Goal: Task Accomplishment & Management: Use online tool/utility

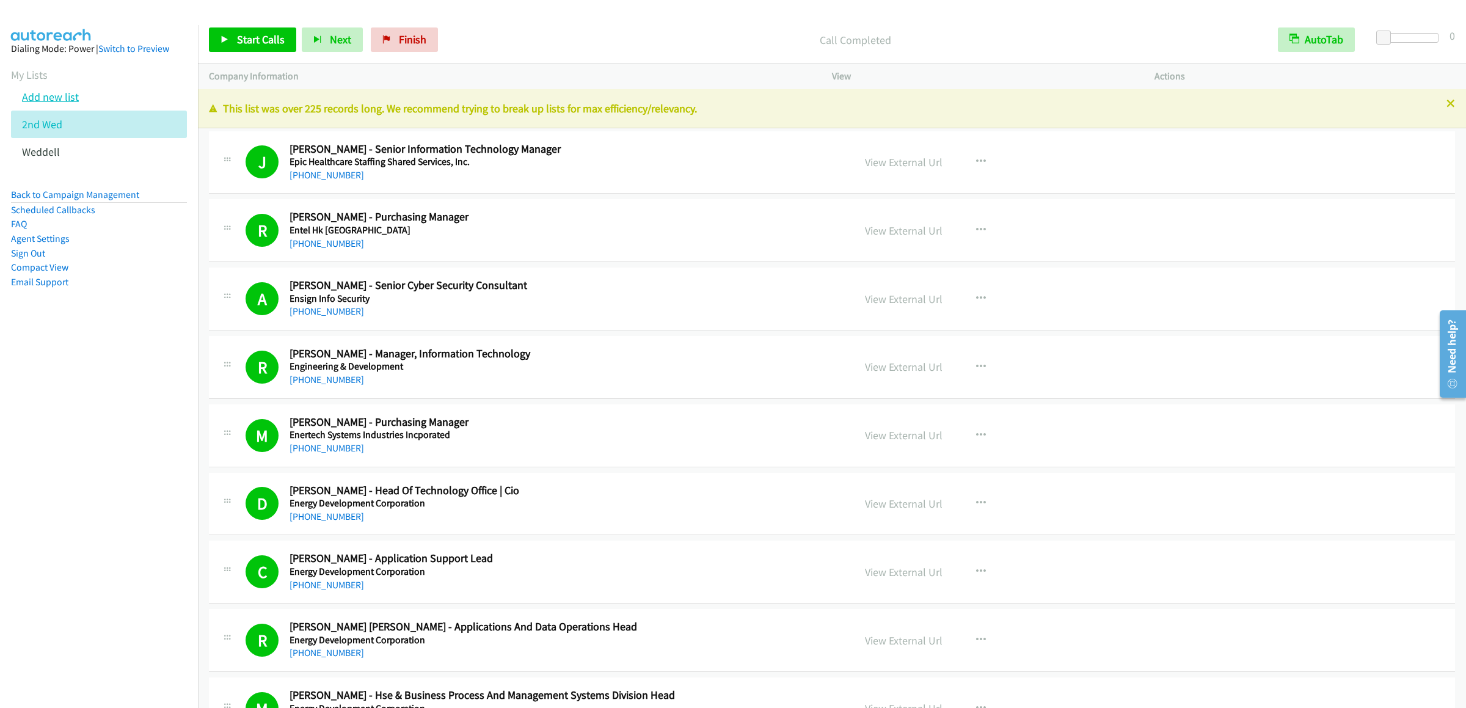
click at [68, 104] on link "Add new list" at bounding box center [50, 97] width 57 height 14
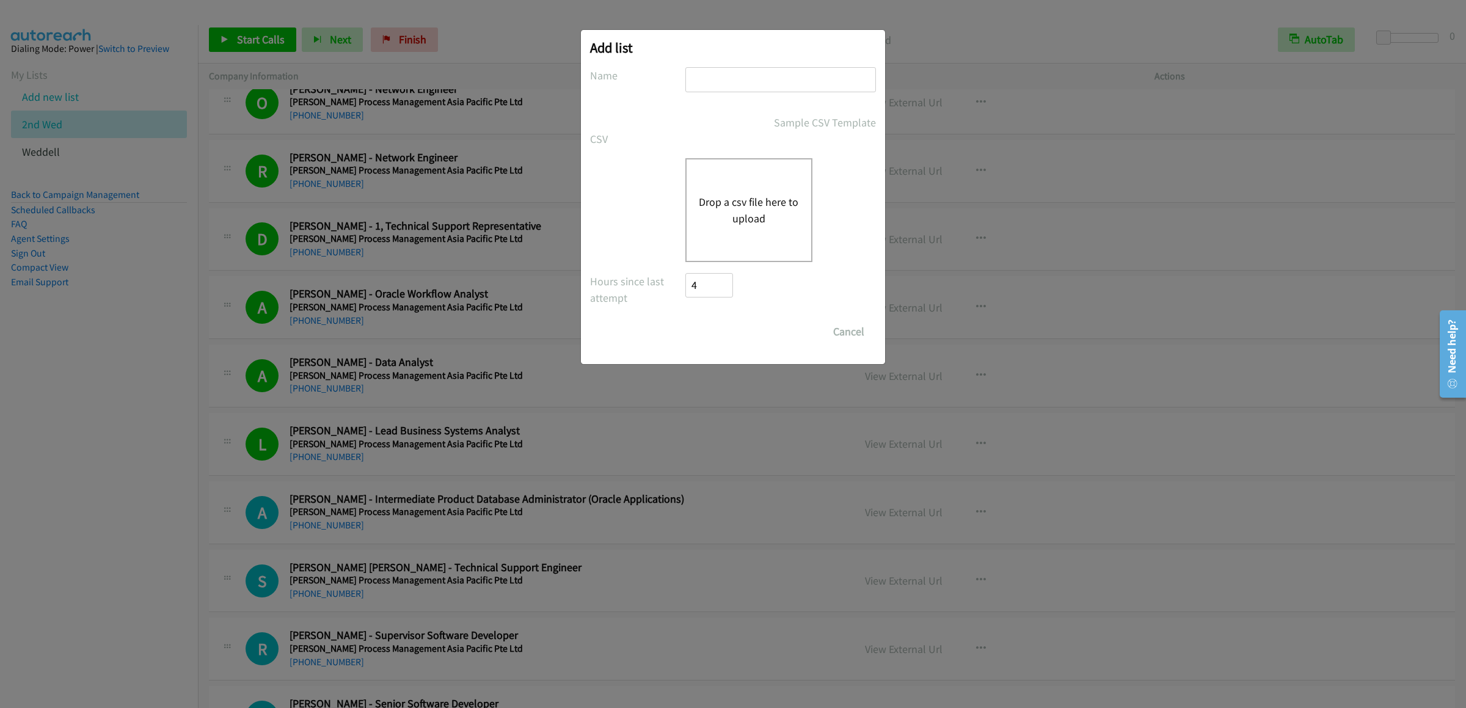
click at [772, 73] on input "text" at bounding box center [780, 79] width 191 height 25
type input "3rd dellwed"
click at [685, 319] on input "Save List" at bounding box center [696, 325] width 23 height 12
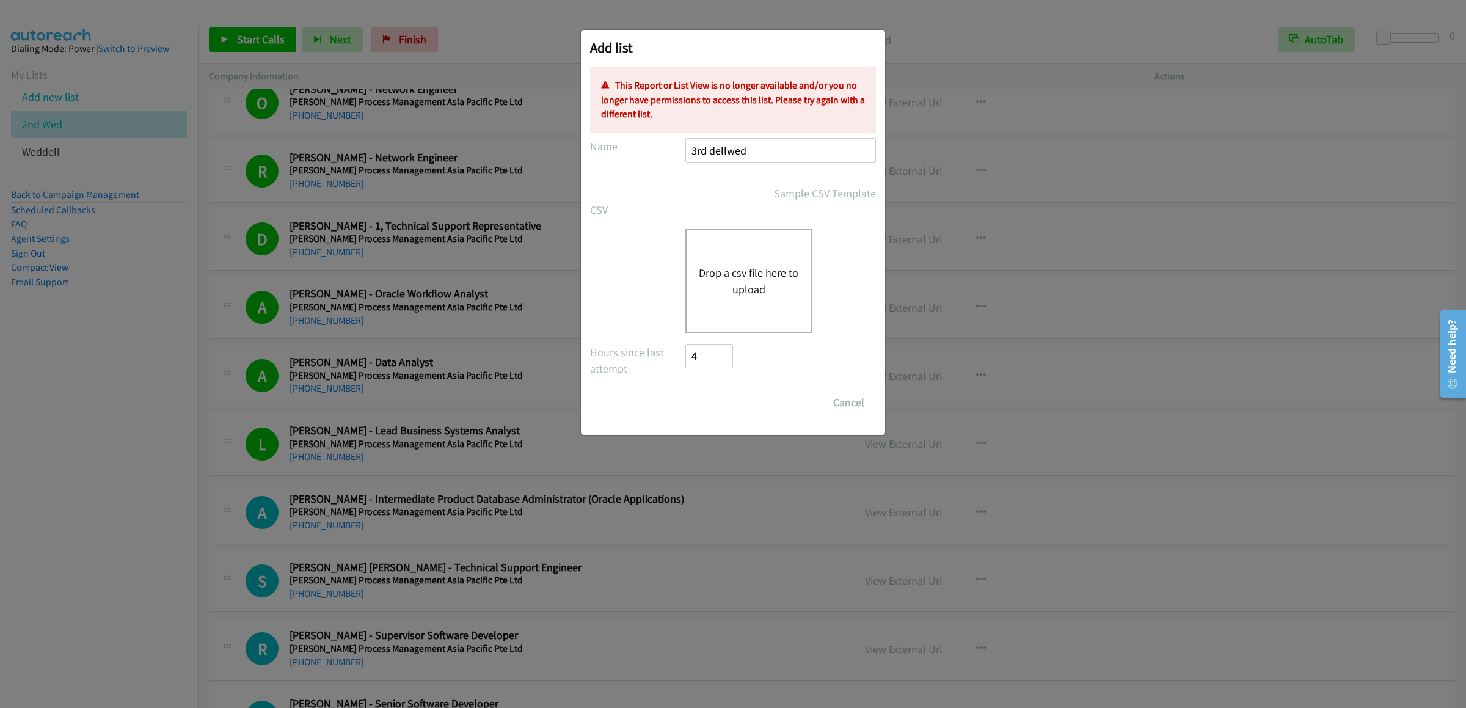
click at [728, 277] on button "Drop a csv file here to upload" at bounding box center [749, 281] width 100 height 33
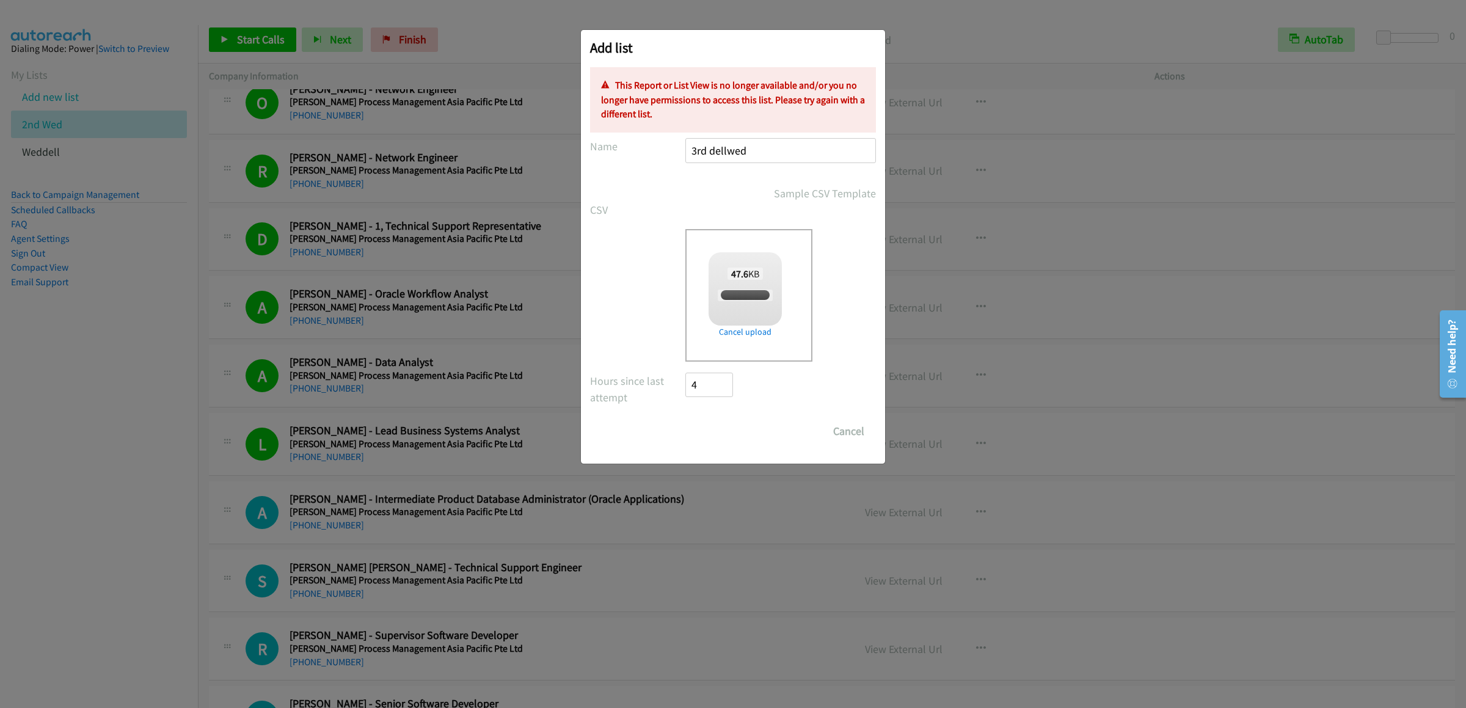
checkbox input "true"
click at [794, 427] on div "Save List Cancel" at bounding box center [780, 431] width 191 height 24
click at [787, 144] on input "3rd dellwed" at bounding box center [780, 150] width 191 height 25
click at [1041, 42] on div "Add list No phone fields were returned for that Report or List View Please uplo…" at bounding box center [733, 359] width 1466 height 697
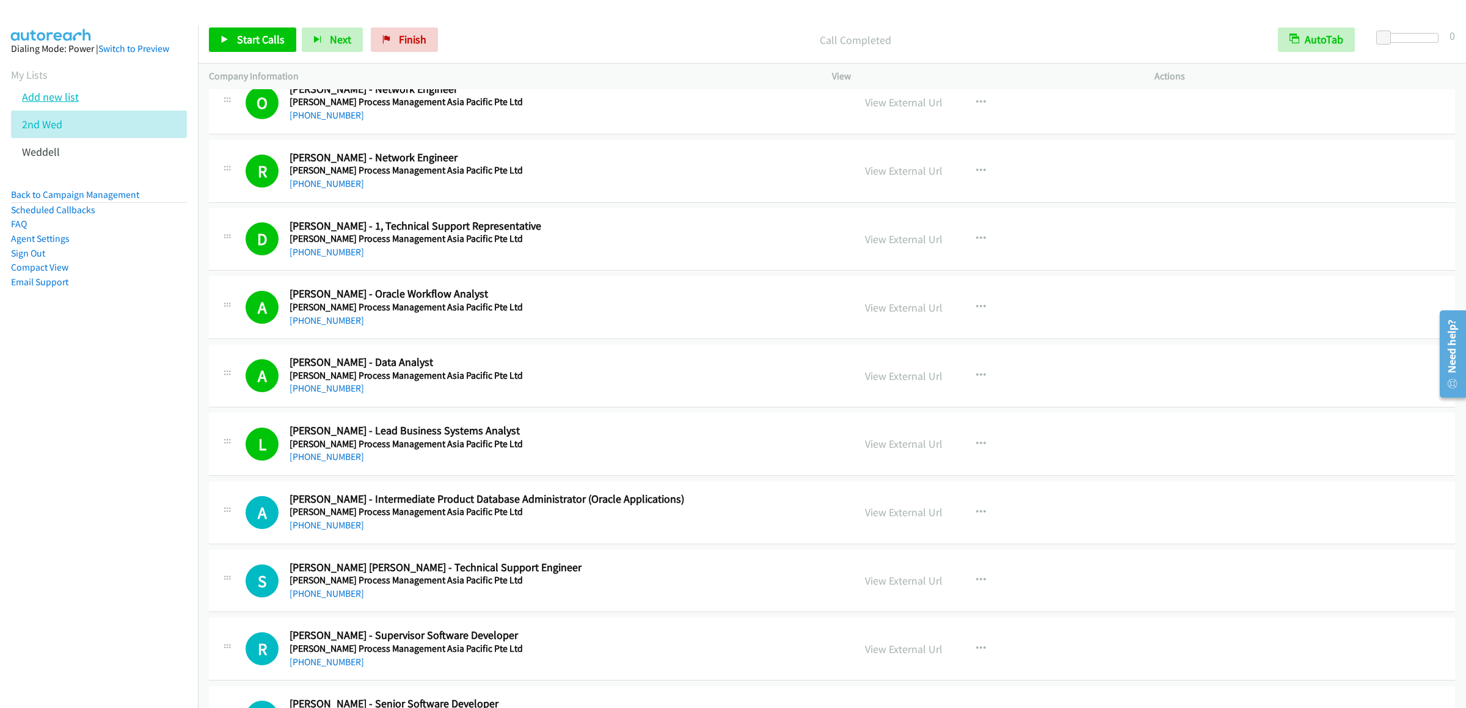
click at [67, 104] on link "Add new list" at bounding box center [50, 97] width 57 height 14
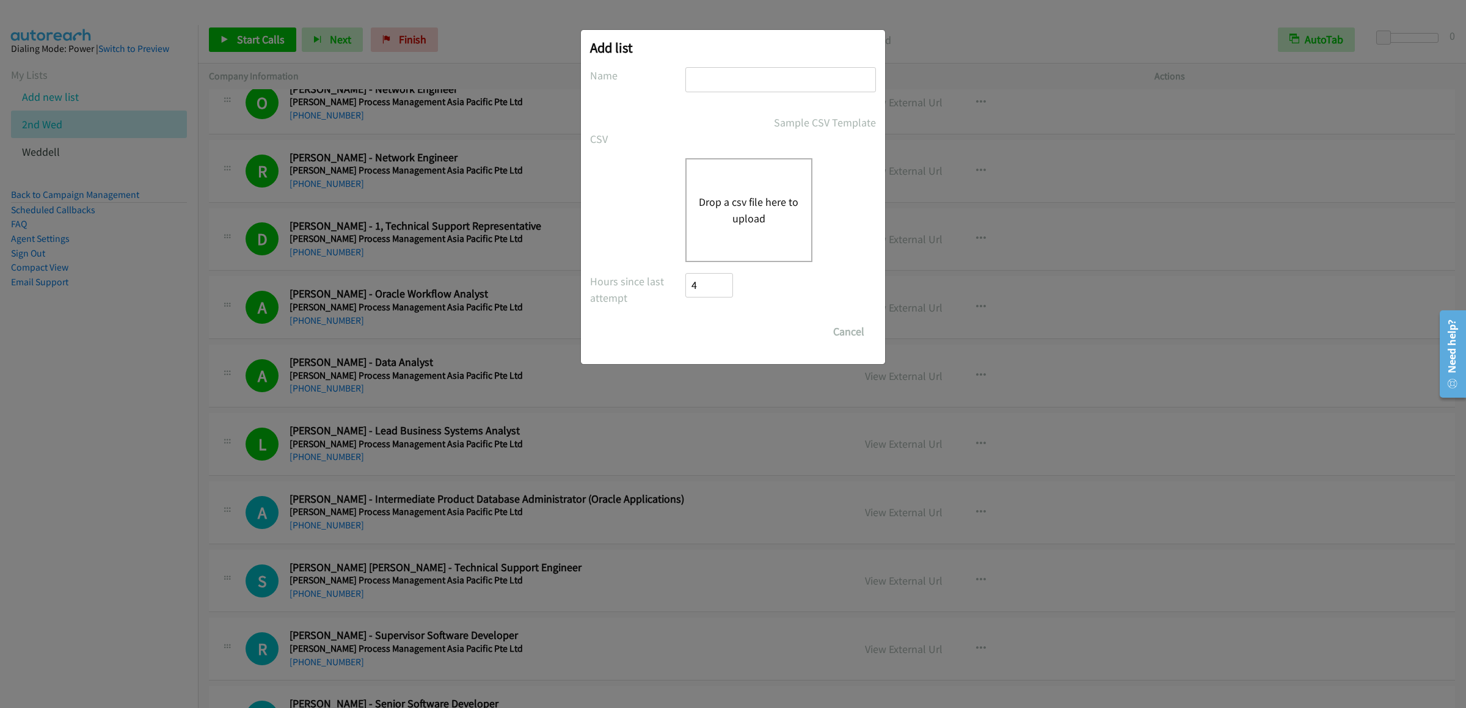
click at [733, 82] on input "text" at bounding box center [780, 79] width 191 height 25
type input "r"
type input "3rdwed"
click at [715, 172] on div "Drop a csv file here to upload" at bounding box center [748, 210] width 127 height 104
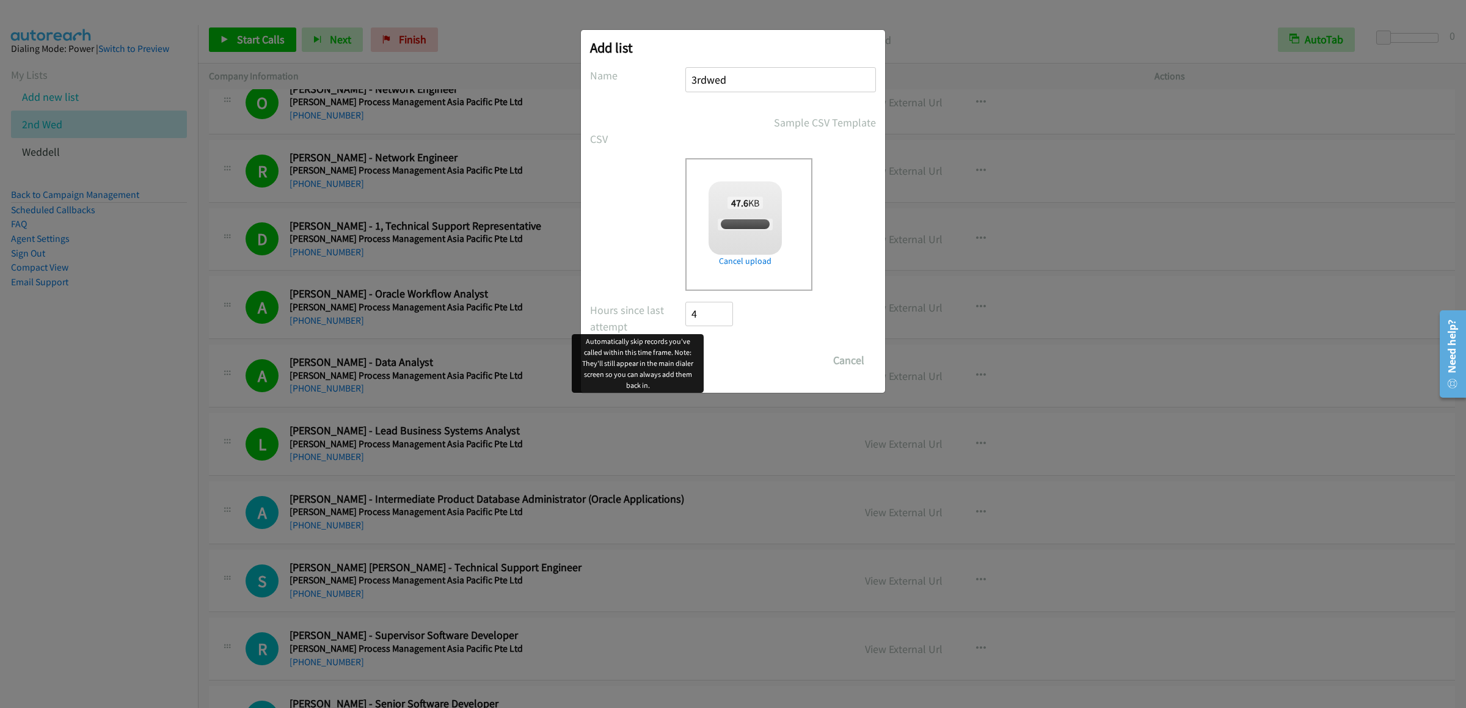
checkbox input "true"
click at [717, 349] on input "Save List" at bounding box center [717, 360] width 64 height 24
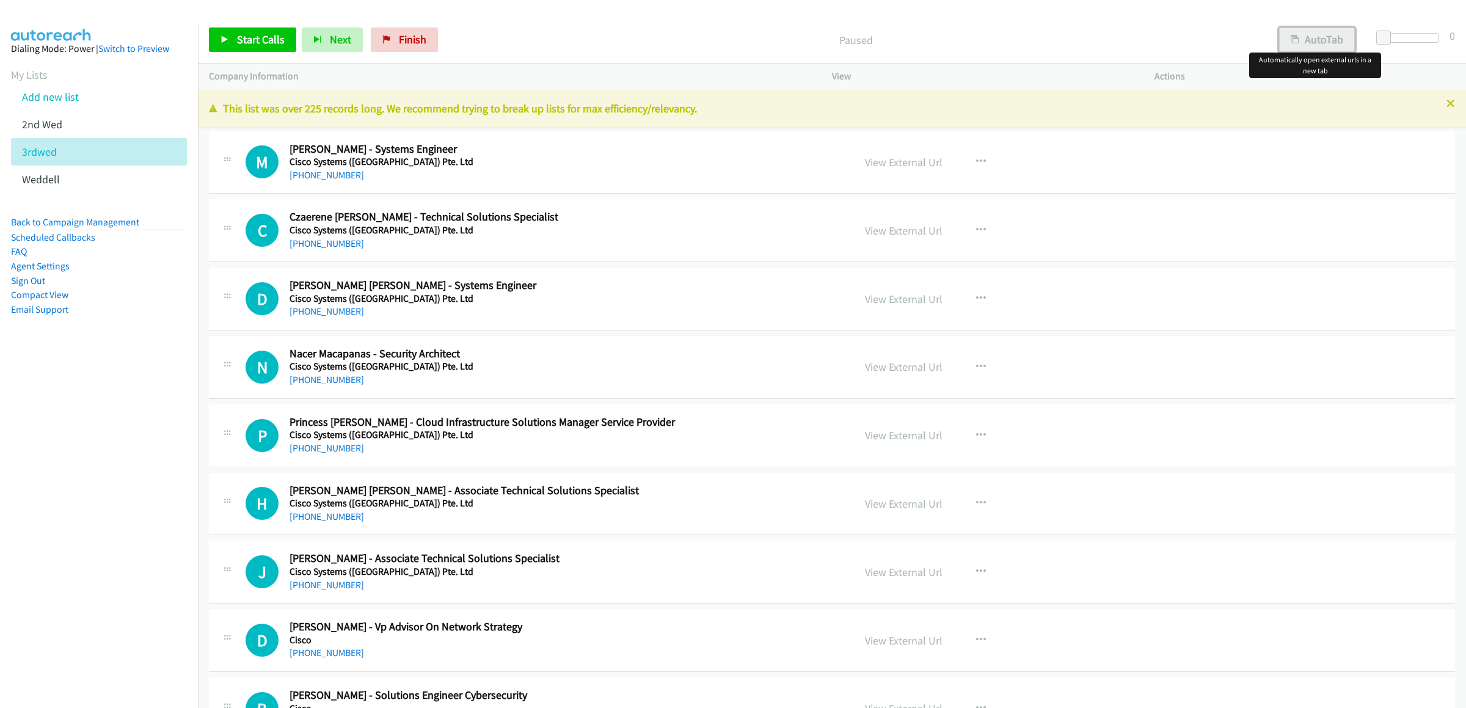
click at [1329, 40] on button "AutoTab" at bounding box center [1317, 39] width 76 height 24
click at [259, 37] on span "Start Calls" at bounding box center [261, 39] width 48 height 14
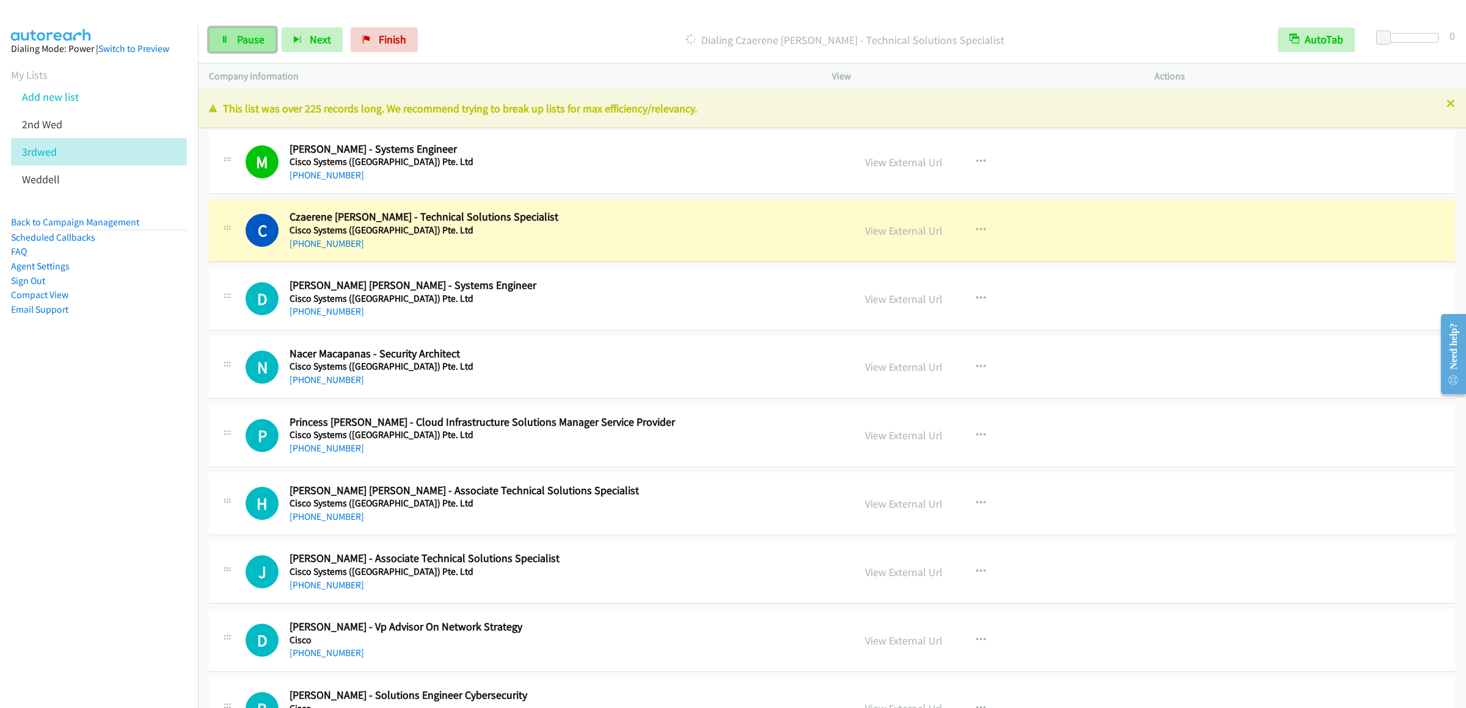
click at [220, 38] on link "Pause" at bounding box center [242, 39] width 67 height 24
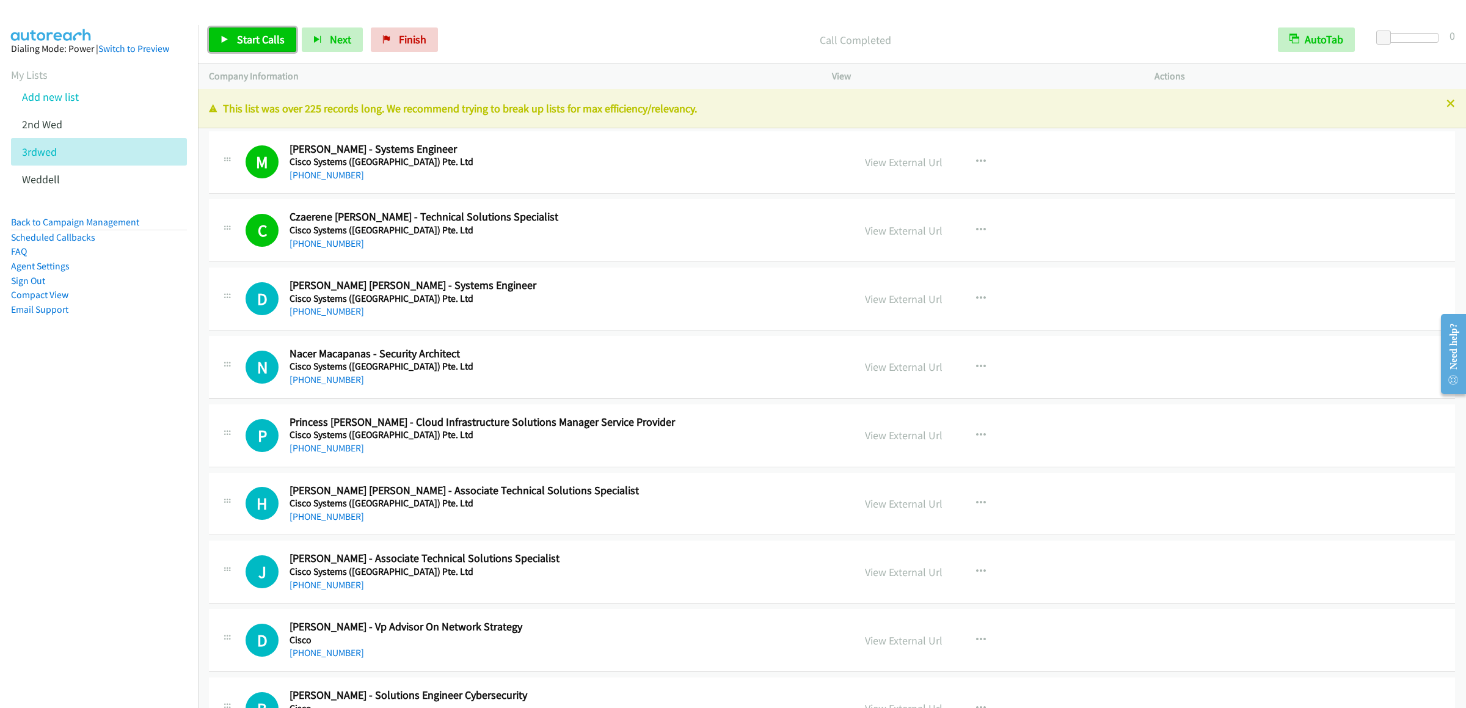
click at [257, 41] on span "Start Calls" at bounding box center [261, 39] width 48 height 14
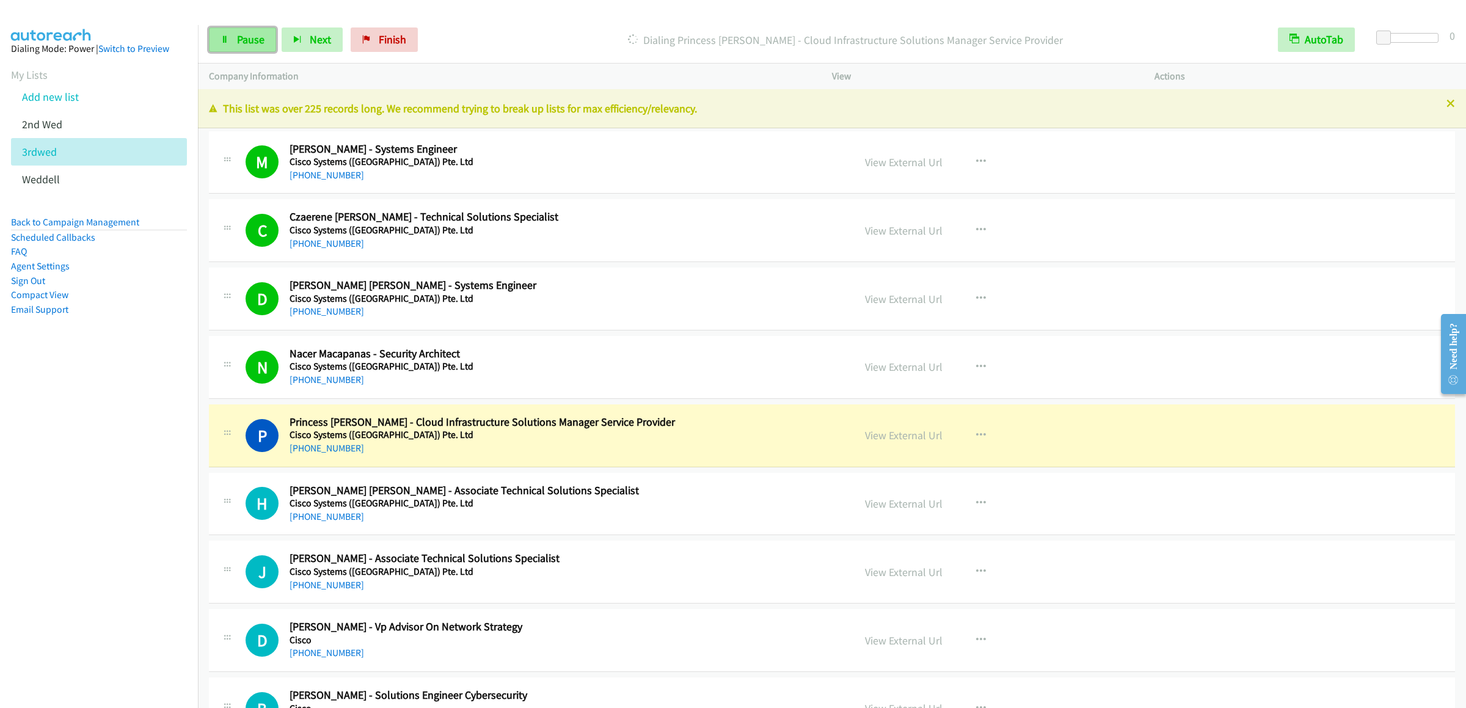
click at [248, 40] on span "Pause" at bounding box center [250, 39] width 27 height 14
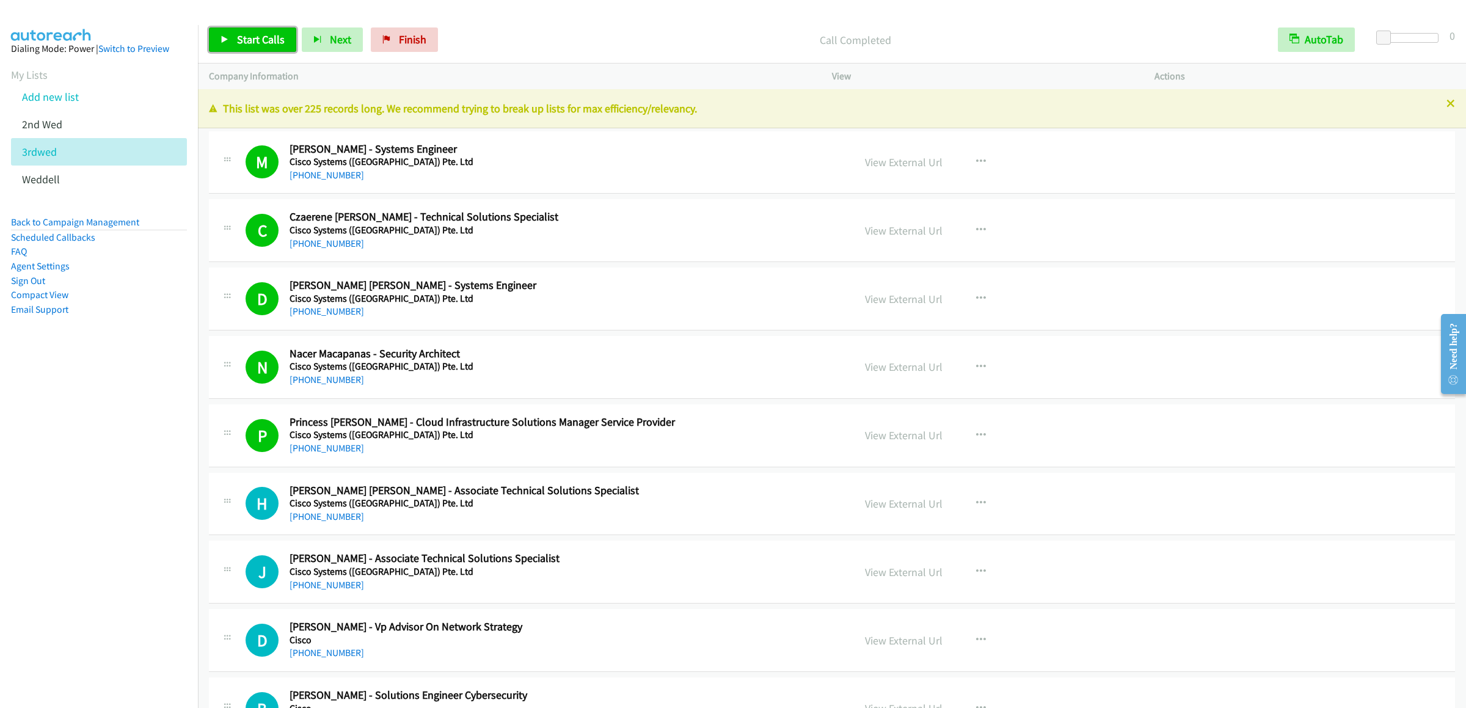
click at [233, 38] on link "Start Calls" at bounding box center [252, 39] width 87 height 24
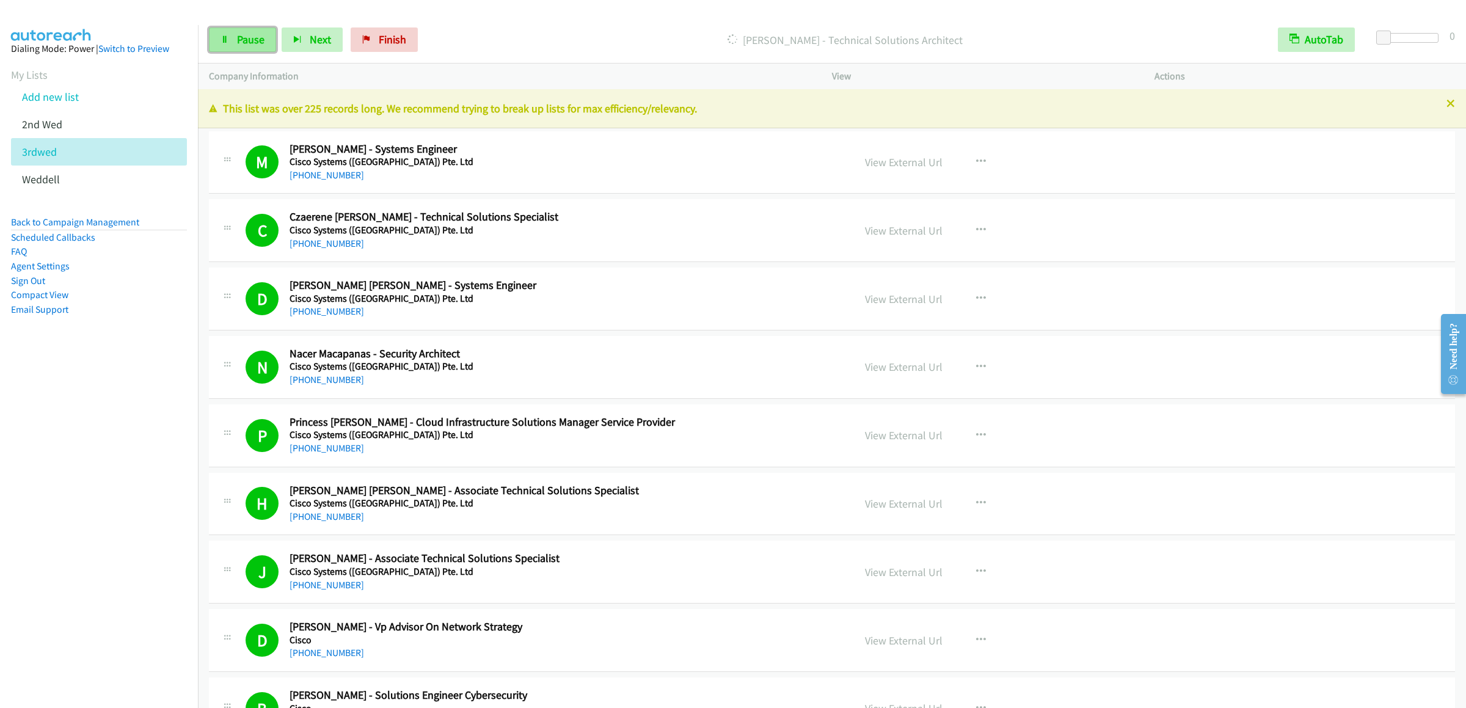
click at [242, 29] on link "Pause" at bounding box center [242, 39] width 67 height 24
click at [263, 48] on link "Start Calls" at bounding box center [252, 39] width 87 height 24
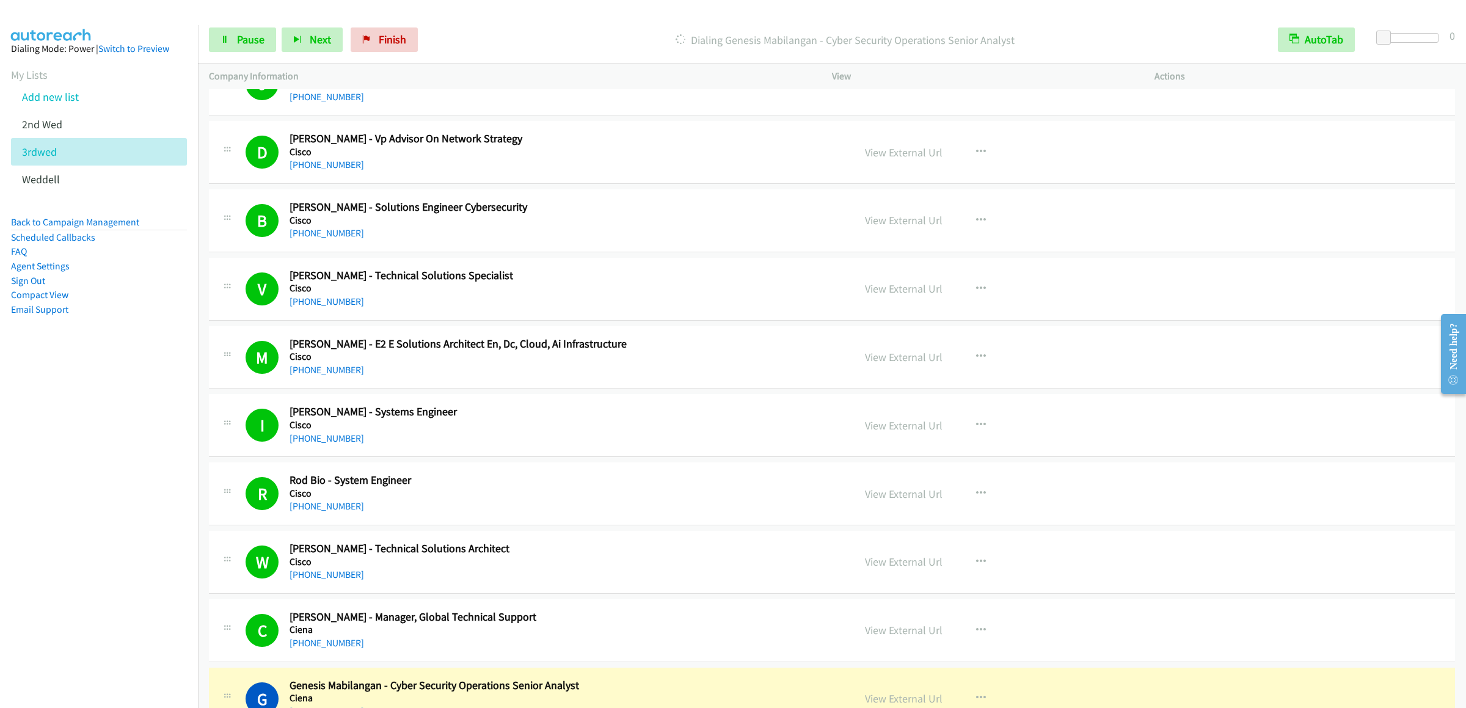
scroll to position [855, 0]
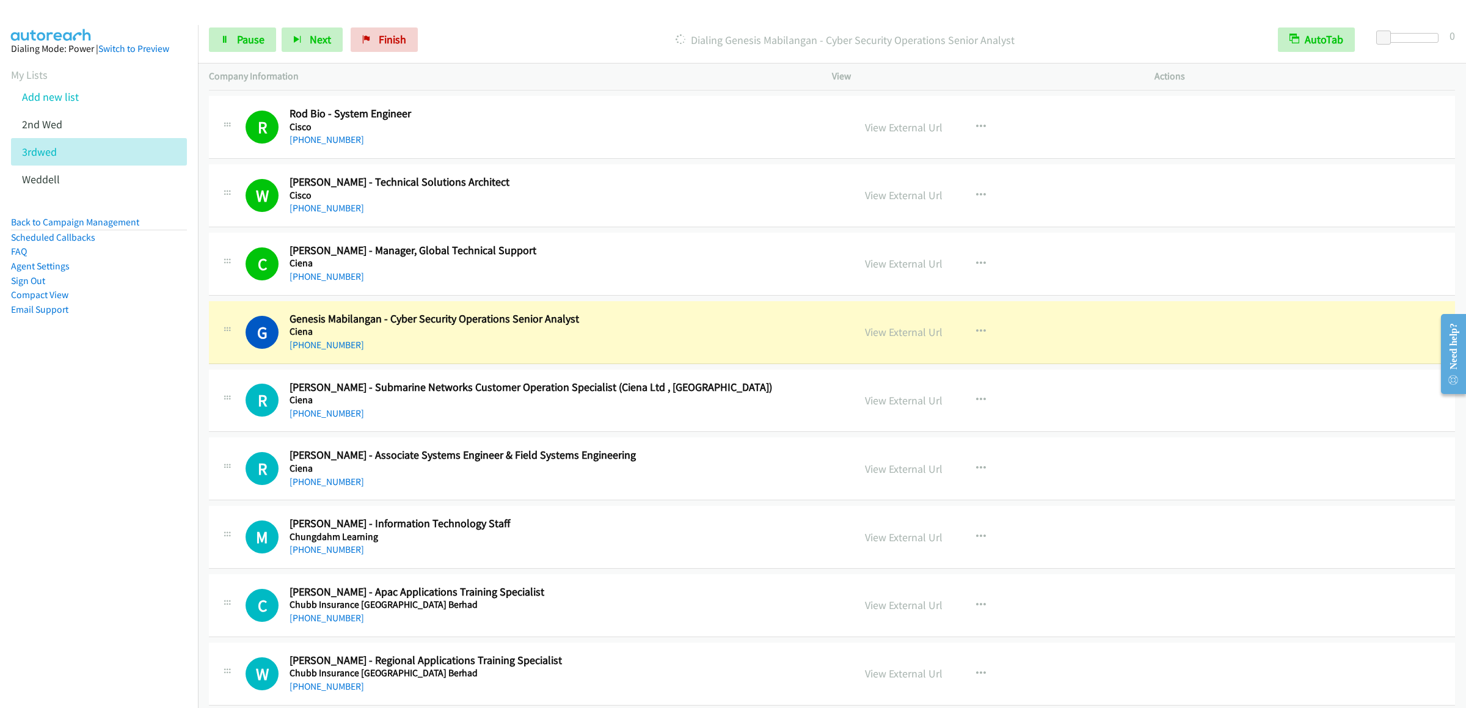
click at [235, 22] on div "Start Calls Pause Next Finish Dialing Genesis Mabilangan - Cyber Security Opera…" at bounding box center [832, 39] width 1268 height 47
click at [235, 27] on link "Pause" at bounding box center [242, 39] width 67 height 24
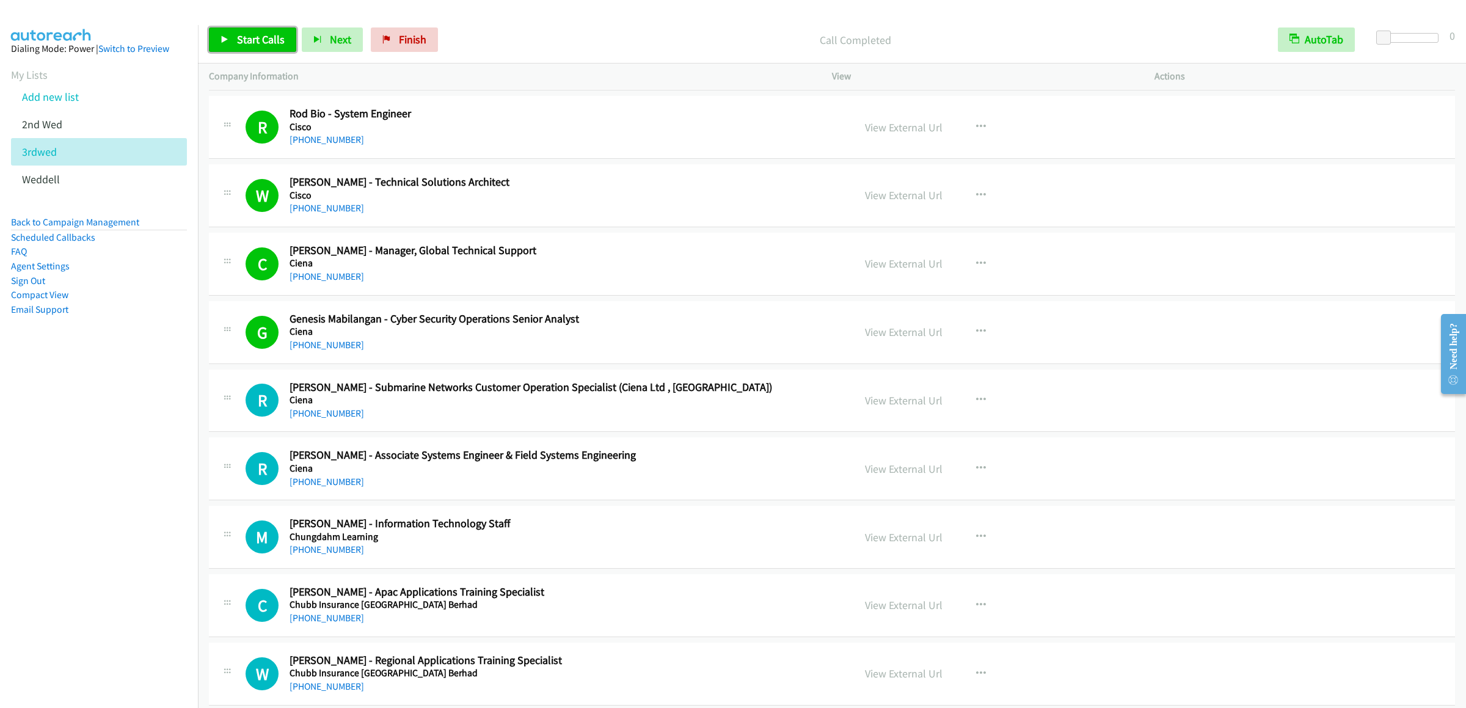
click at [249, 30] on link "Start Calls" at bounding box center [252, 39] width 87 height 24
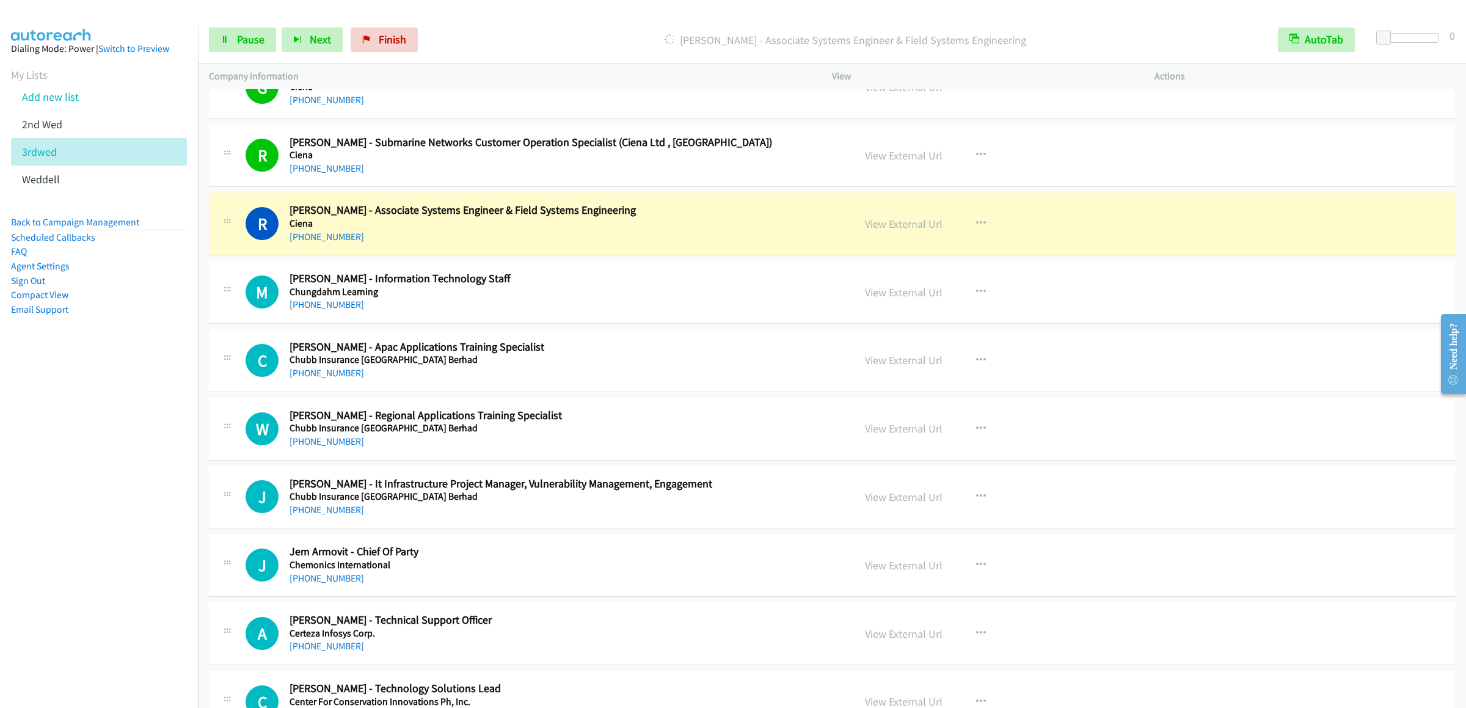
scroll to position [733, 0]
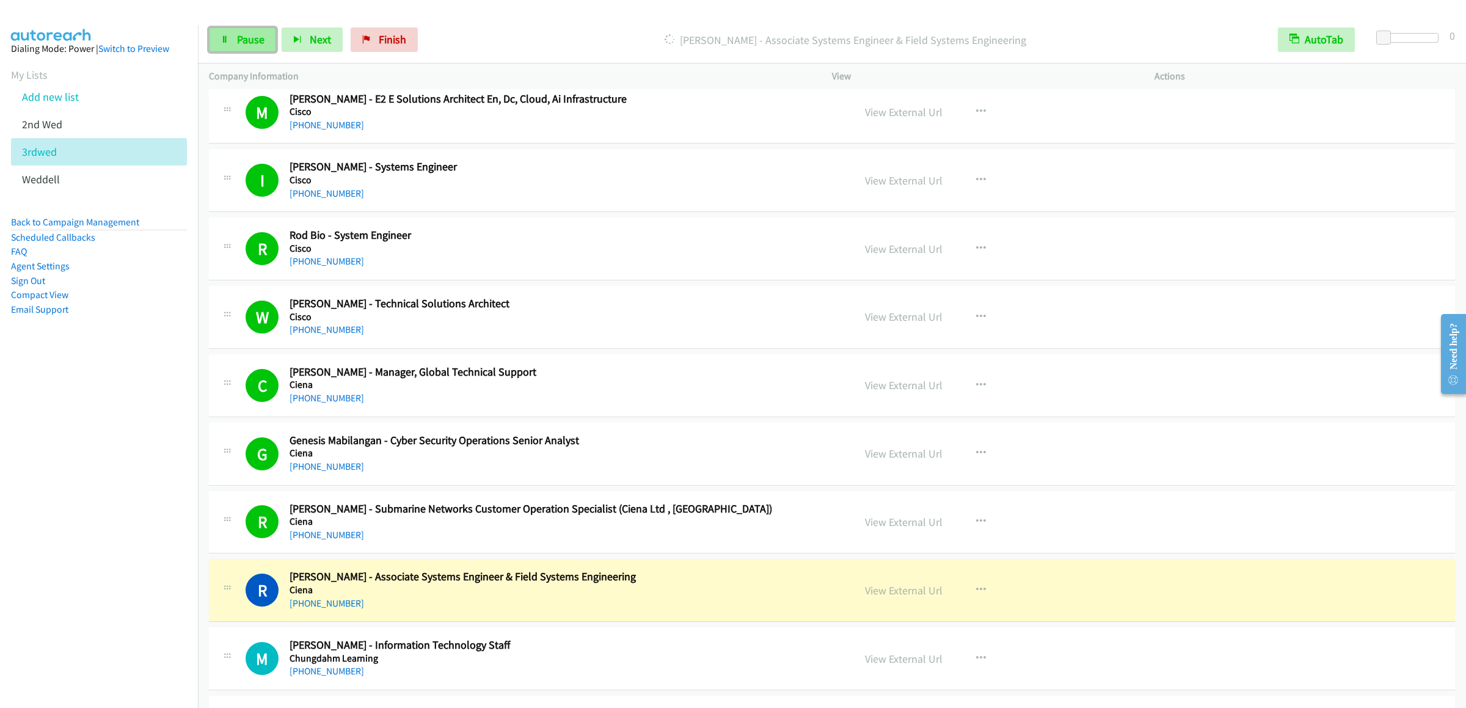
click at [244, 46] on span "Pause" at bounding box center [250, 39] width 27 height 14
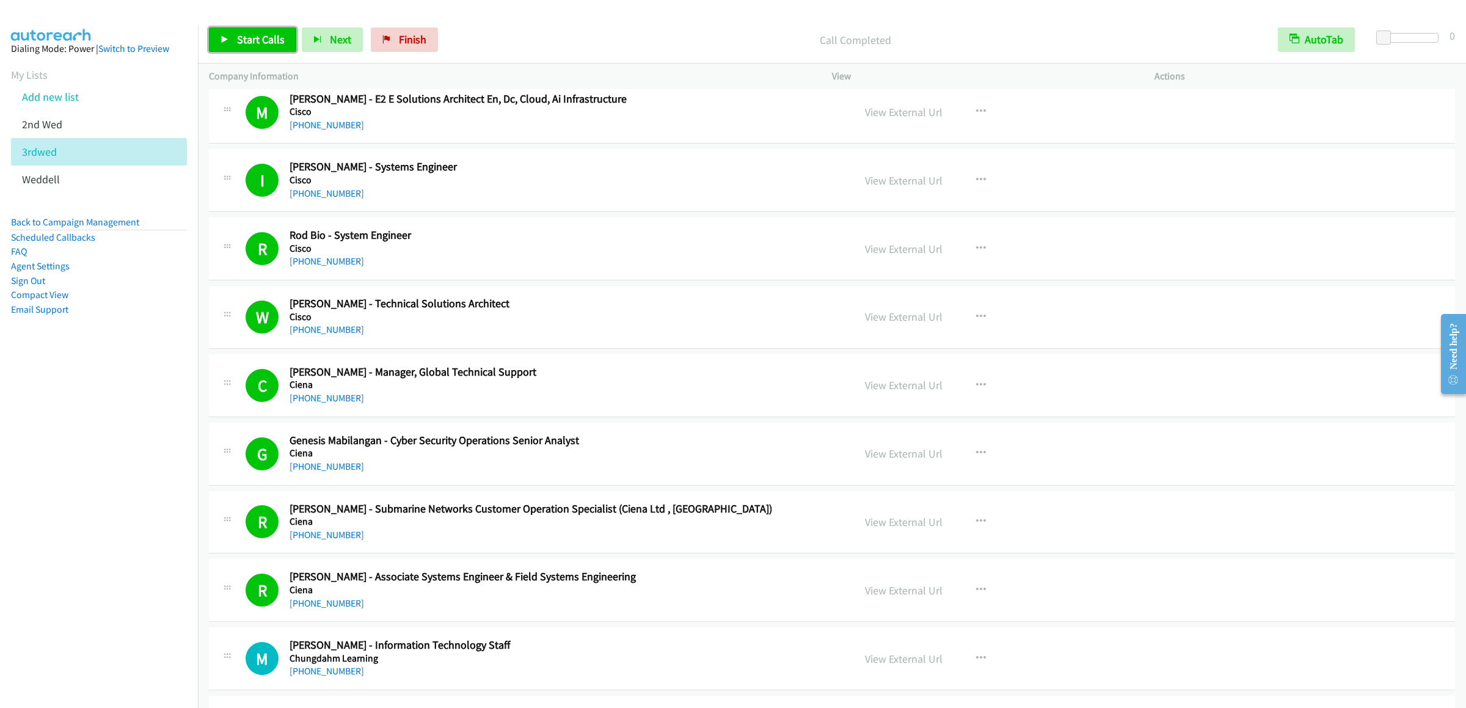
click at [255, 35] on span "Start Calls" at bounding box center [261, 39] width 48 height 14
click at [247, 44] on span "Pause" at bounding box center [250, 39] width 27 height 14
click at [264, 31] on link "Start Calls" at bounding box center [252, 39] width 87 height 24
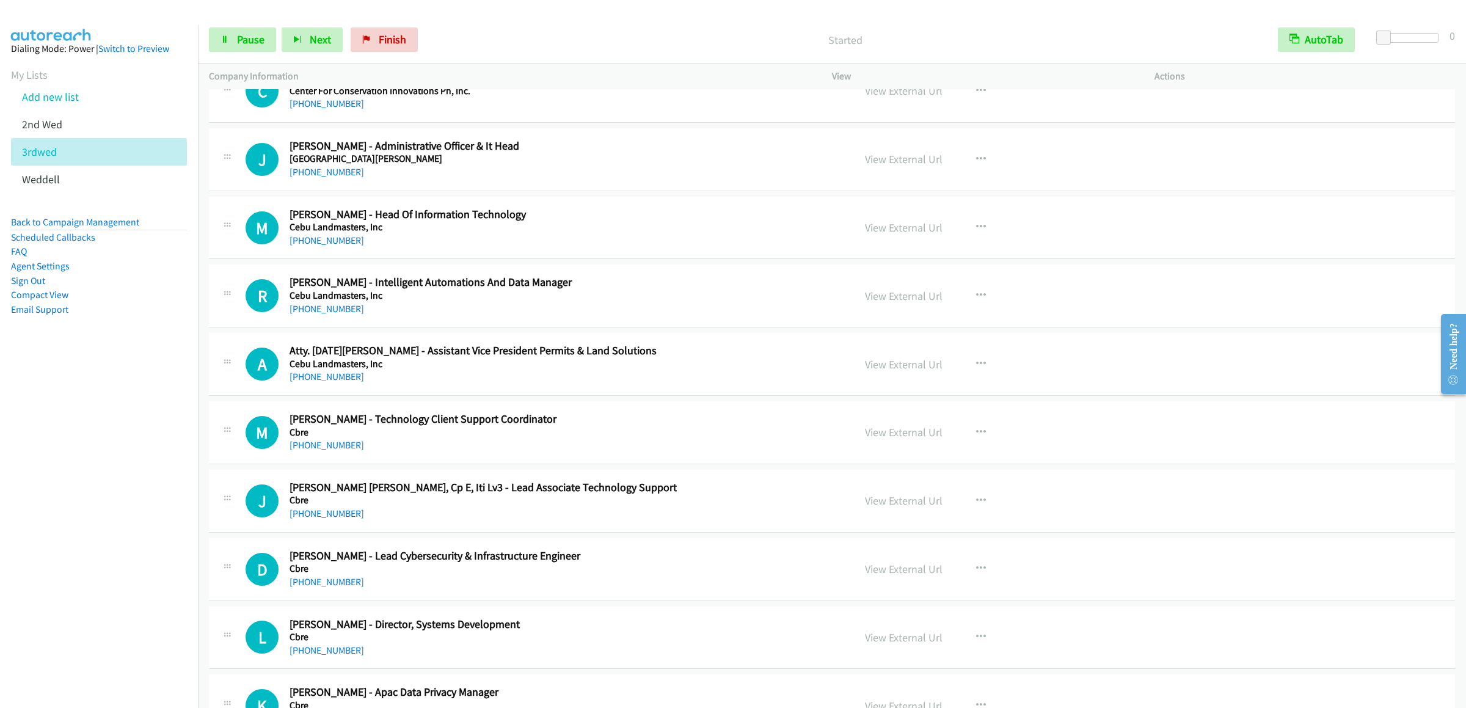
scroll to position [1588, 0]
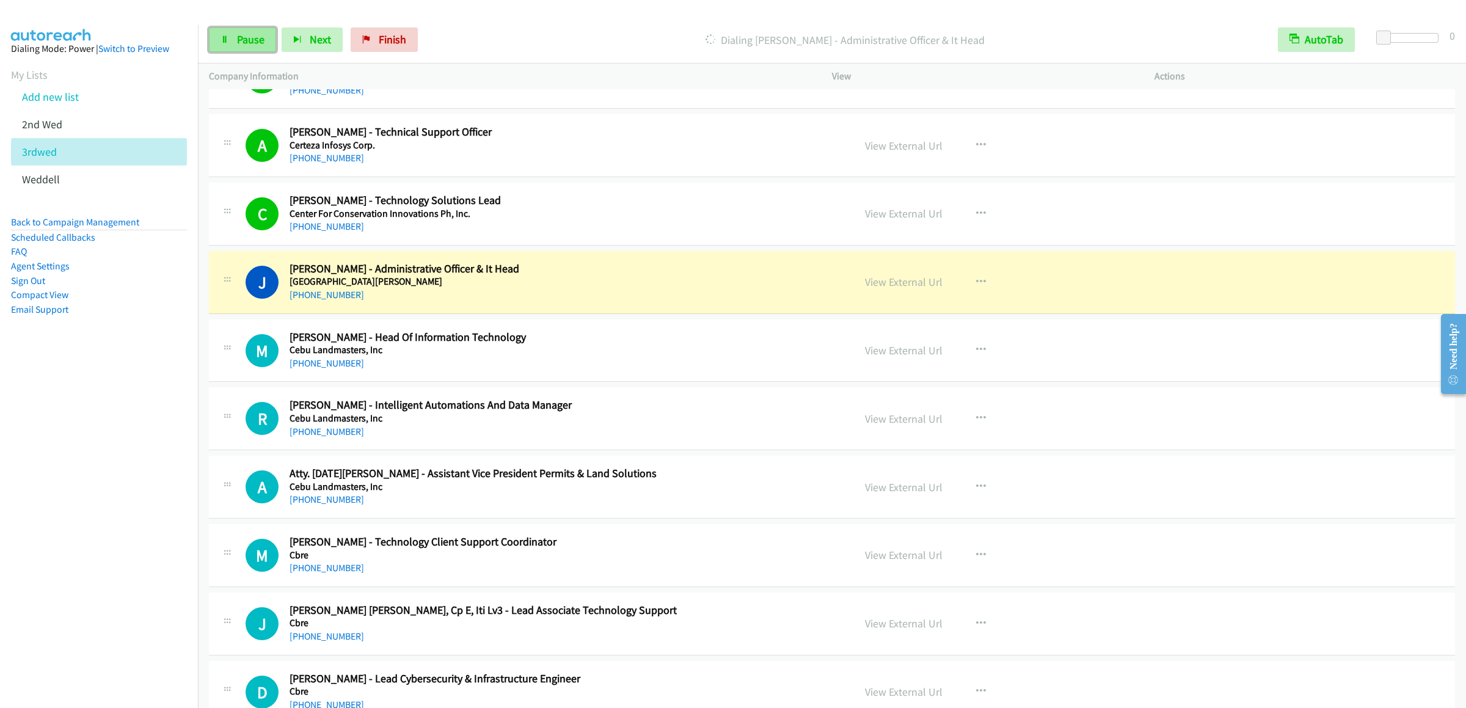
click at [216, 42] on link "Pause" at bounding box center [242, 39] width 67 height 24
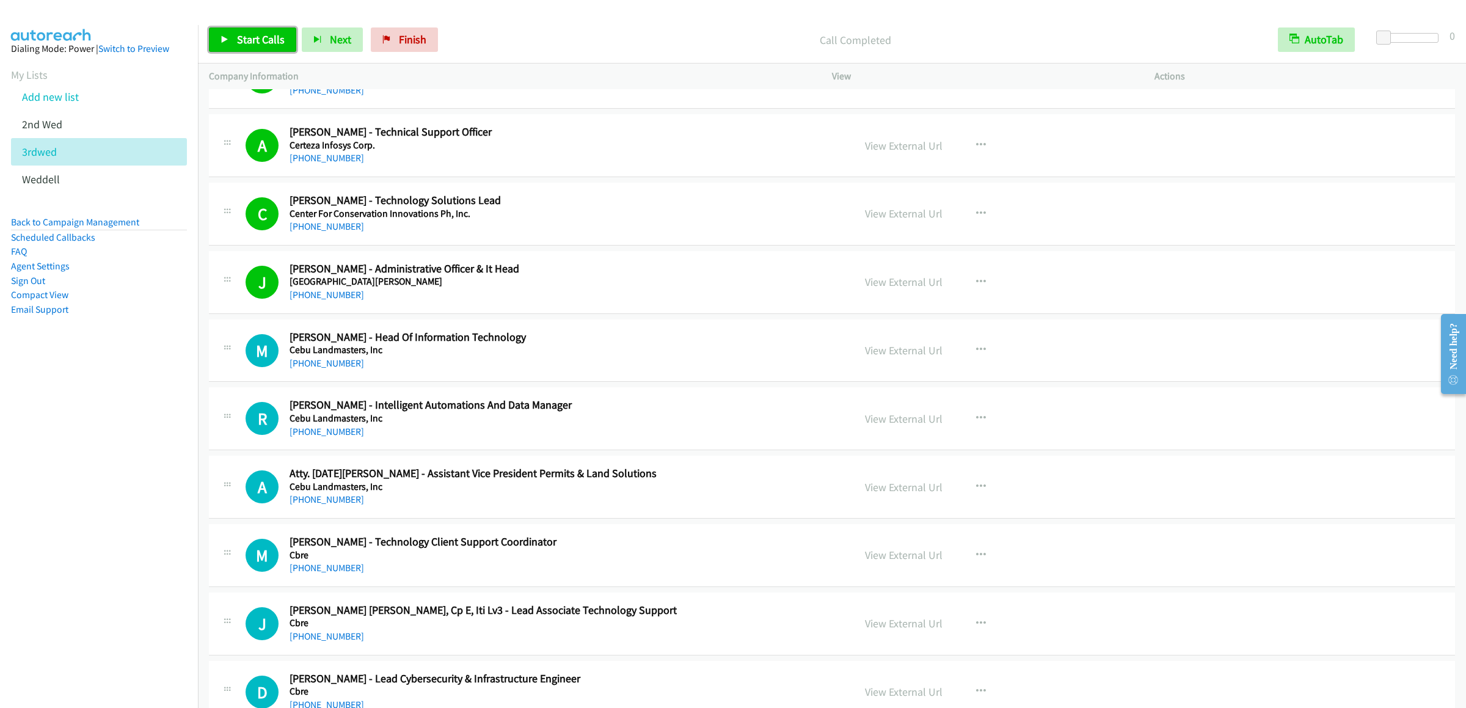
click at [250, 43] on span "Start Calls" at bounding box center [261, 39] width 48 height 14
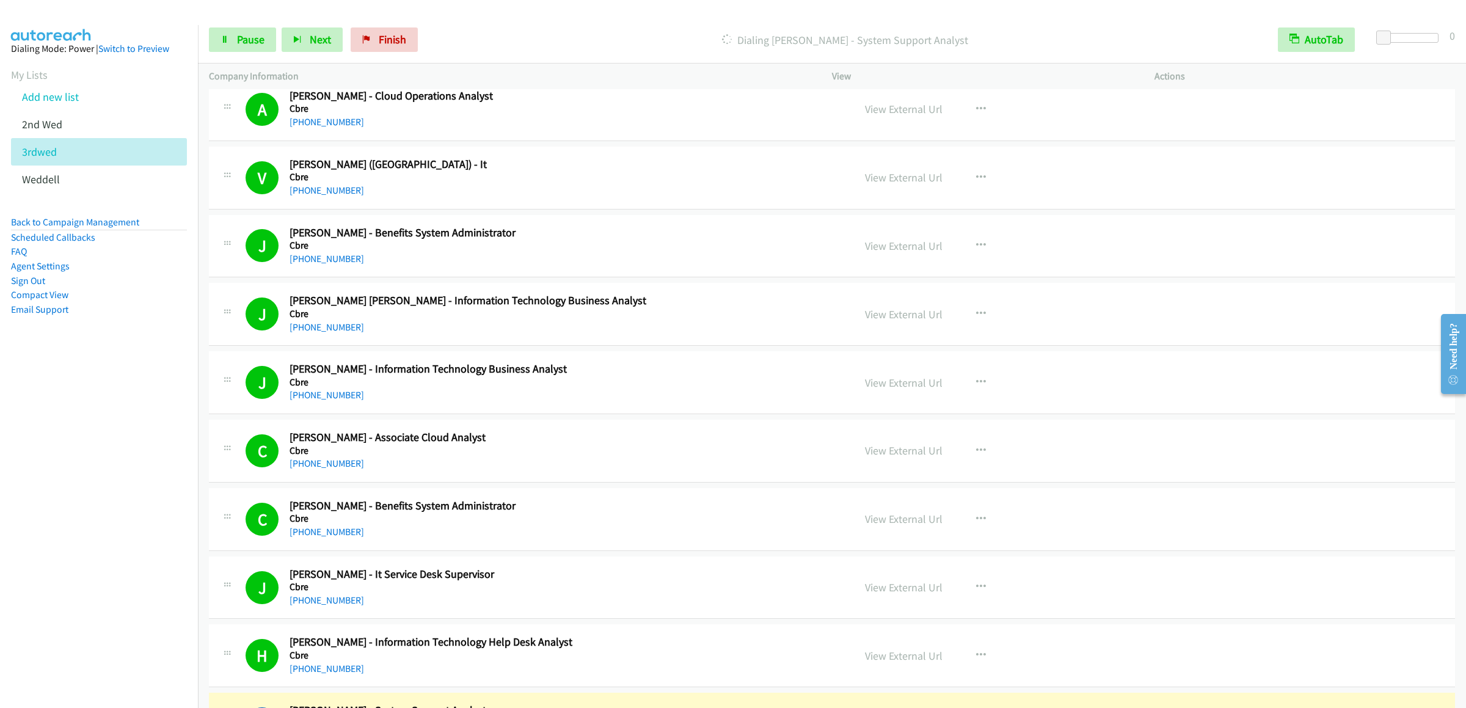
scroll to position [2932, 0]
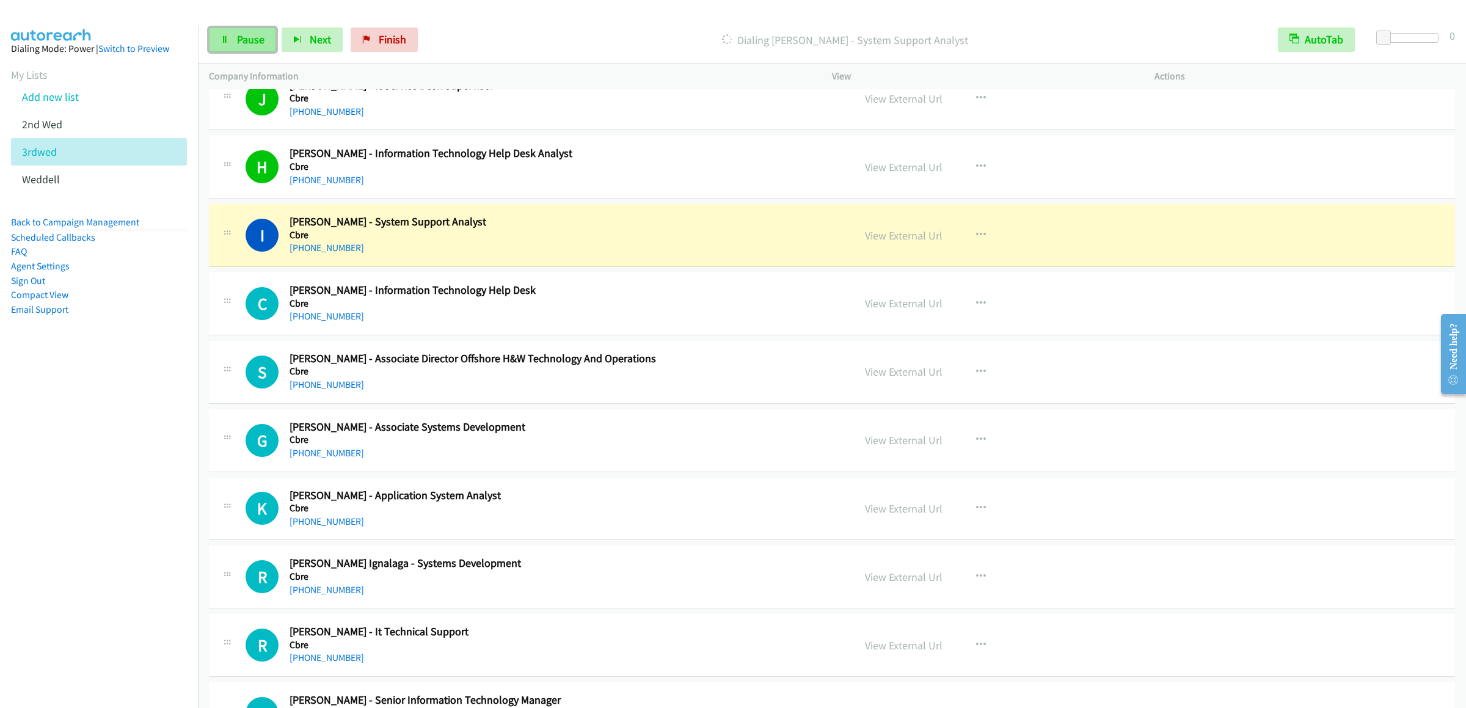
click at [241, 34] on span "Pause" at bounding box center [250, 39] width 27 height 14
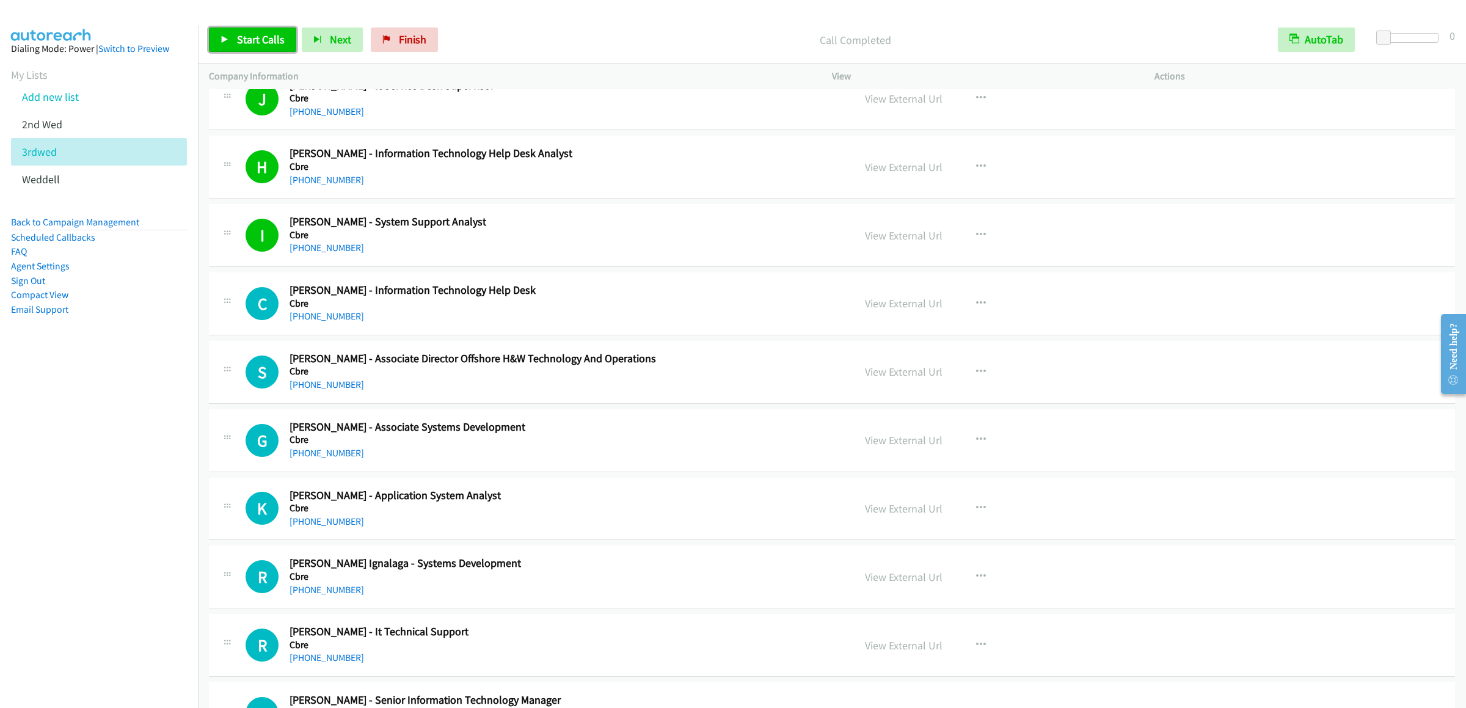
click at [233, 30] on link "Start Calls" at bounding box center [252, 39] width 87 height 24
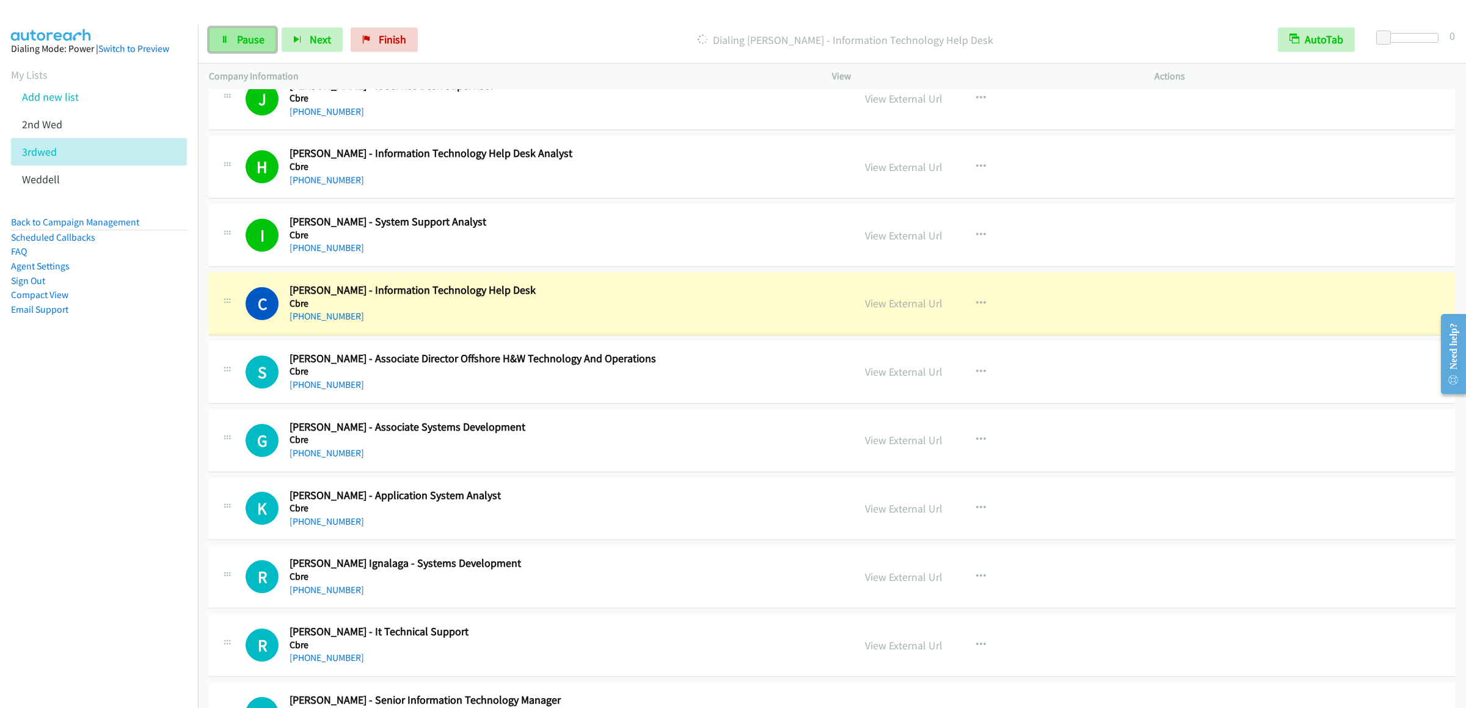
click at [244, 32] on link "Pause" at bounding box center [242, 39] width 67 height 24
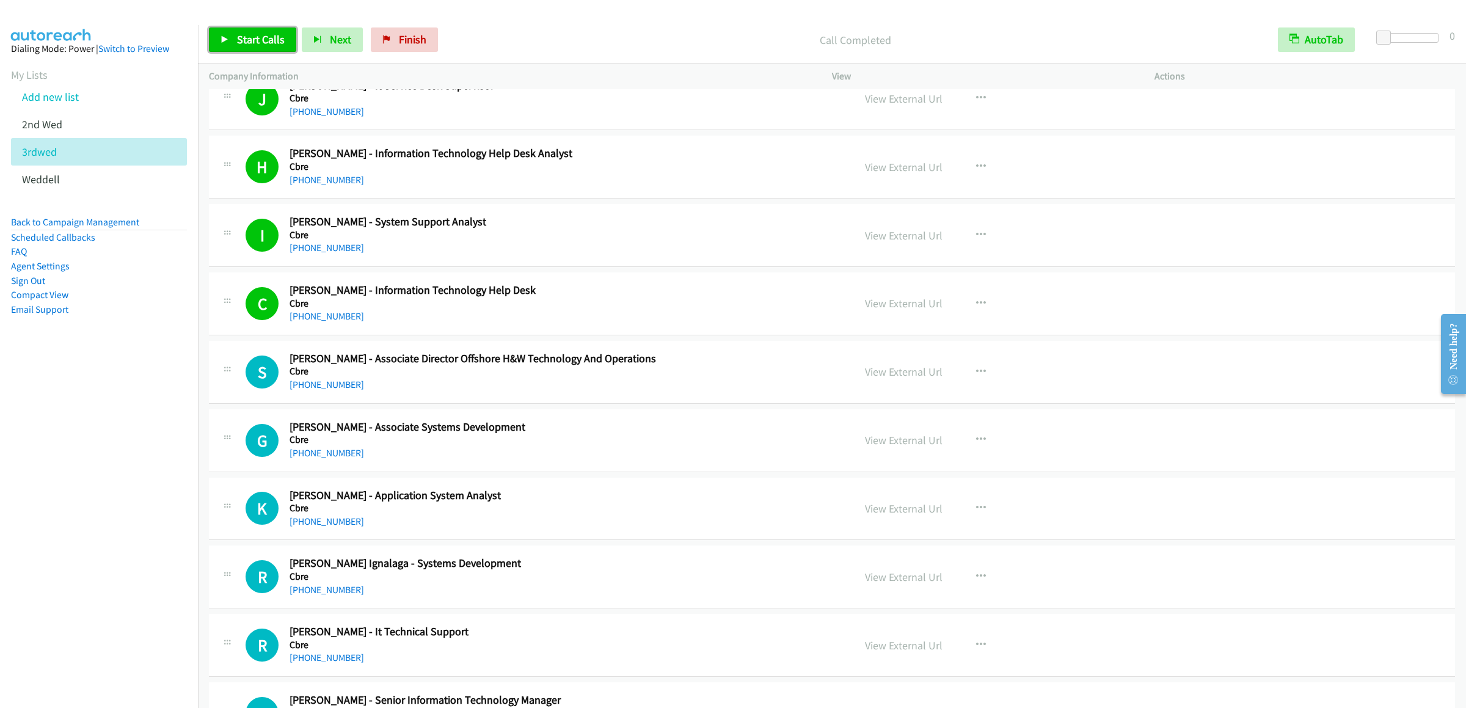
click at [250, 35] on span "Start Calls" at bounding box center [261, 39] width 48 height 14
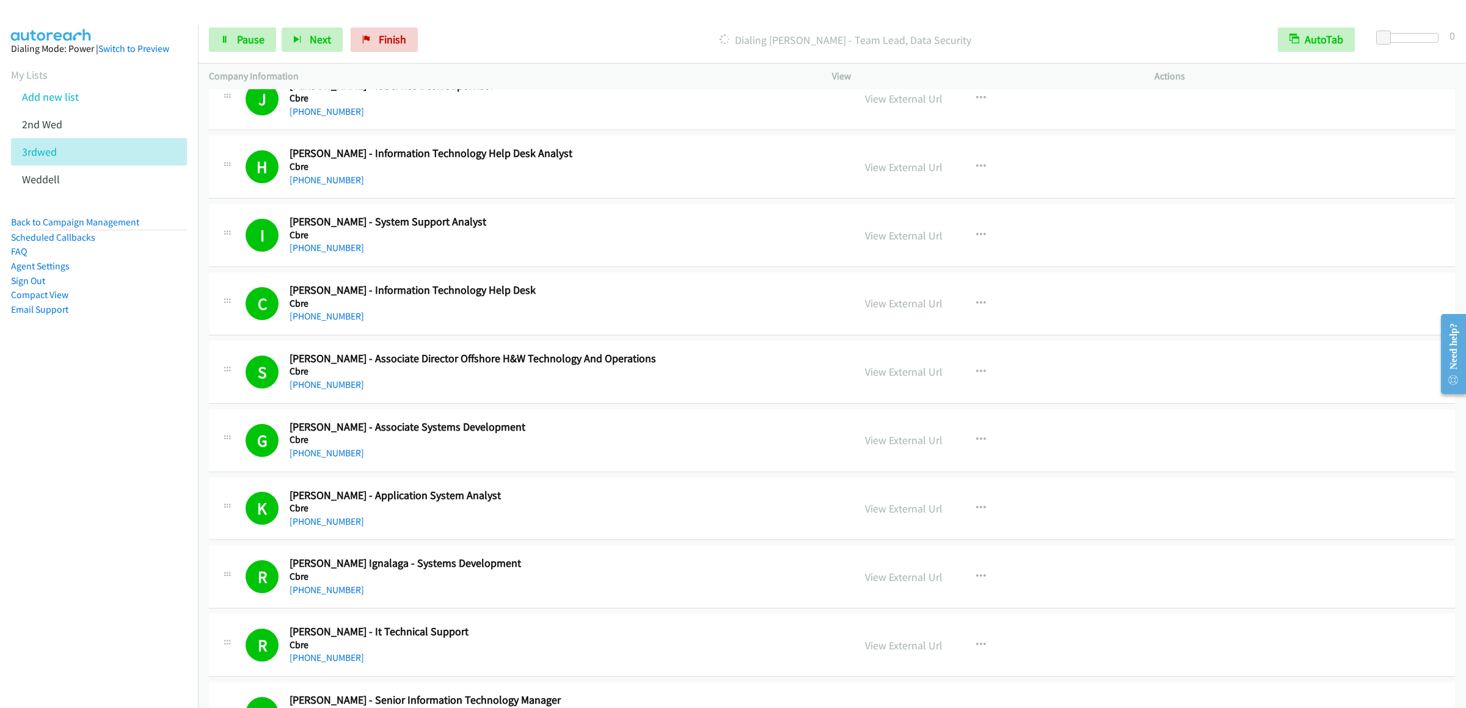
scroll to position [3543, 0]
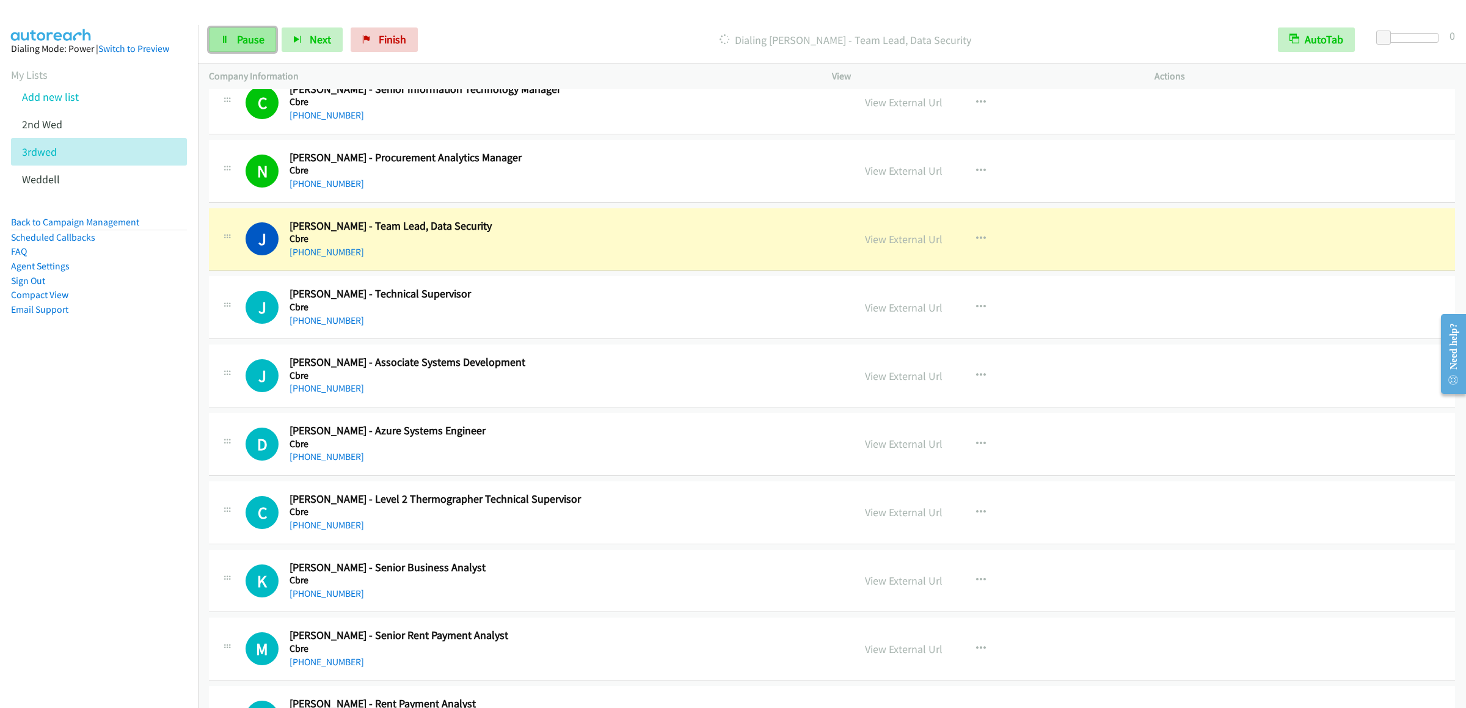
click at [244, 40] on span "Pause" at bounding box center [250, 39] width 27 height 14
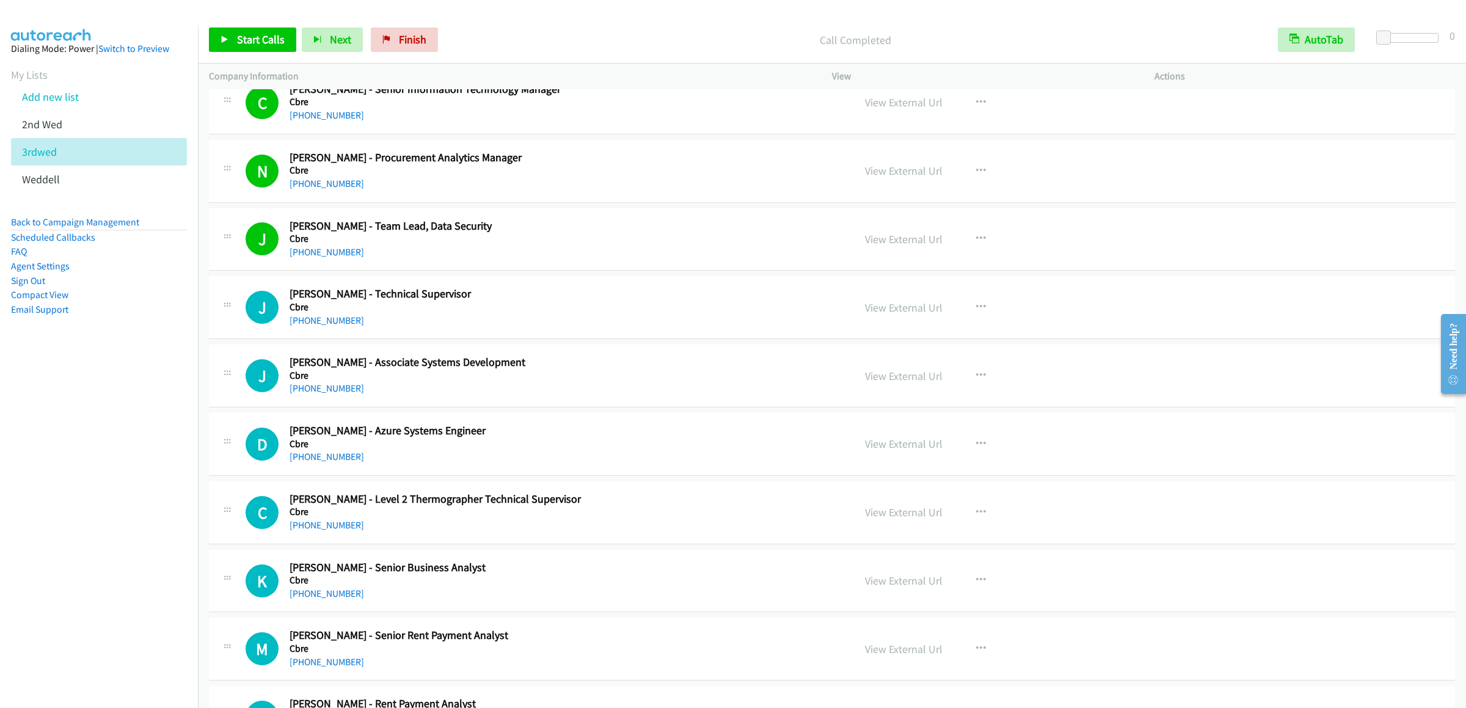
click at [255, 24] on div "Start Calls Pause Next Finish Call Completed AutoTab AutoTab 0" at bounding box center [832, 39] width 1268 height 47
click at [239, 46] on span "Start Calls" at bounding box center [261, 39] width 48 height 14
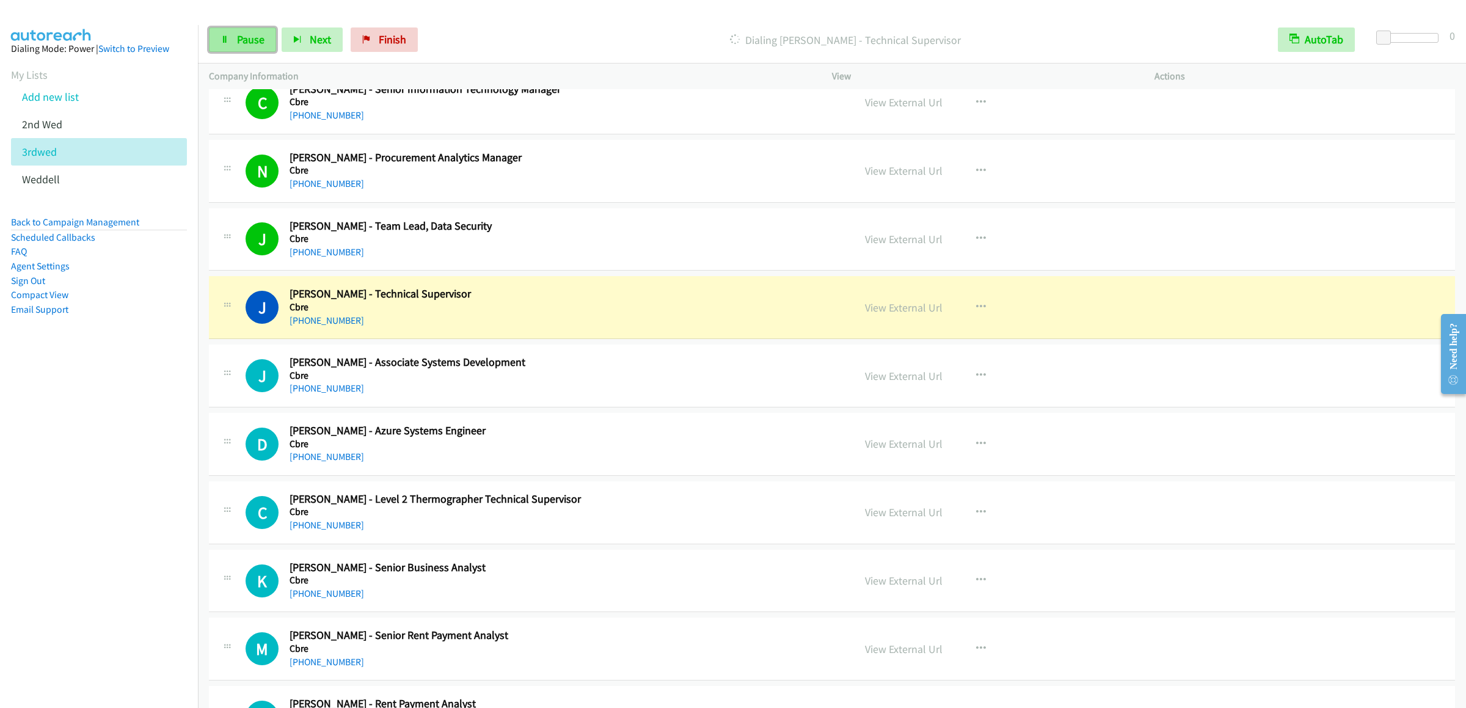
click at [222, 34] on link "Pause" at bounding box center [242, 39] width 67 height 24
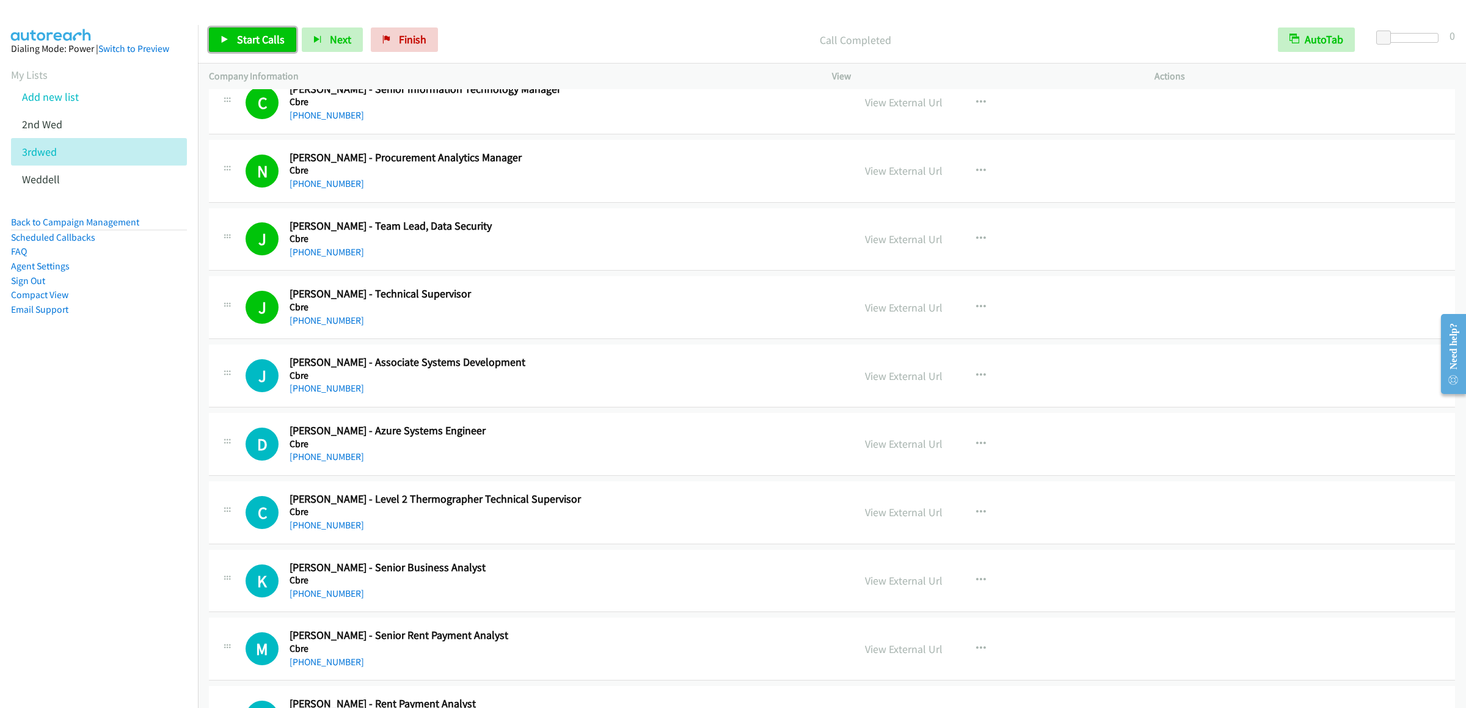
click at [226, 35] on link "Start Calls" at bounding box center [252, 39] width 87 height 24
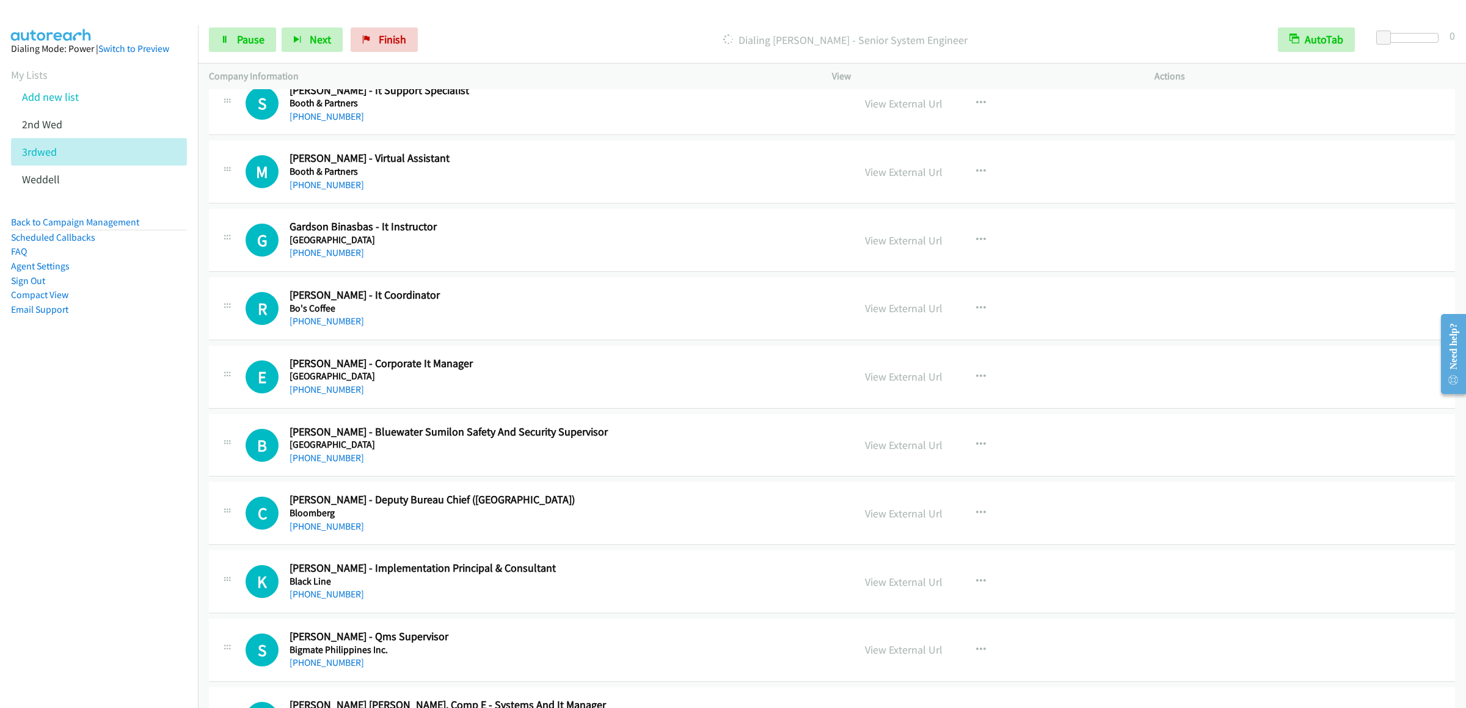
scroll to position [5498, 0]
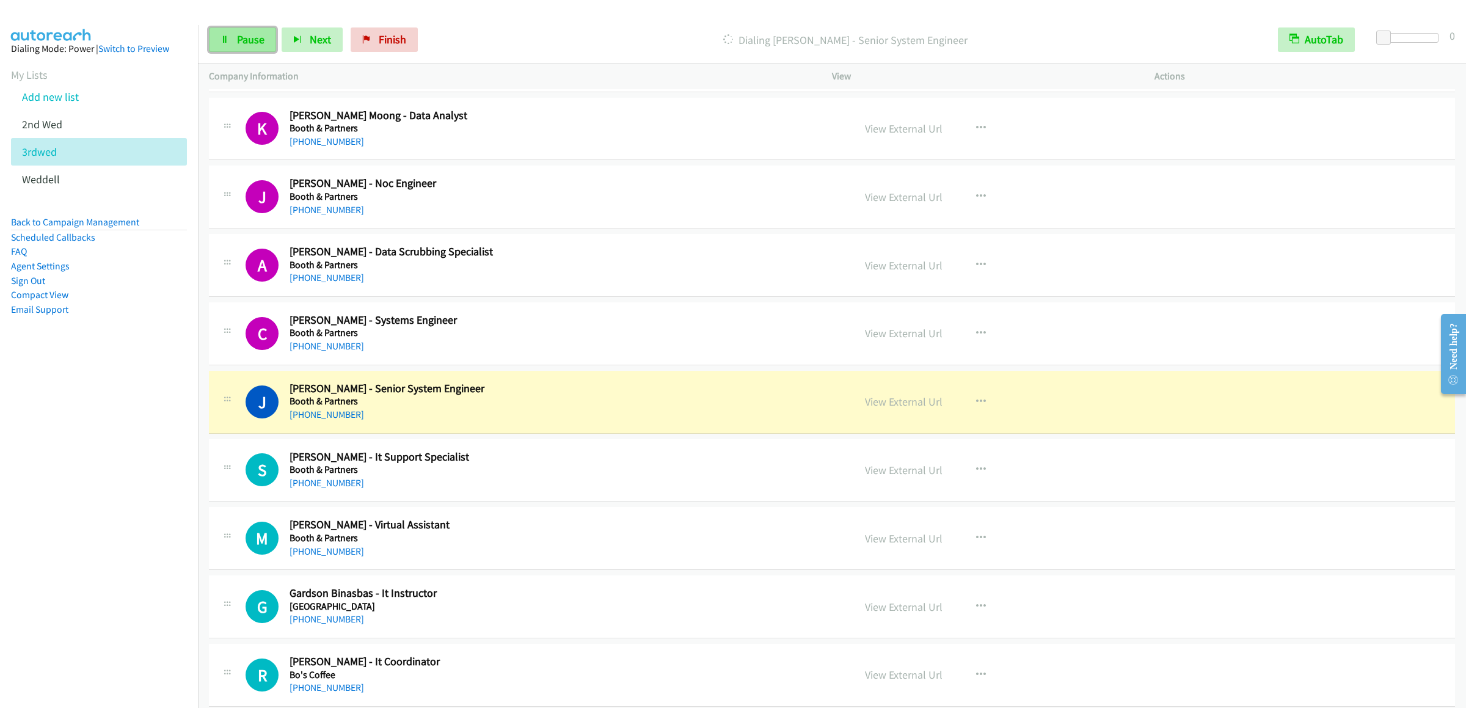
click at [240, 35] on span "Pause" at bounding box center [250, 39] width 27 height 14
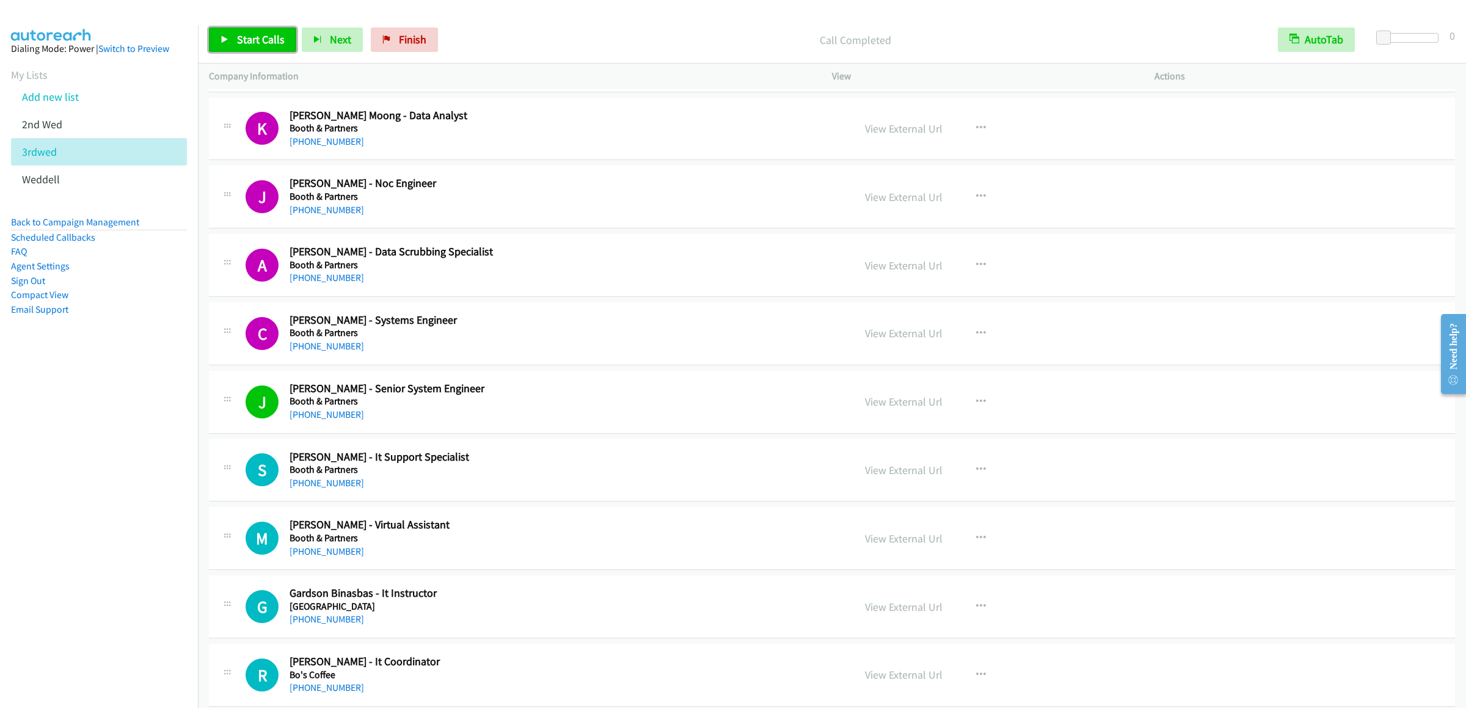
click at [237, 40] on span "Start Calls" at bounding box center [261, 39] width 48 height 14
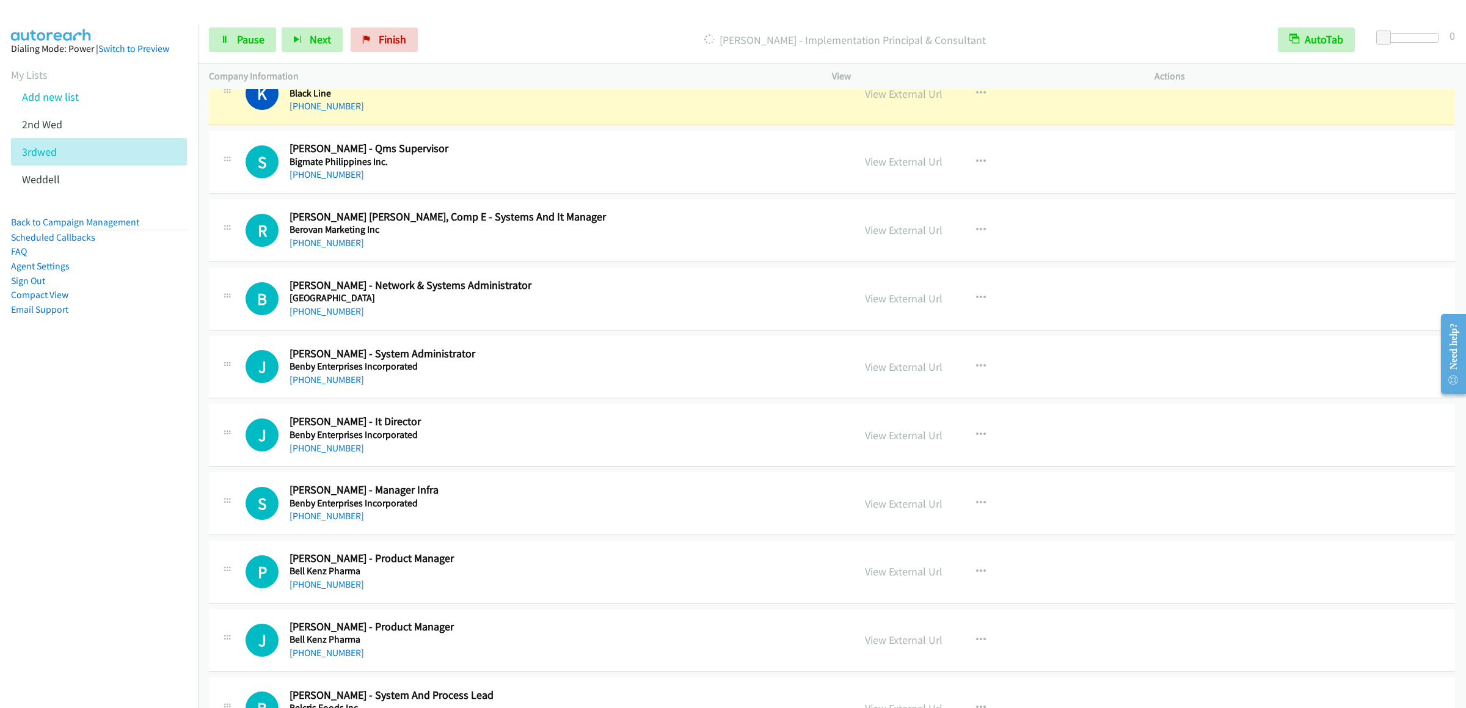
scroll to position [6231, 0]
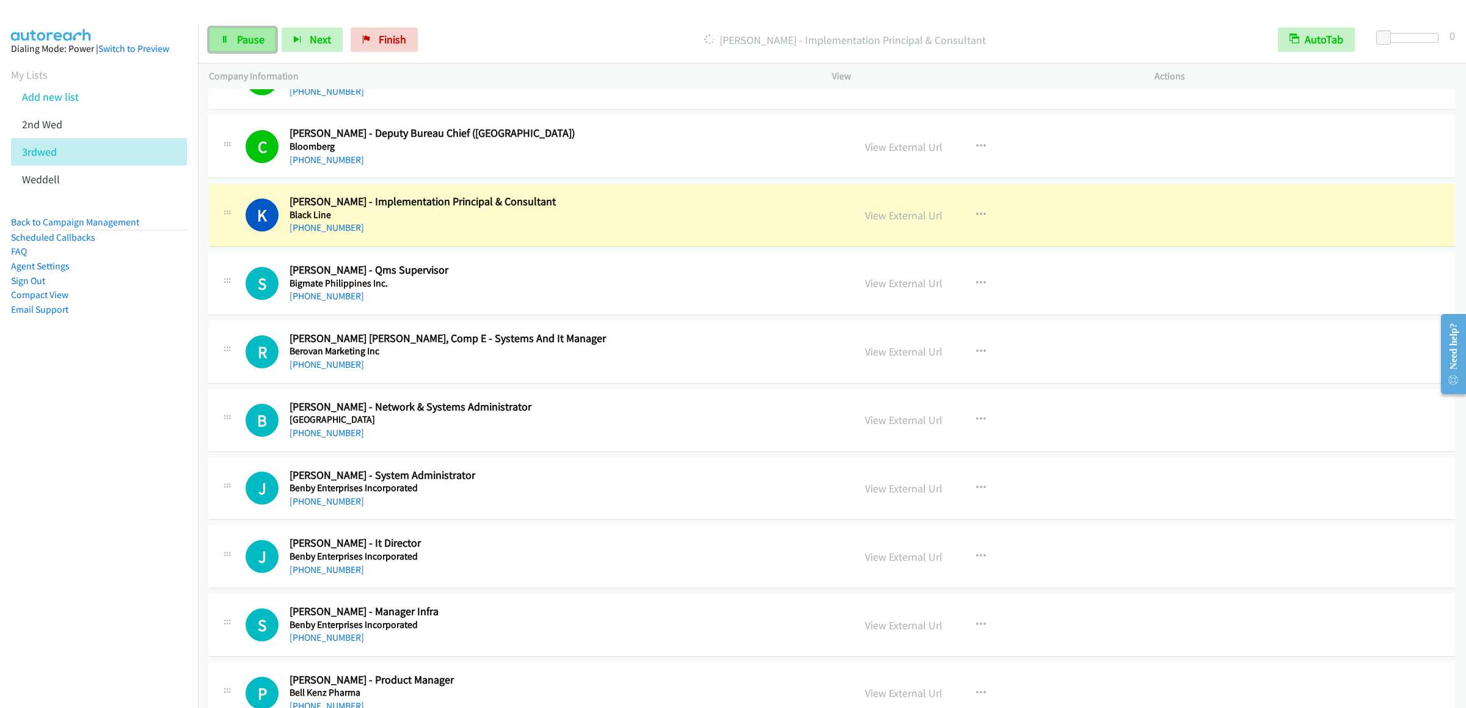
click at [220, 44] on link "Pause" at bounding box center [242, 39] width 67 height 24
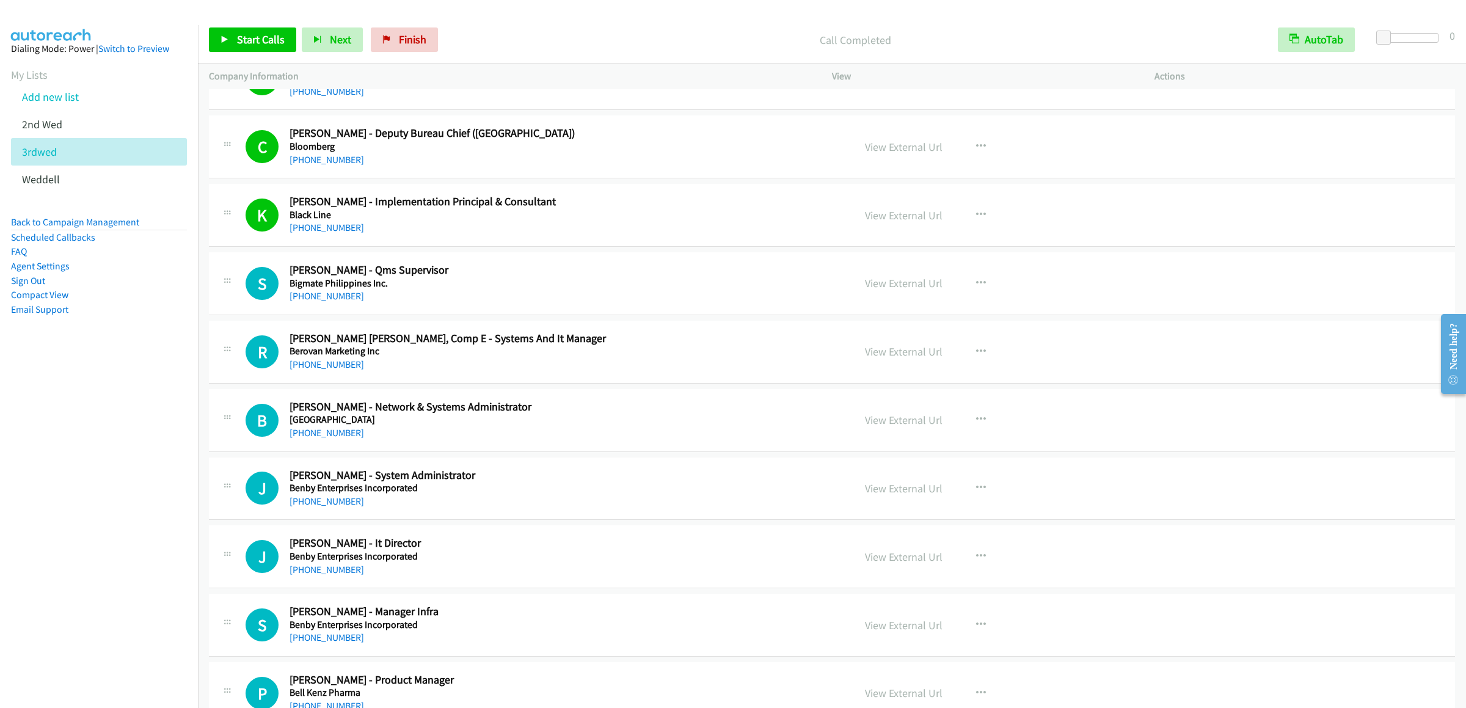
click at [268, 26] on div "Start Calls Pause Next Finish Call Completed AutoTab AutoTab 0" at bounding box center [832, 39] width 1268 height 47
click at [266, 30] on link "Start Calls" at bounding box center [252, 39] width 87 height 24
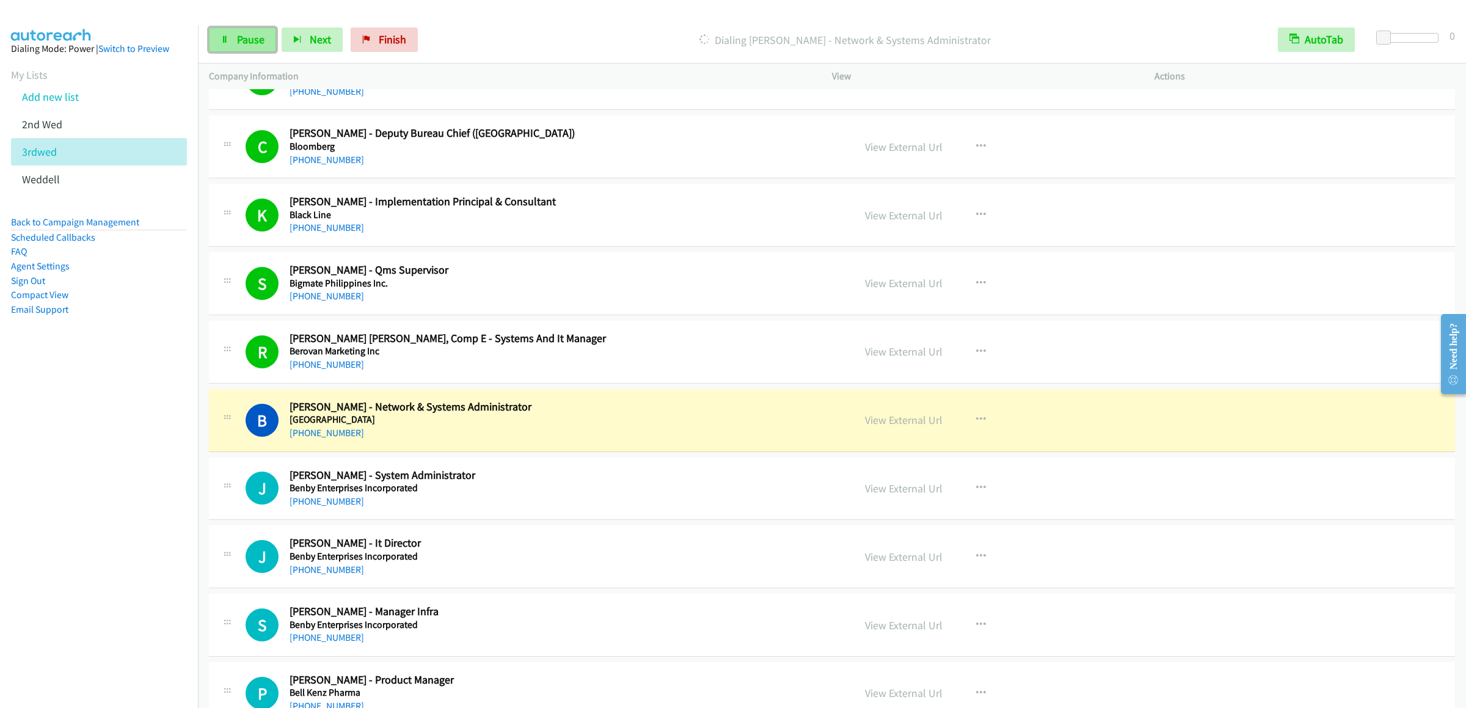
click at [229, 41] on link "Pause" at bounding box center [242, 39] width 67 height 24
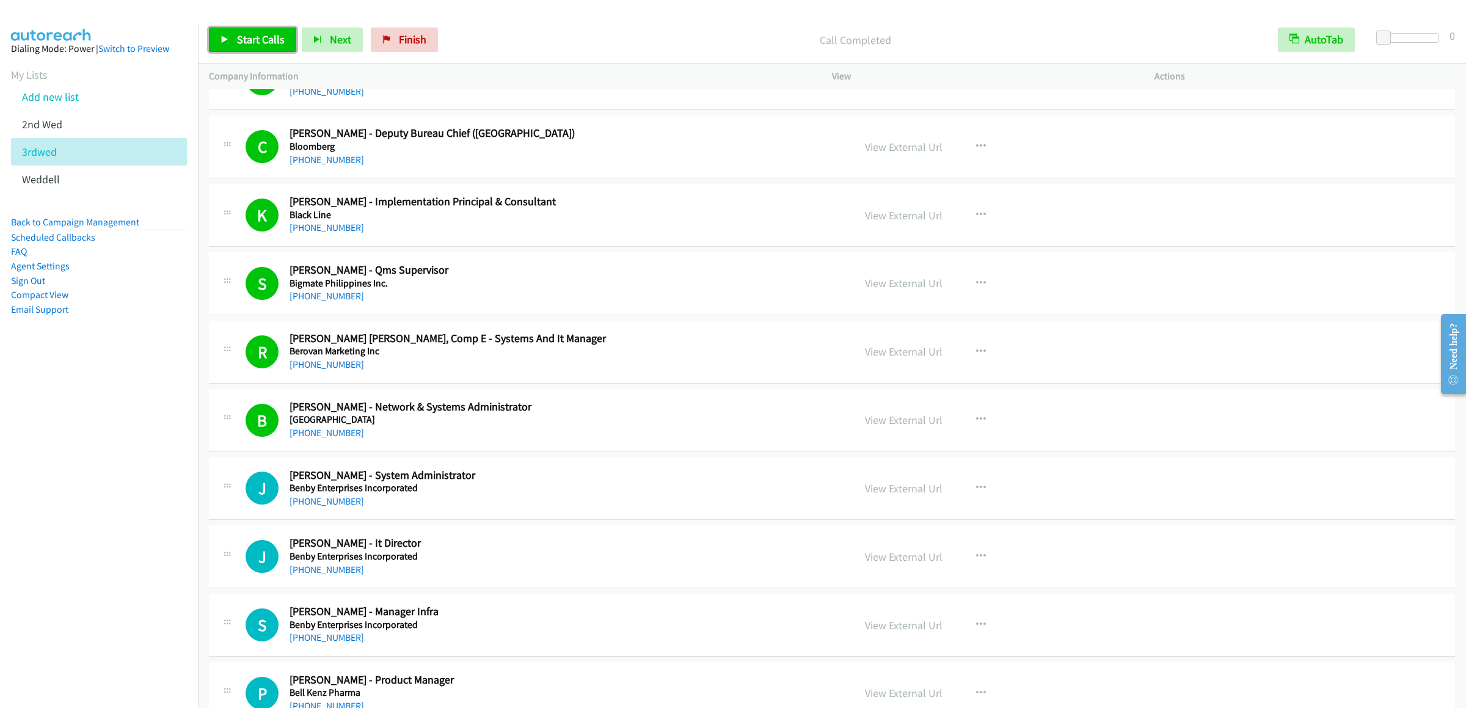
click at [246, 43] on span "Start Calls" at bounding box center [261, 39] width 48 height 14
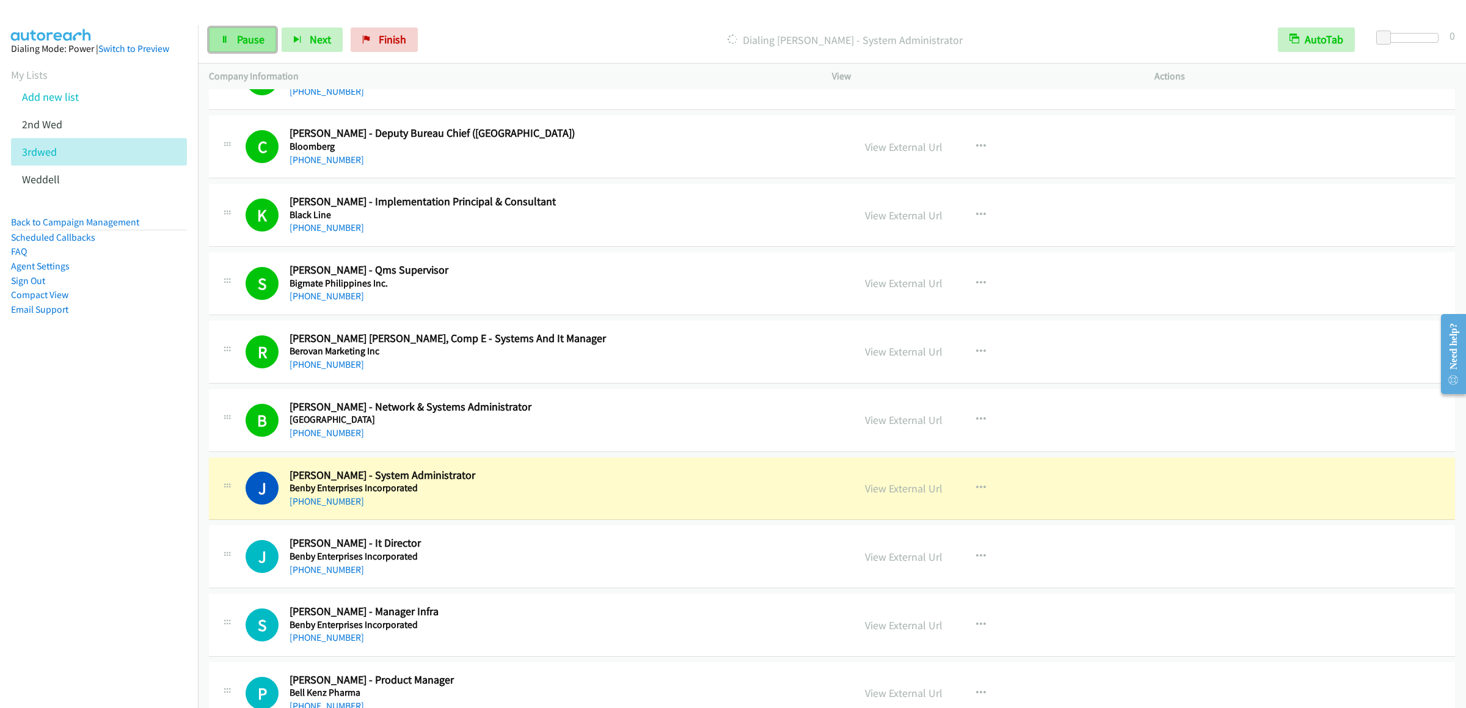
click at [246, 48] on link "Pause" at bounding box center [242, 39] width 67 height 24
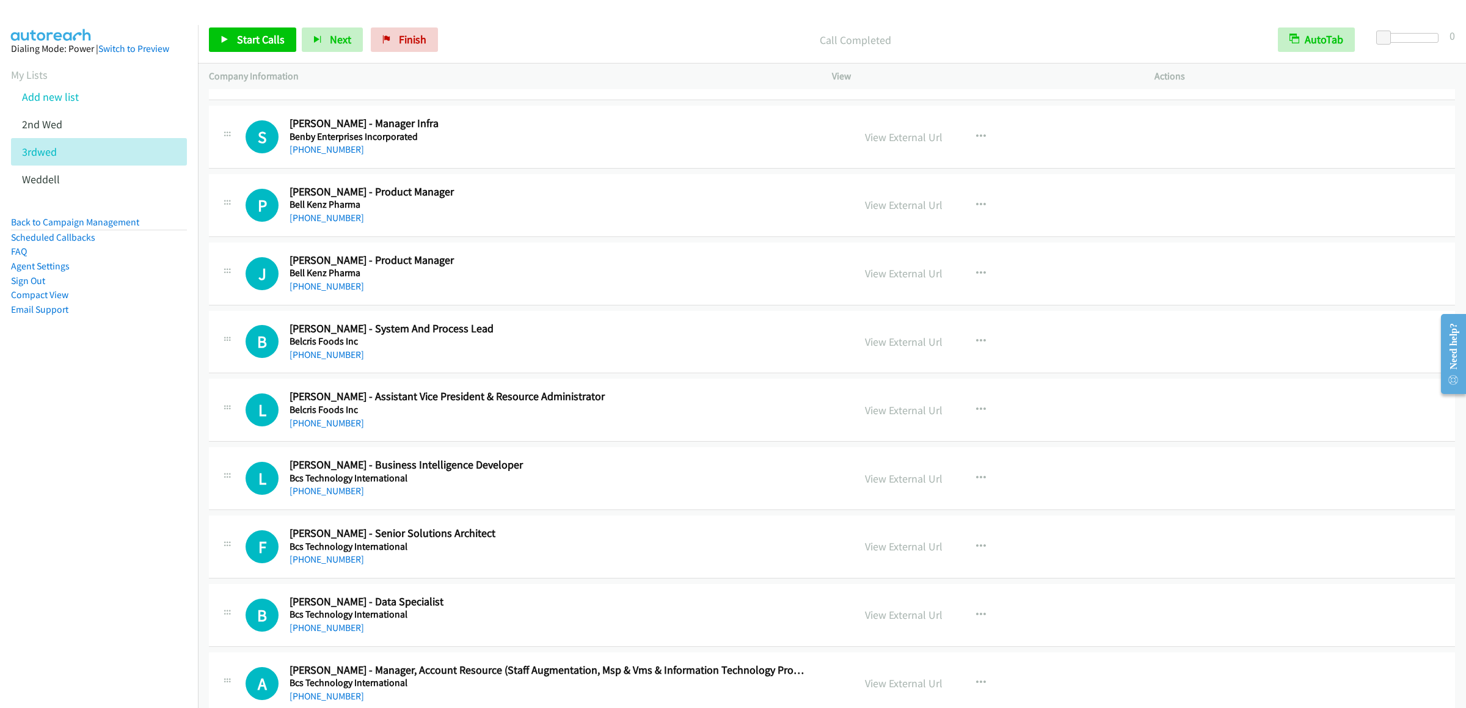
scroll to position [6597, 0]
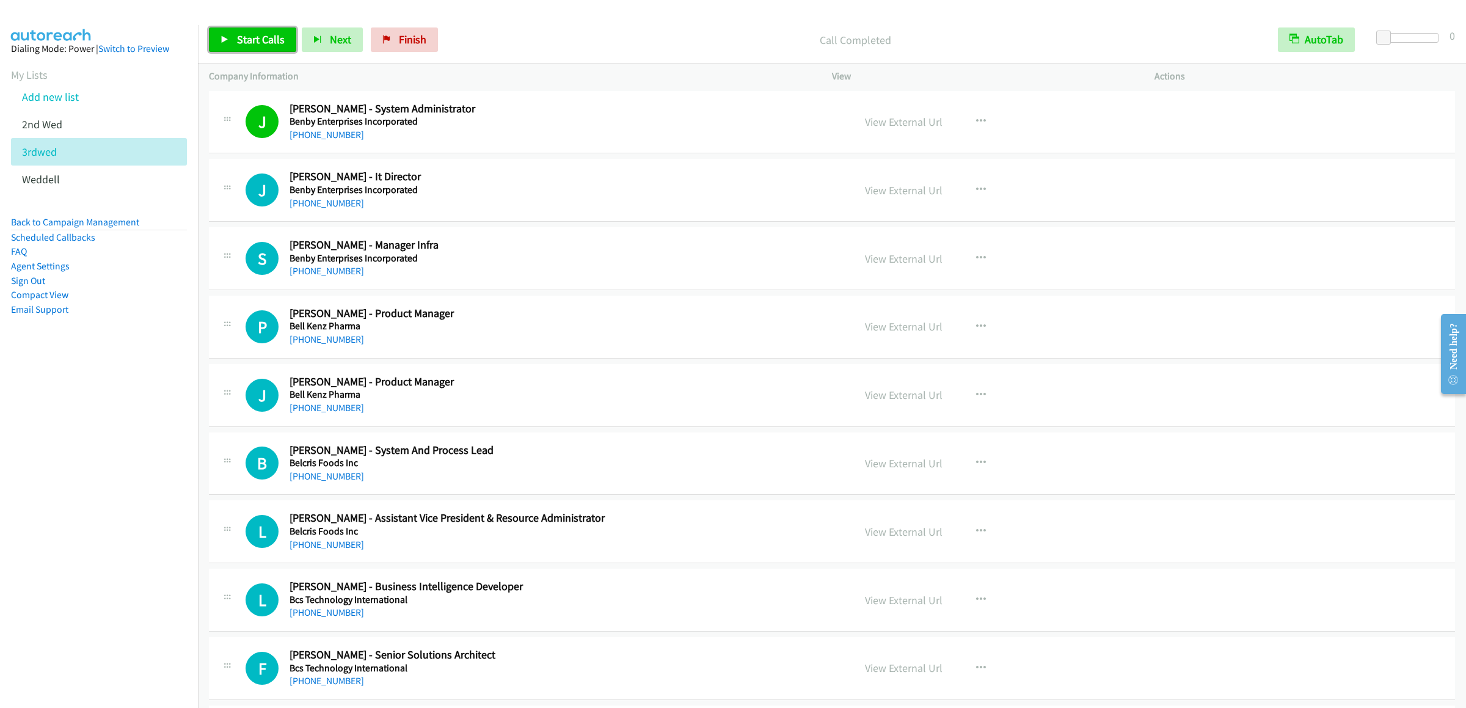
click at [225, 27] on link "Start Calls" at bounding box center [252, 39] width 87 height 24
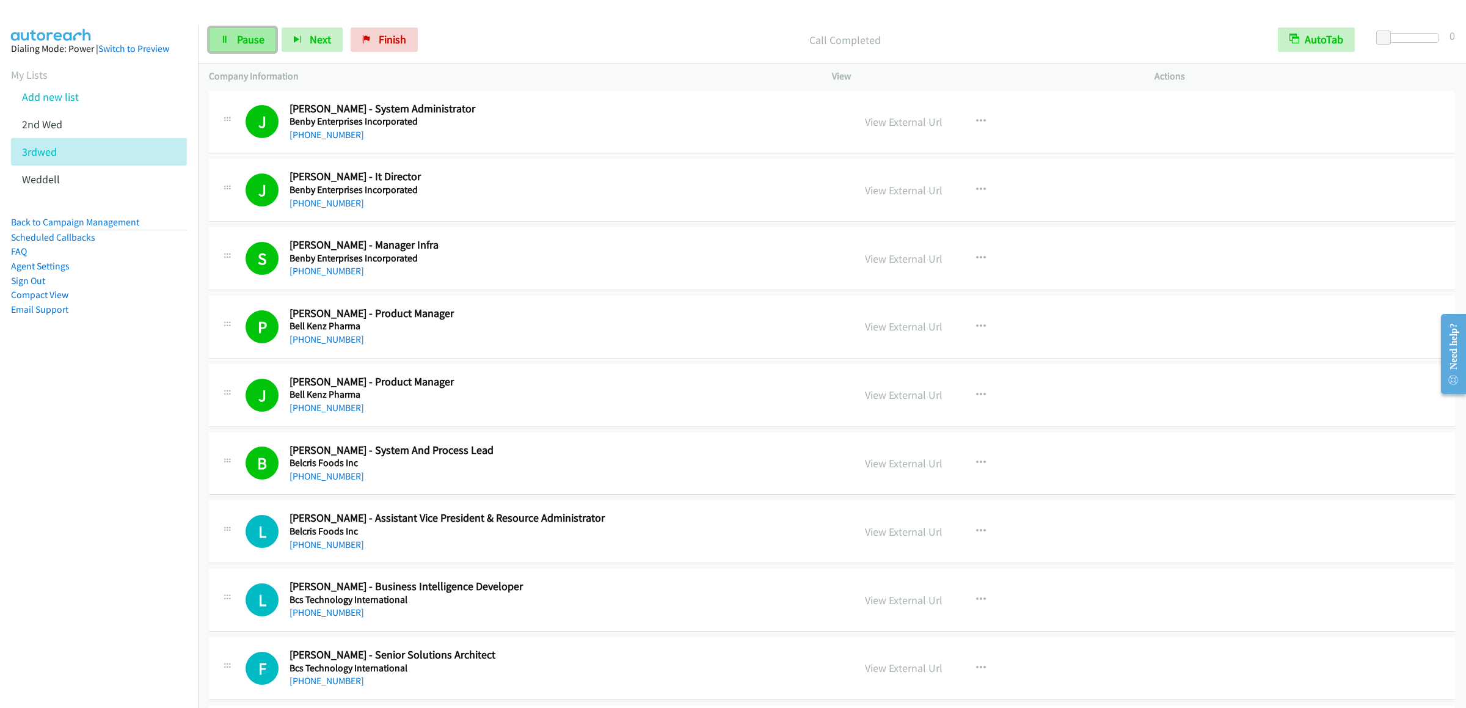
click at [248, 33] on span "Pause" at bounding box center [250, 39] width 27 height 14
click at [264, 31] on link "Start Calls" at bounding box center [252, 39] width 87 height 24
click at [259, 44] on span "Pause" at bounding box center [250, 39] width 27 height 14
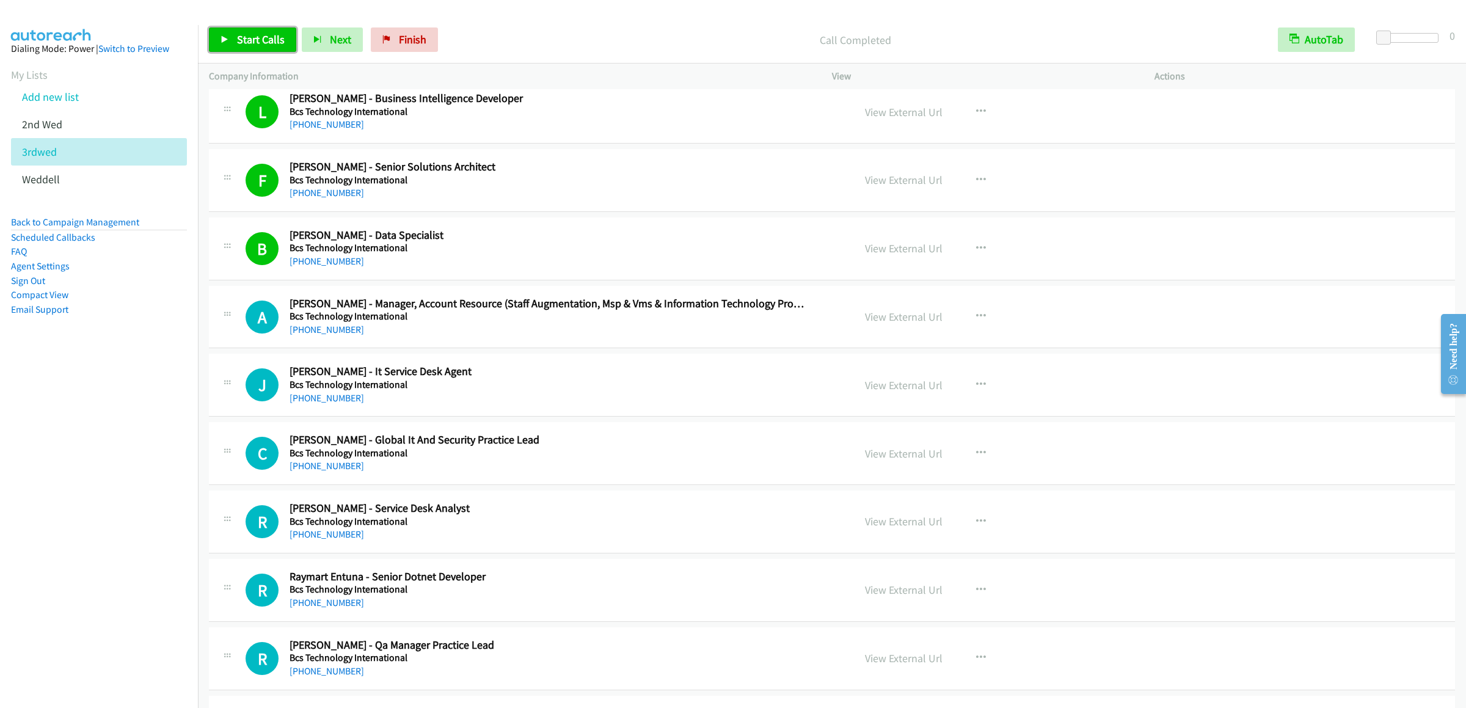
click at [265, 35] on span "Start Calls" at bounding box center [261, 39] width 48 height 14
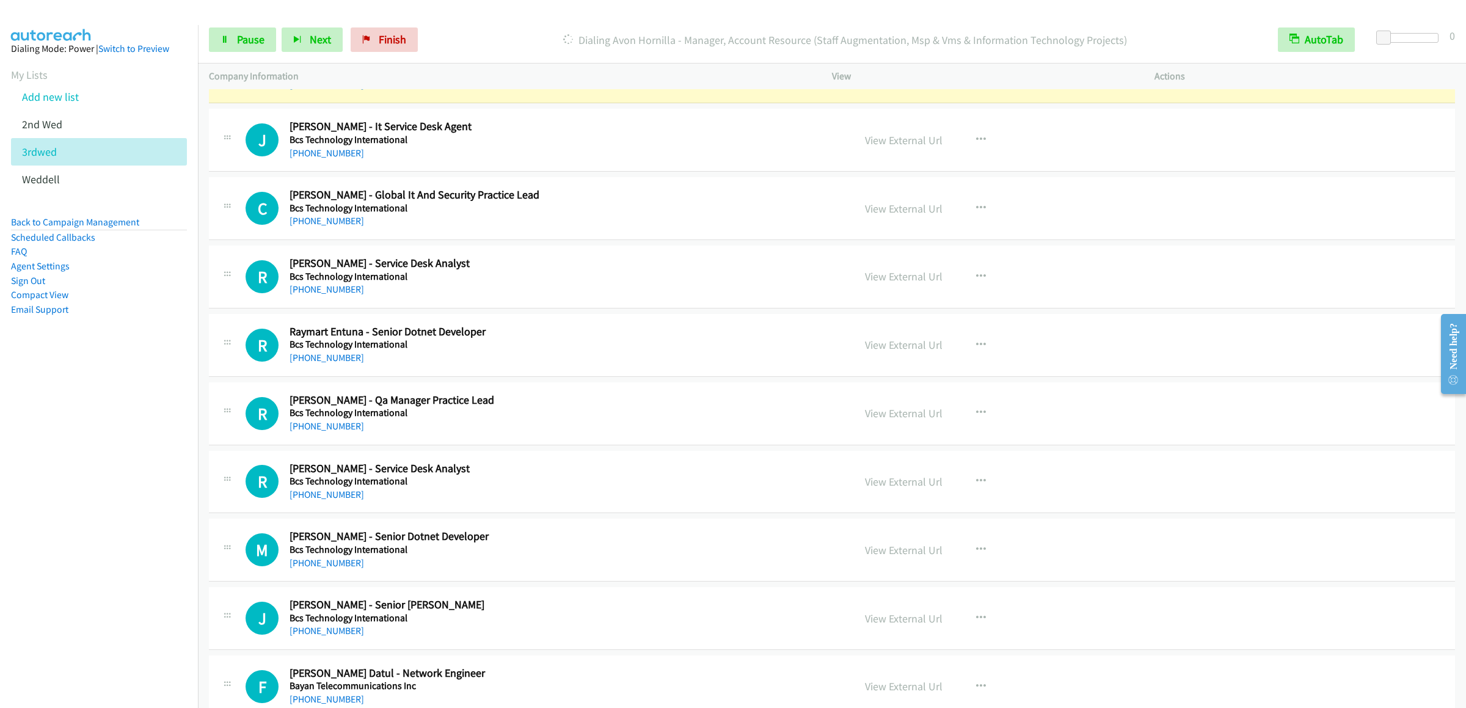
scroll to position [7208, 0]
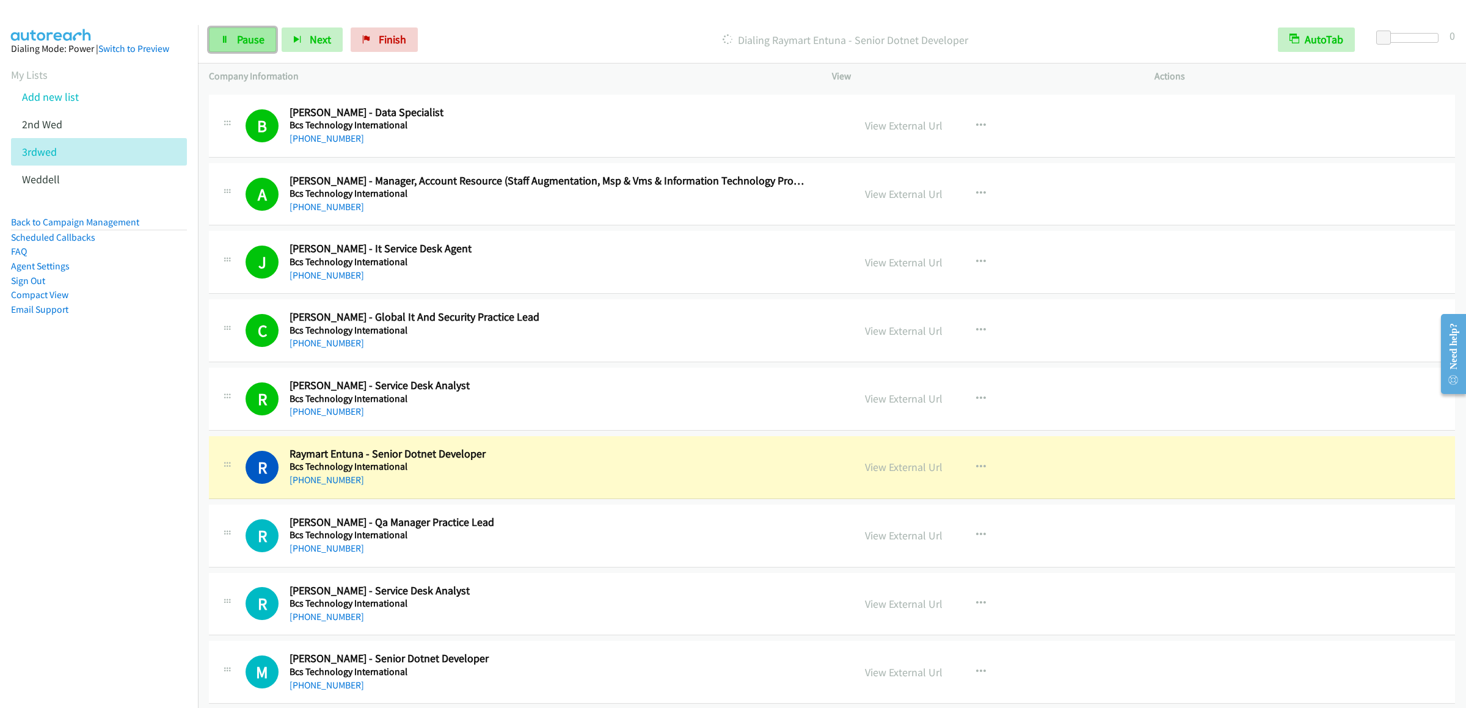
click at [236, 51] on link "Pause" at bounding box center [242, 39] width 67 height 24
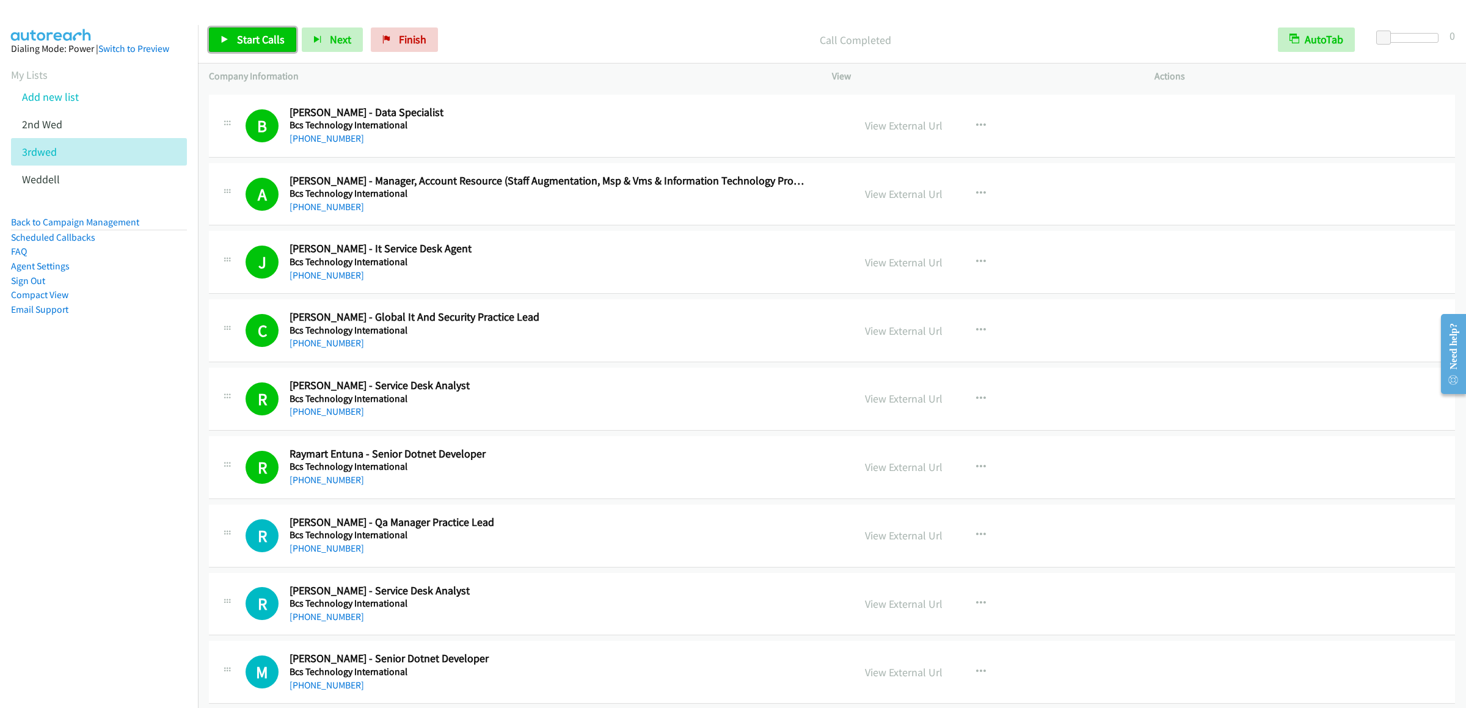
click at [266, 33] on span "Start Calls" at bounding box center [261, 39] width 48 height 14
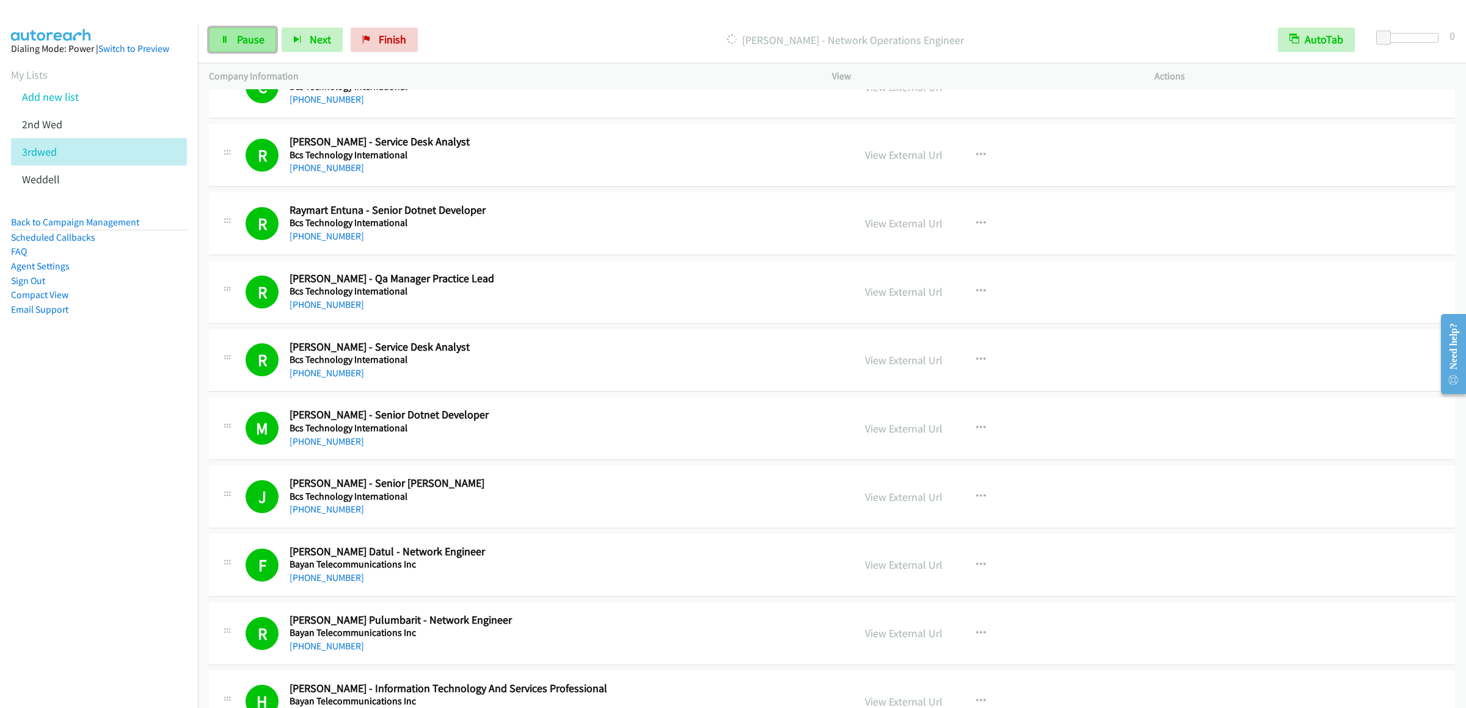
click at [225, 43] on icon at bounding box center [225, 40] width 9 height 9
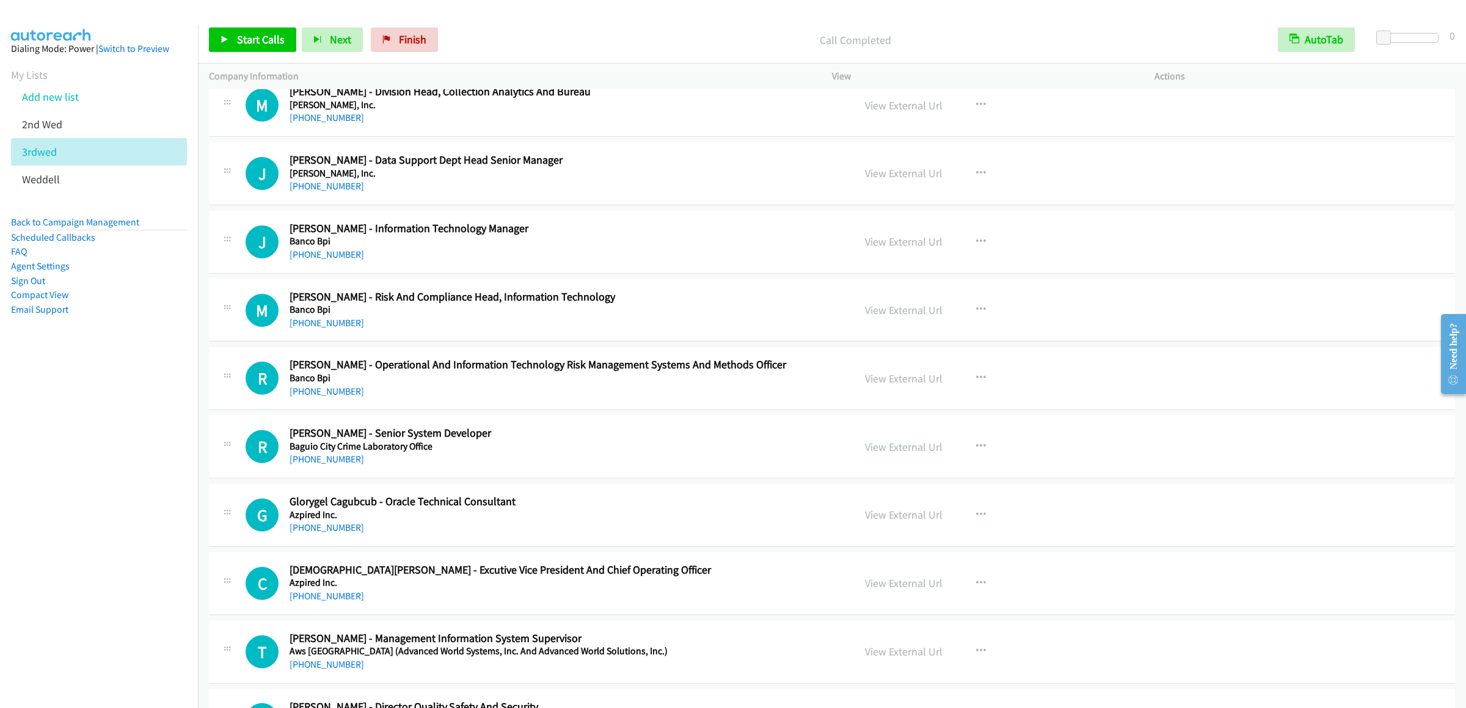
scroll to position [8063, 0]
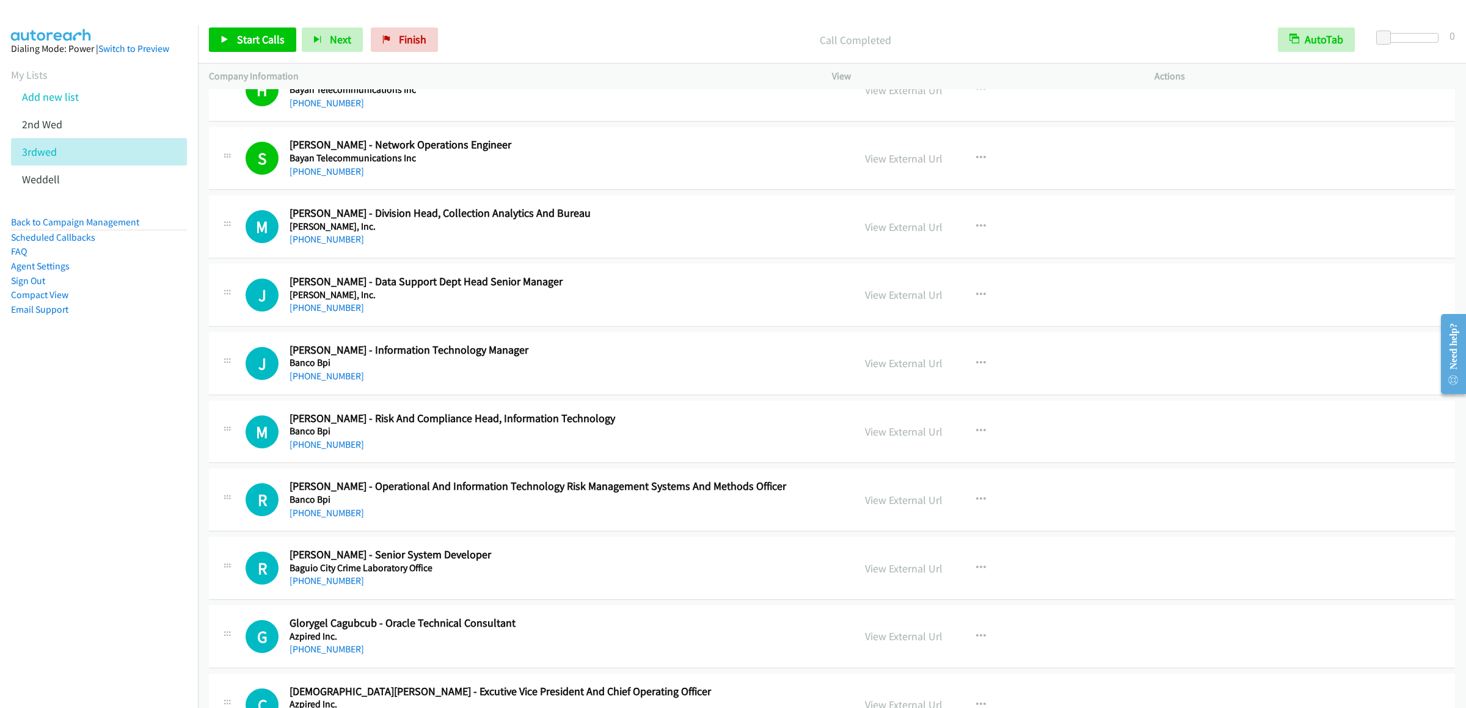
click at [233, 21] on div "Start Calls Pause Next Finish Call Completed AutoTab AutoTab 0" at bounding box center [832, 39] width 1268 height 47
click at [230, 26] on div "Start Calls Pause Next Finish Call Completed AutoTab AutoTab 0" at bounding box center [832, 39] width 1268 height 47
click at [230, 31] on link "Start Calls" at bounding box center [252, 39] width 87 height 24
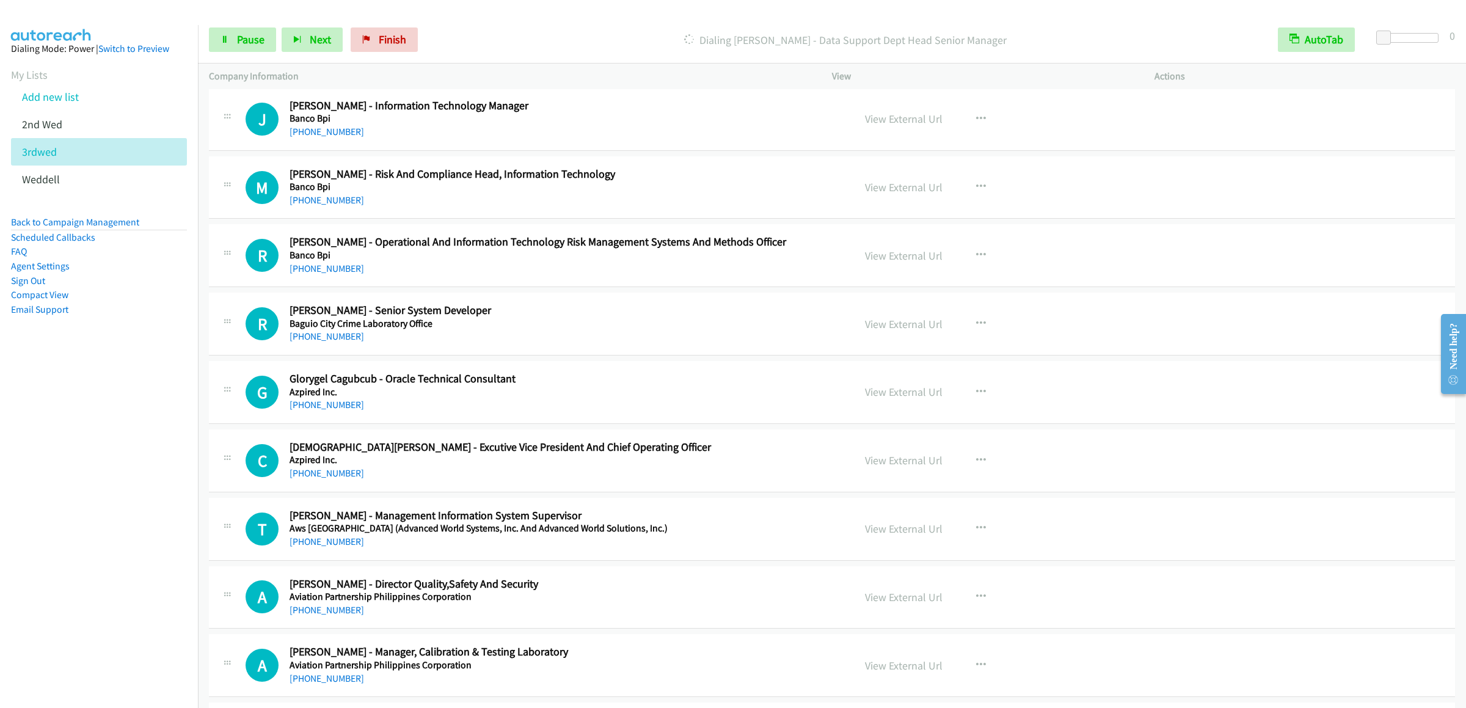
scroll to position [8185, 0]
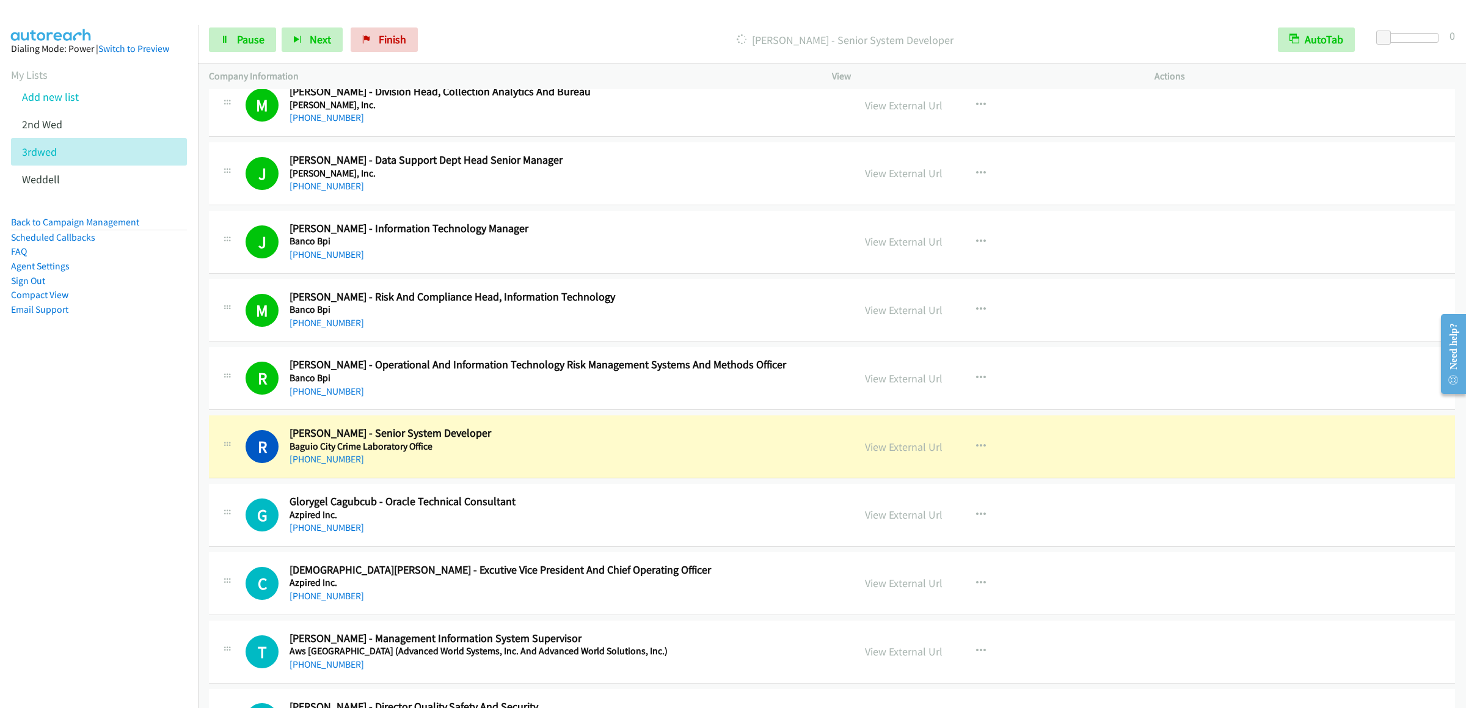
click at [238, 54] on div "Start Calls Pause Next Finish Dialing Rosemarie Cauilan - Senior System Develop…" at bounding box center [832, 39] width 1268 height 47
click at [242, 48] on link "Pause" at bounding box center [242, 39] width 67 height 24
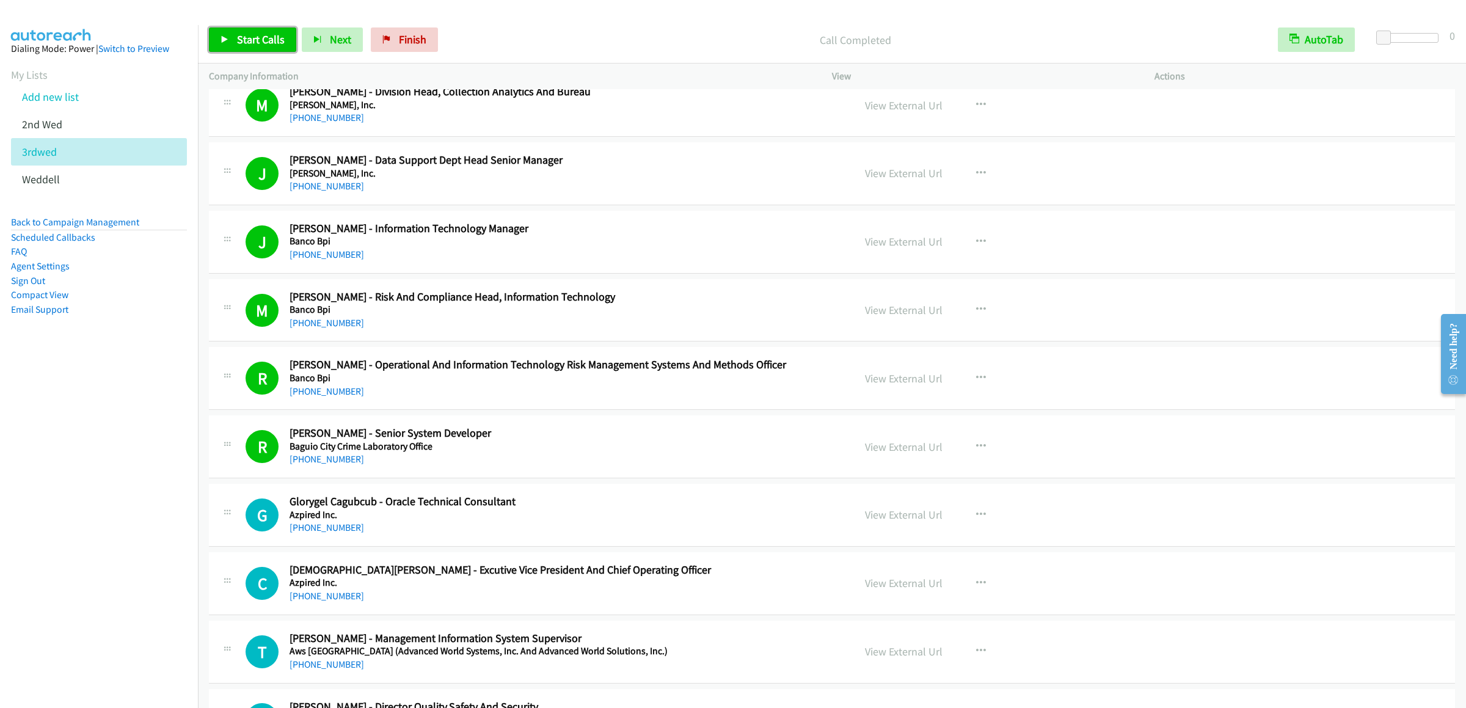
click at [266, 44] on span "Start Calls" at bounding box center [261, 39] width 48 height 14
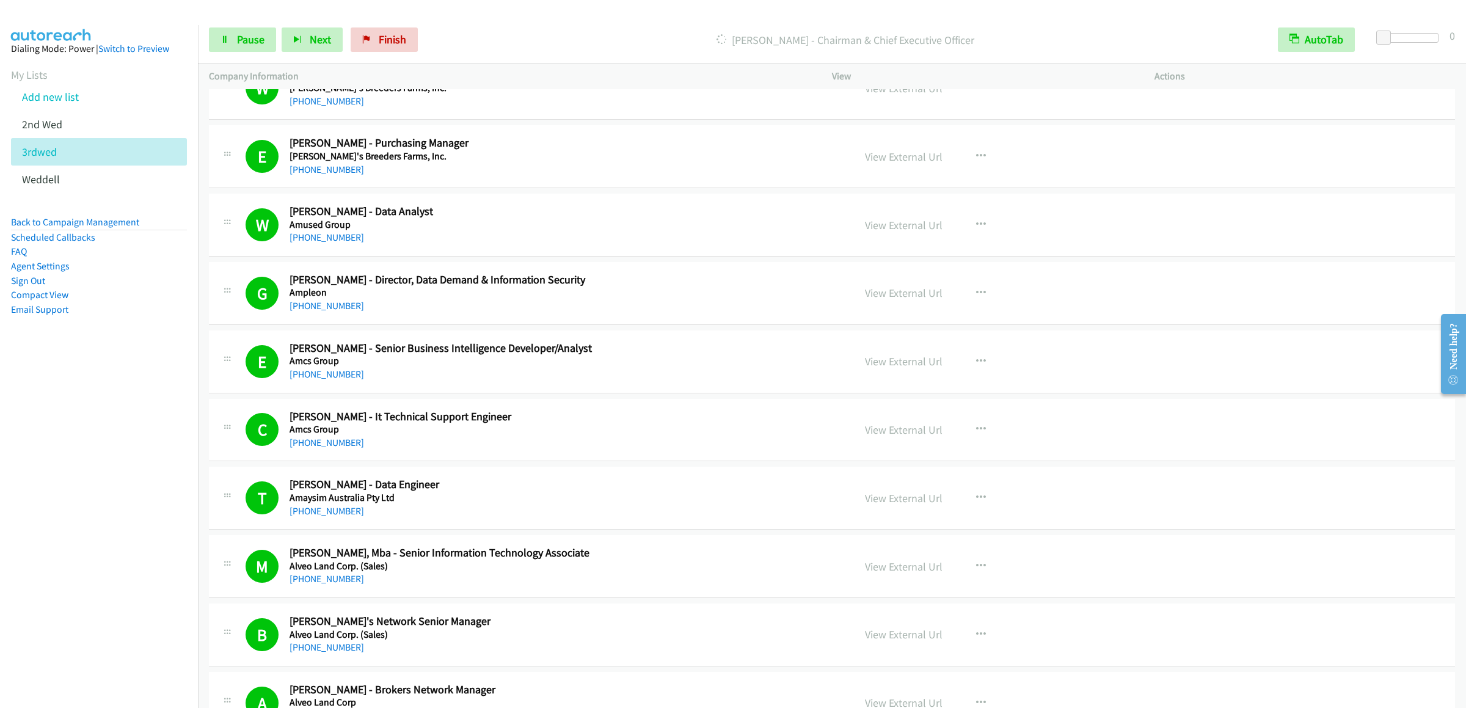
scroll to position [12462, 0]
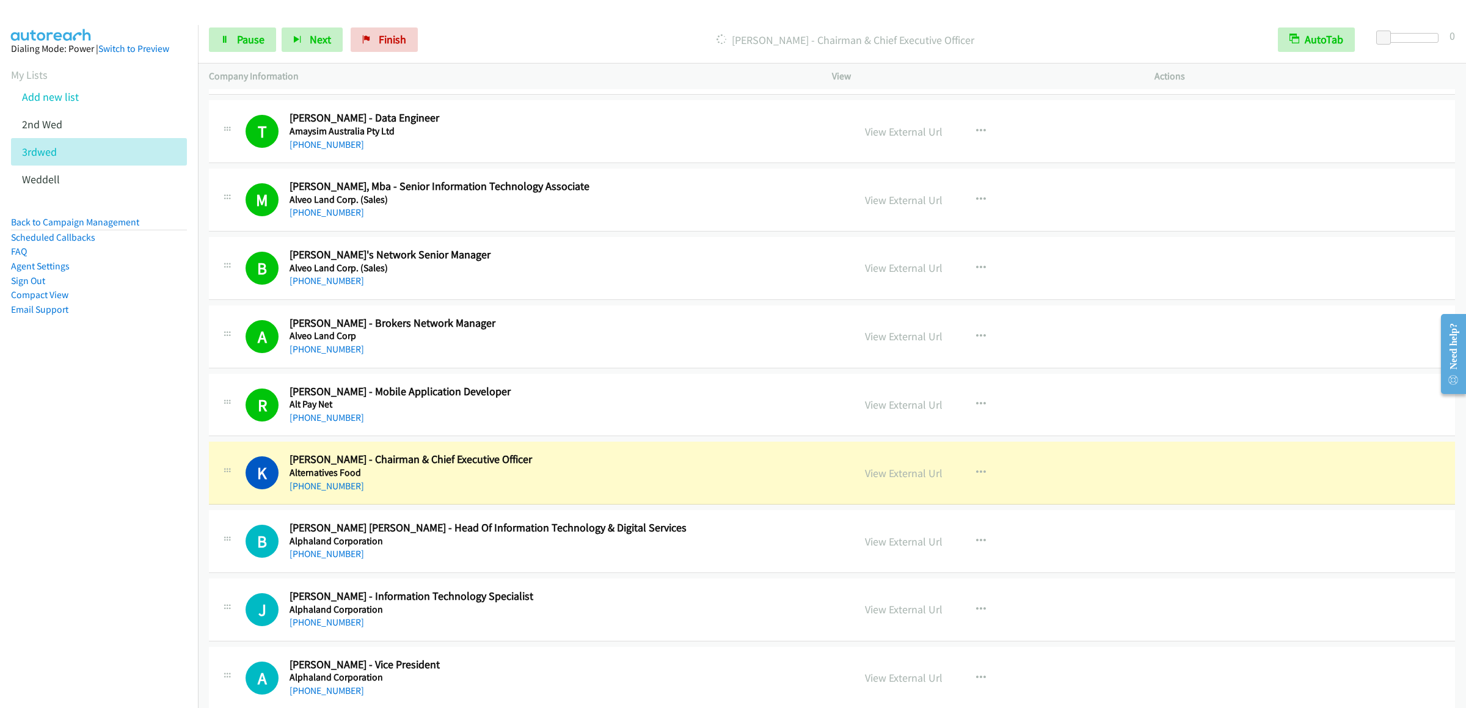
drag, startPoint x: 213, startPoint y: 23, endPoint x: 218, endPoint y: 26, distance: 6.6
click at [213, 23] on div "Start Calls Pause Next Finish Dialing Kawshik Sehwani - Chairman & Chief Execut…" at bounding box center [832, 39] width 1268 height 47
click at [222, 36] on icon at bounding box center [225, 40] width 9 height 9
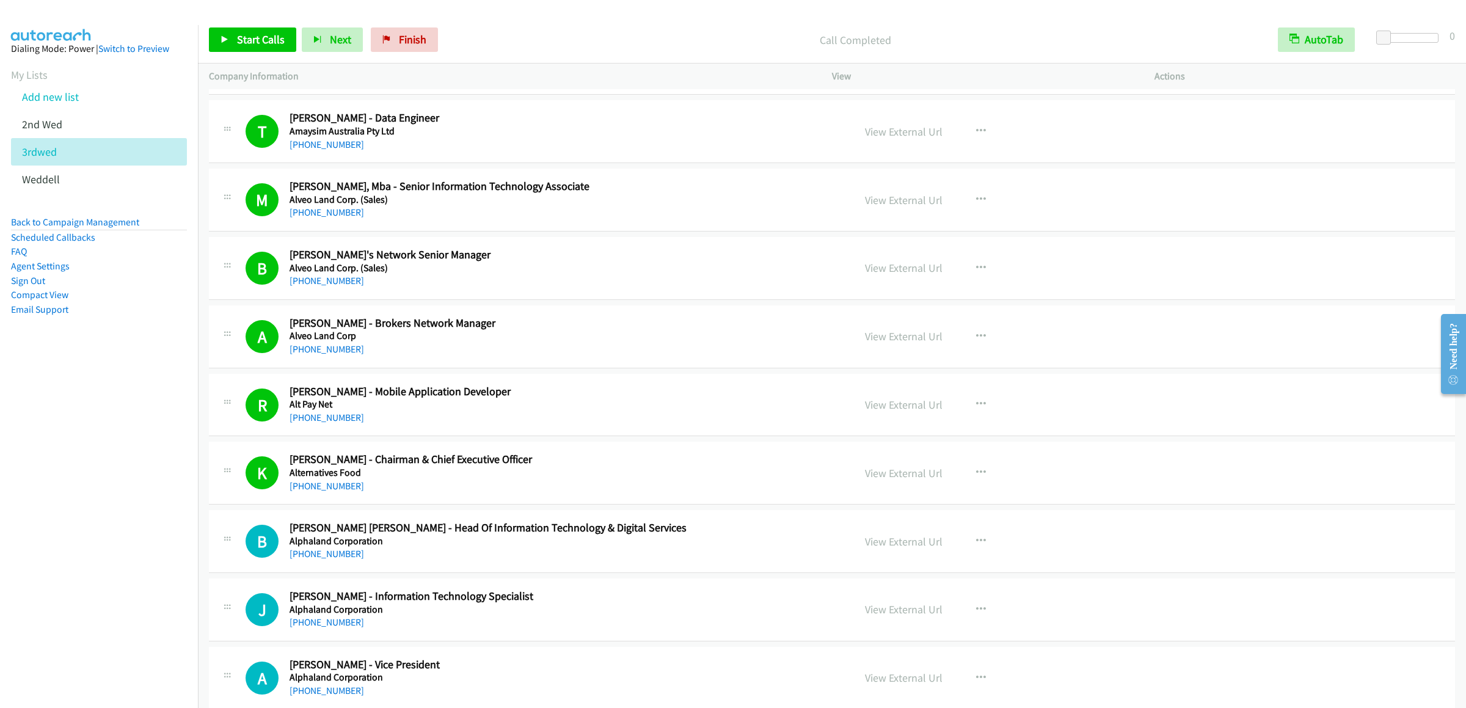
scroll to position [12828, 0]
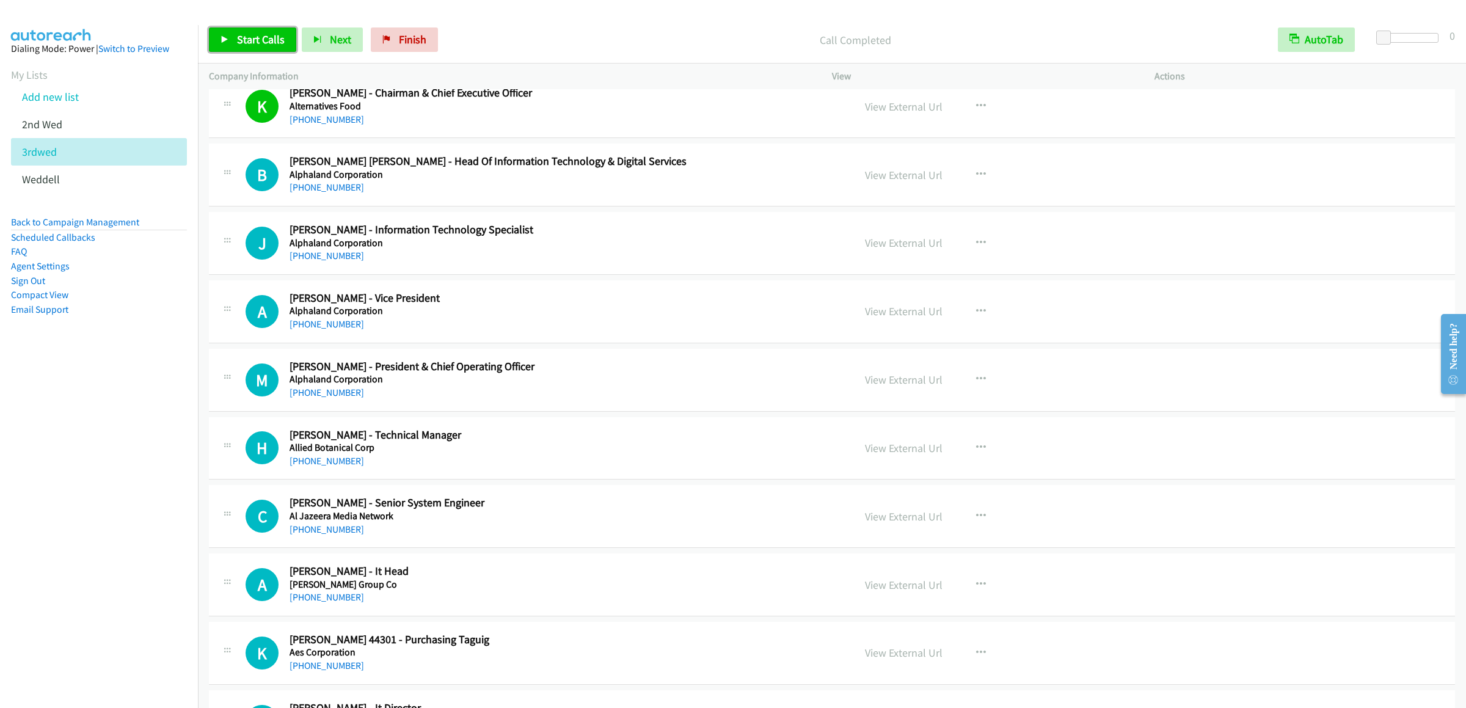
click at [241, 43] on span "Start Calls" at bounding box center [261, 39] width 48 height 14
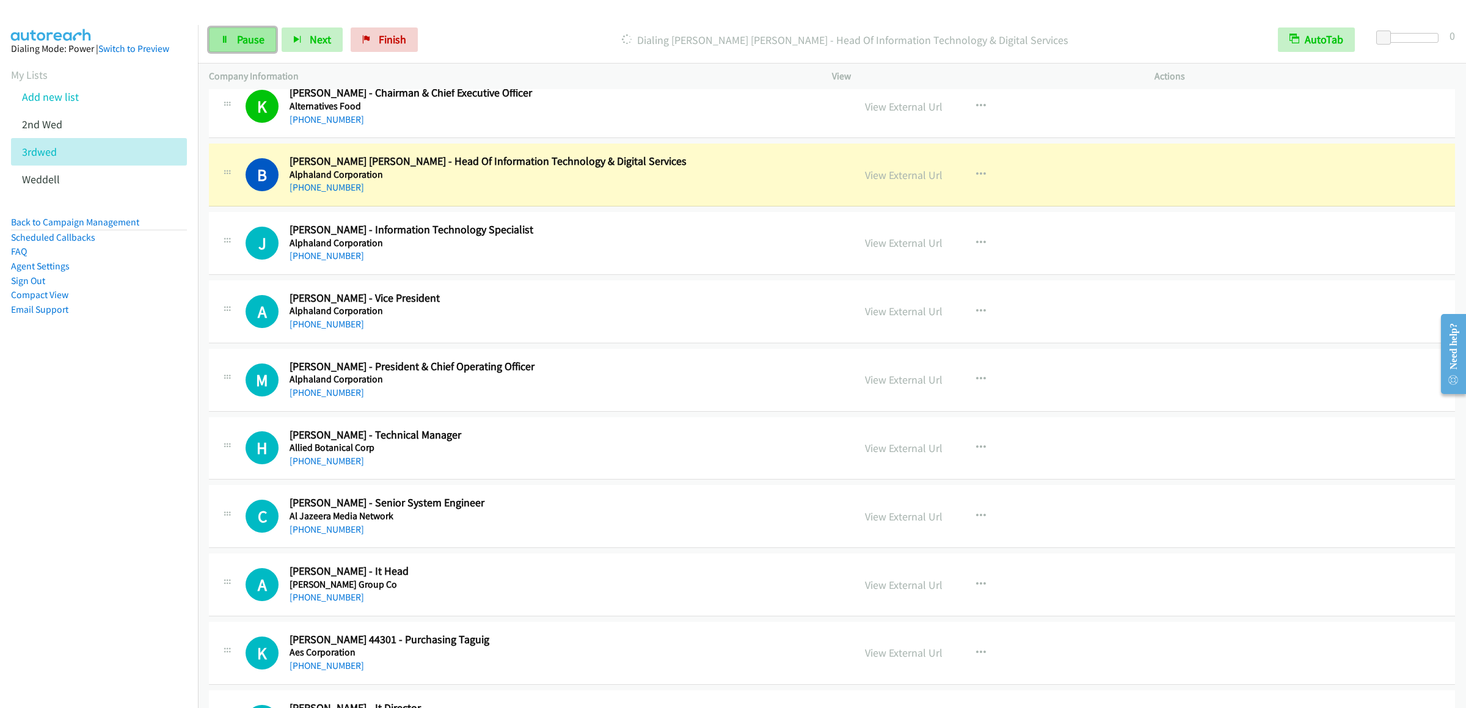
click at [232, 41] on link "Pause" at bounding box center [242, 39] width 67 height 24
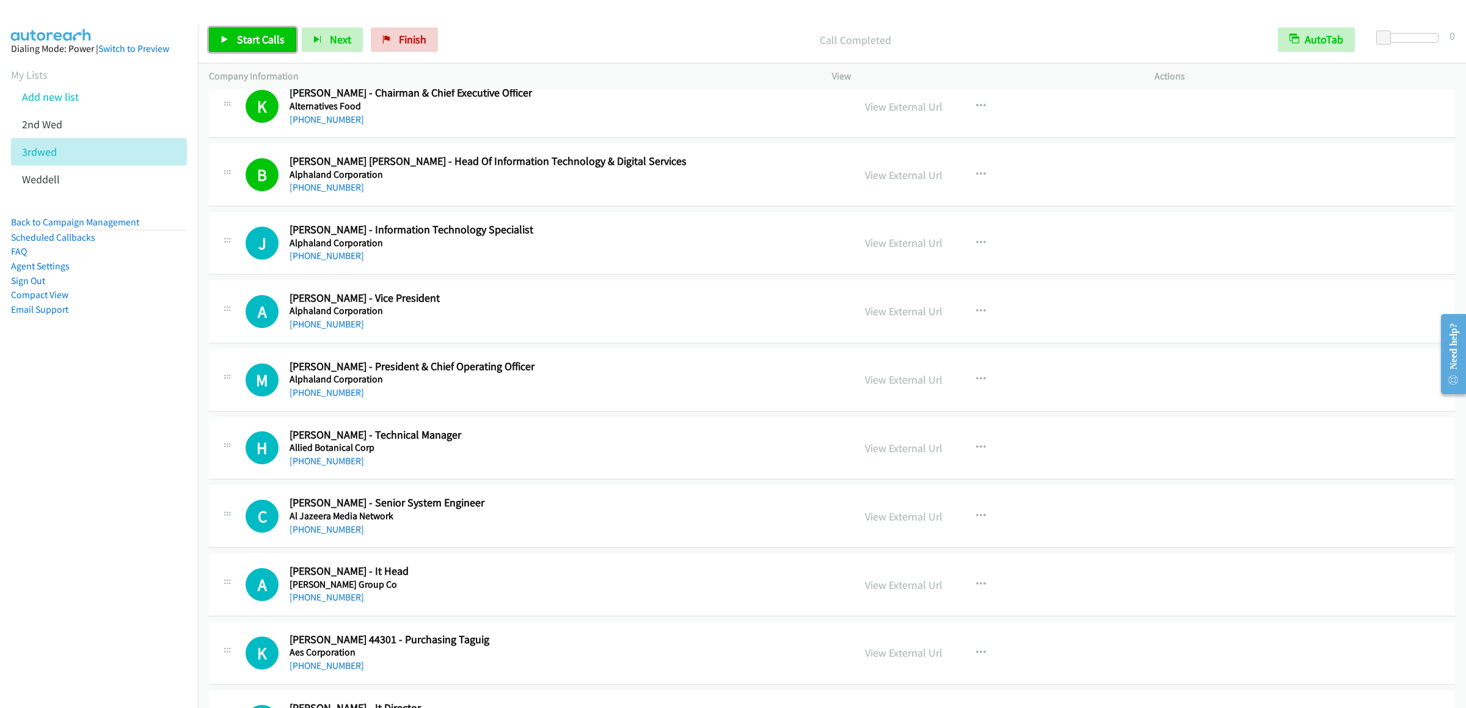
click at [241, 45] on span "Start Calls" at bounding box center [261, 39] width 48 height 14
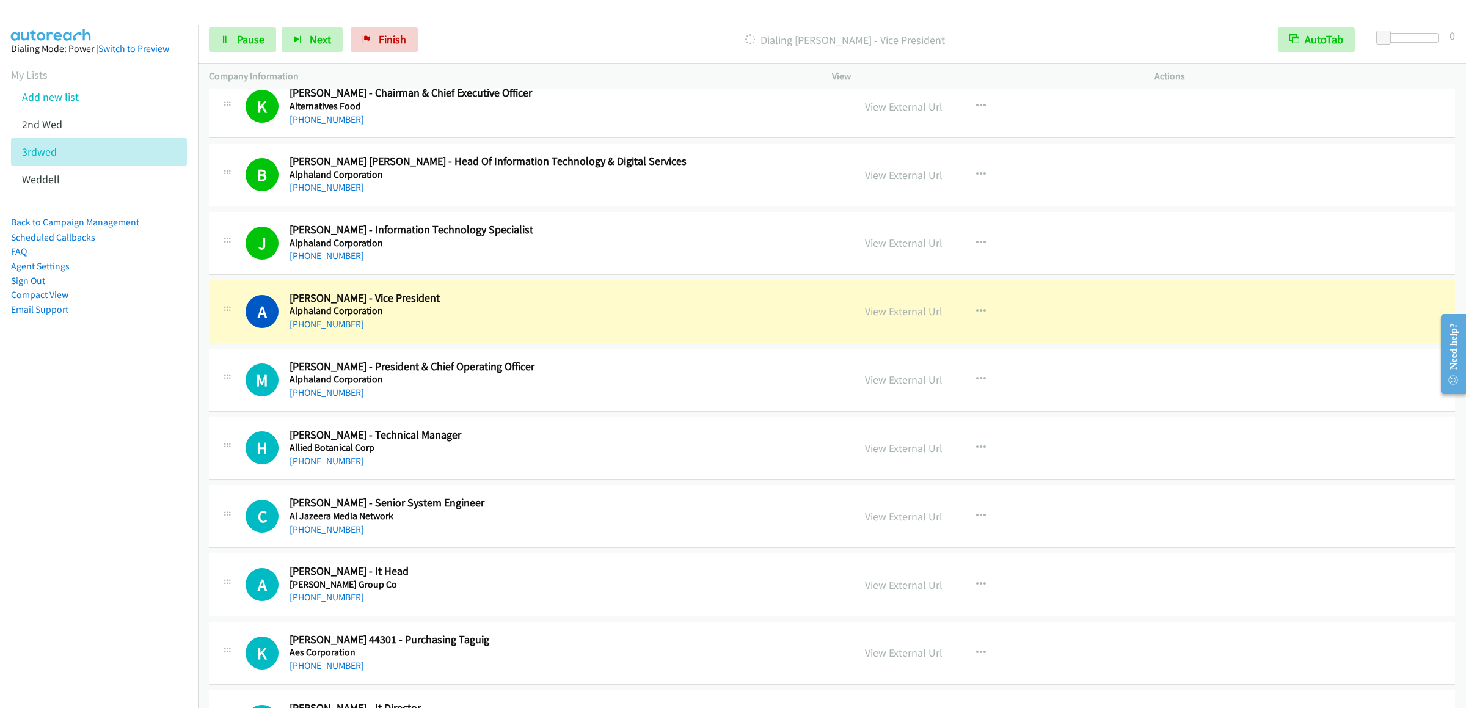
click at [246, 24] on div "Start Calls Pause Next Finish Dialing Andrea Mastellone - Vice President AutoTa…" at bounding box center [832, 39] width 1268 height 47
click at [246, 30] on link "Pause" at bounding box center [242, 39] width 67 height 24
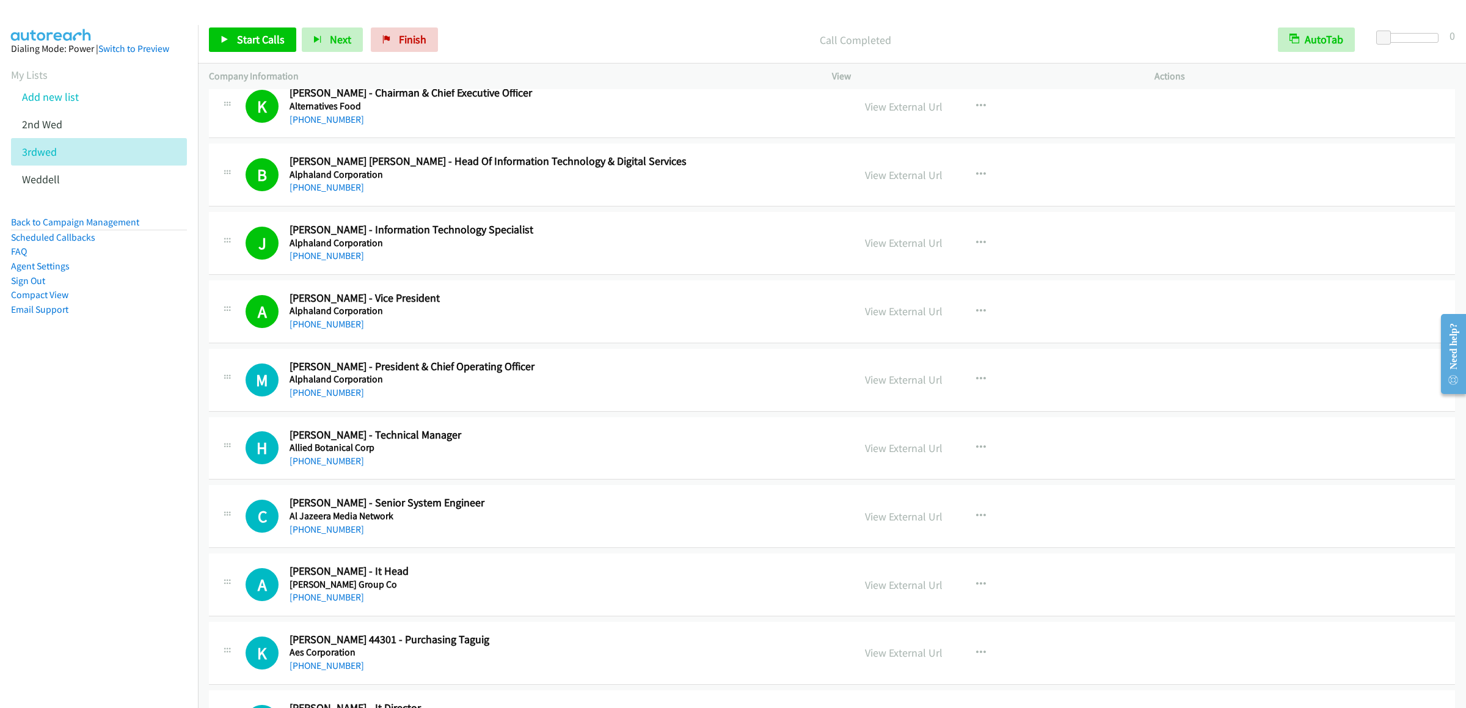
scroll to position [12950, 0]
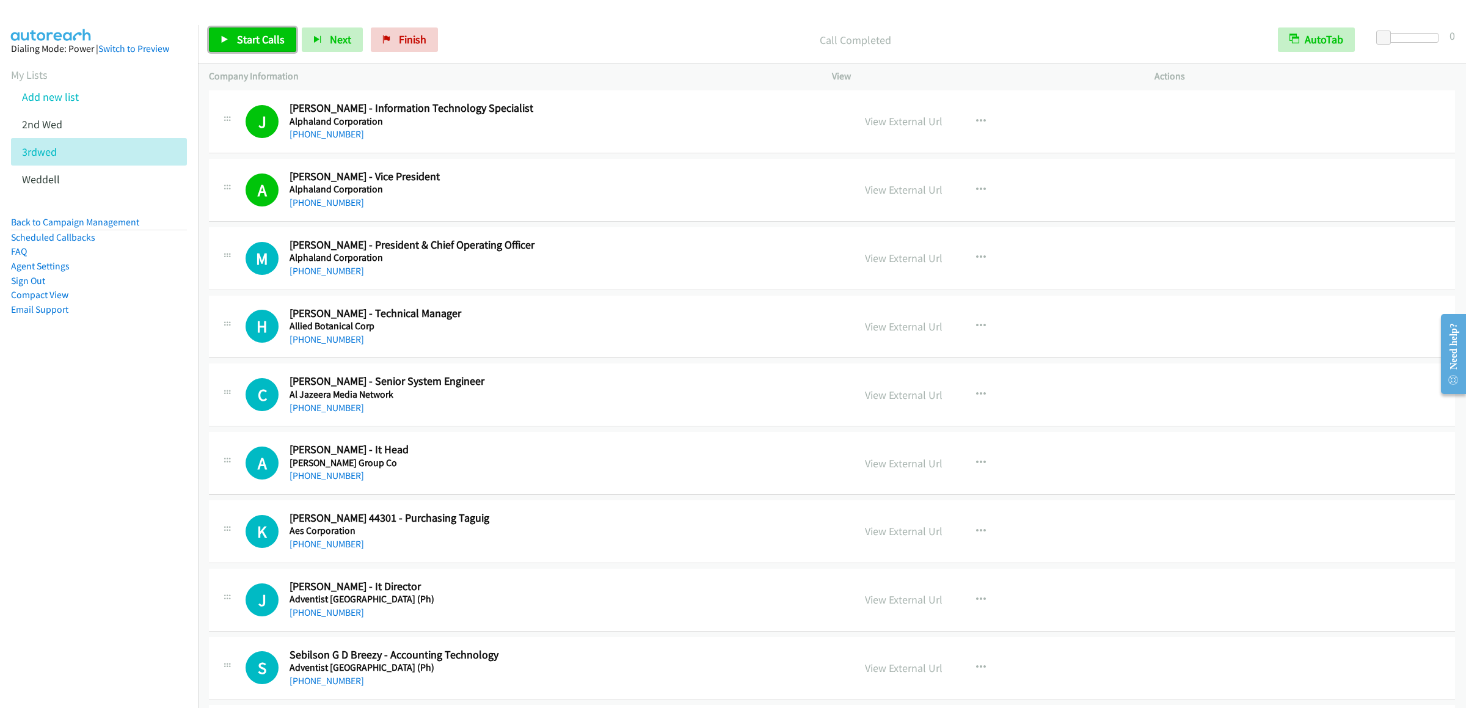
click at [238, 34] on span "Start Calls" at bounding box center [261, 39] width 48 height 14
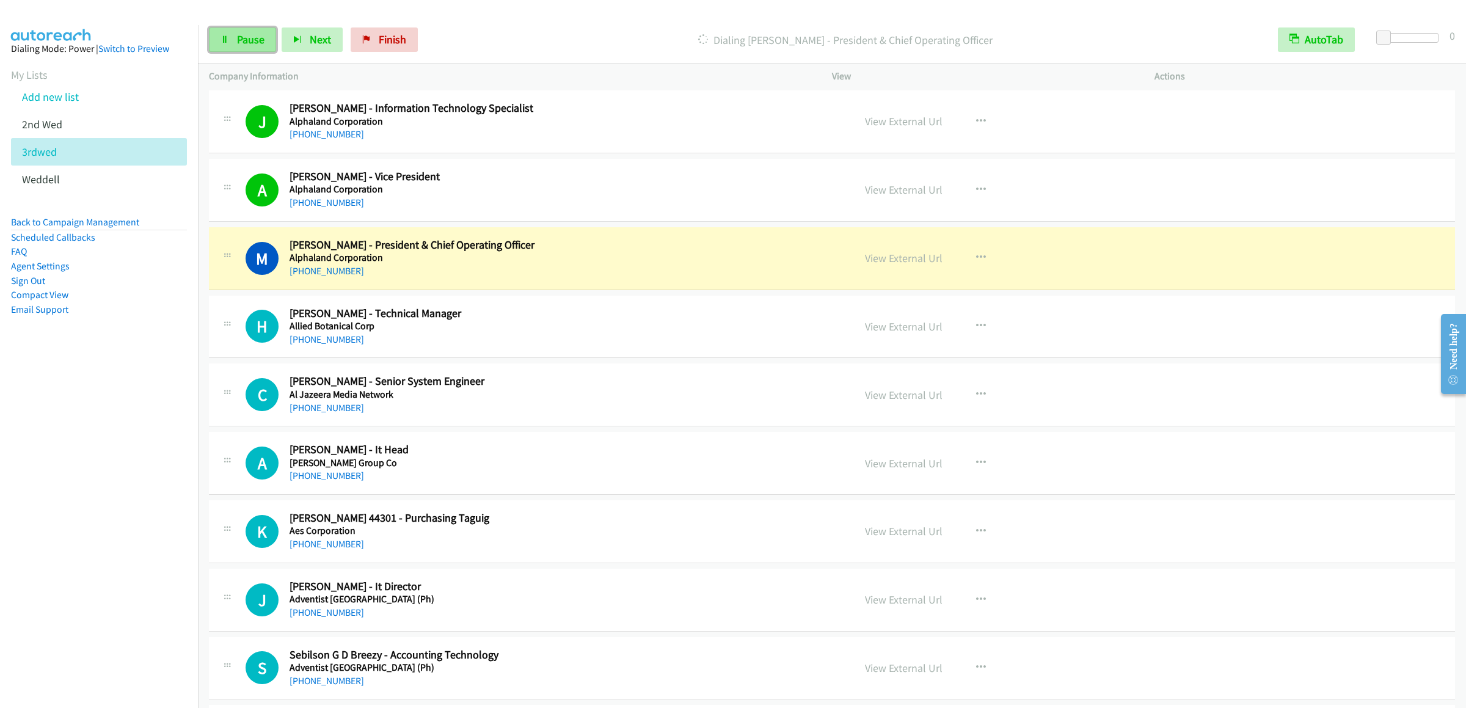
click at [237, 38] on span "Pause" at bounding box center [250, 39] width 27 height 14
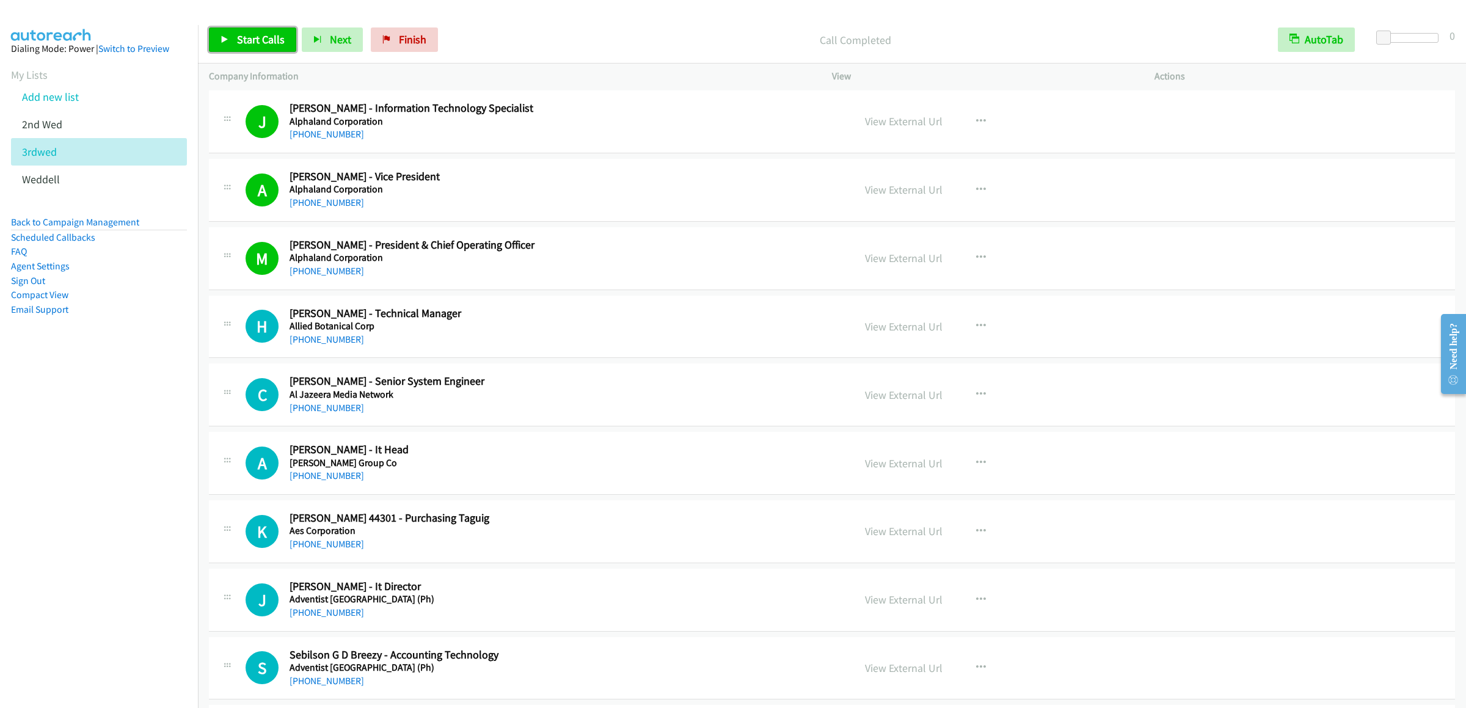
click at [242, 44] on span "Start Calls" at bounding box center [261, 39] width 48 height 14
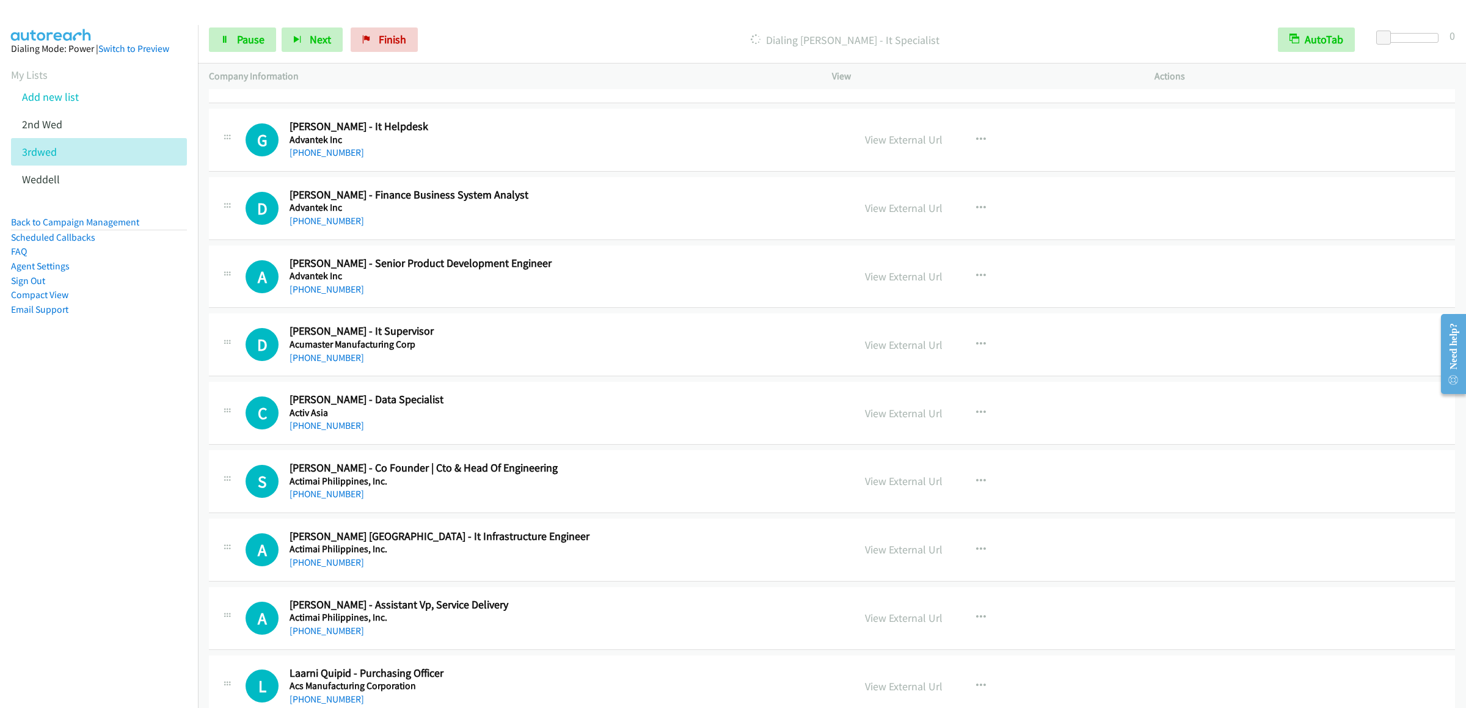
scroll to position [13561, 0]
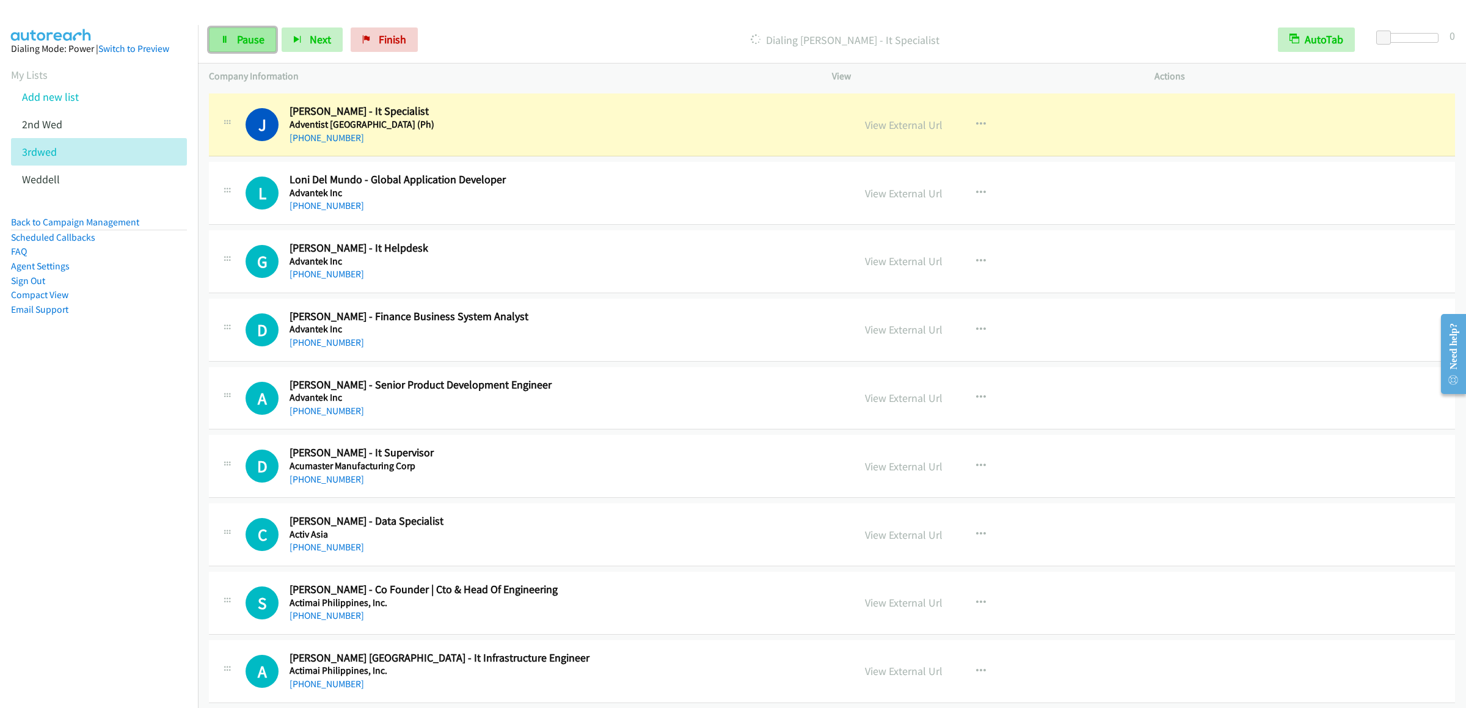
click at [232, 28] on link "Pause" at bounding box center [242, 39] width 67 height 24
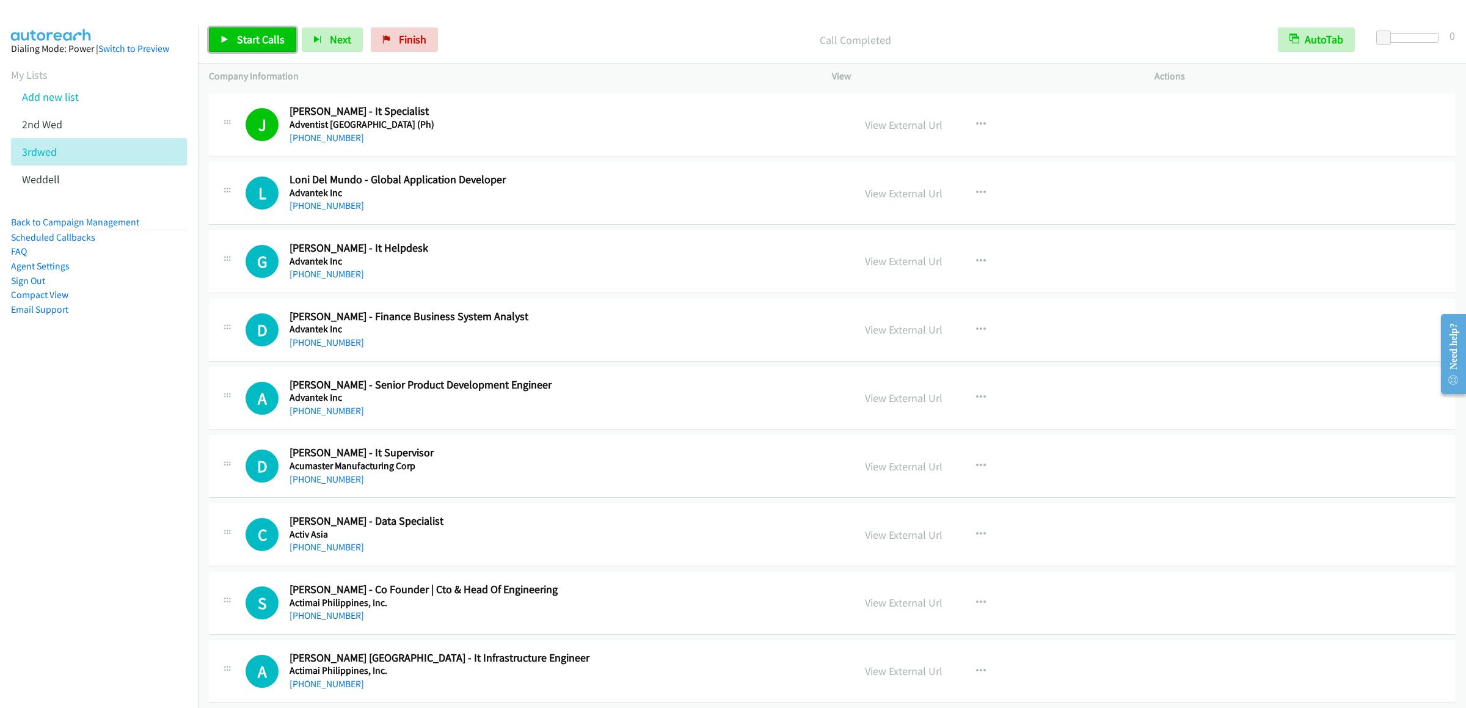
click at [237, 34] on span "Start Calls" at bounding box center [261, 39] width 48 height 14
click at [892, 132] on link "View External Url" at bounding box center [904, 125] width 78 height 14
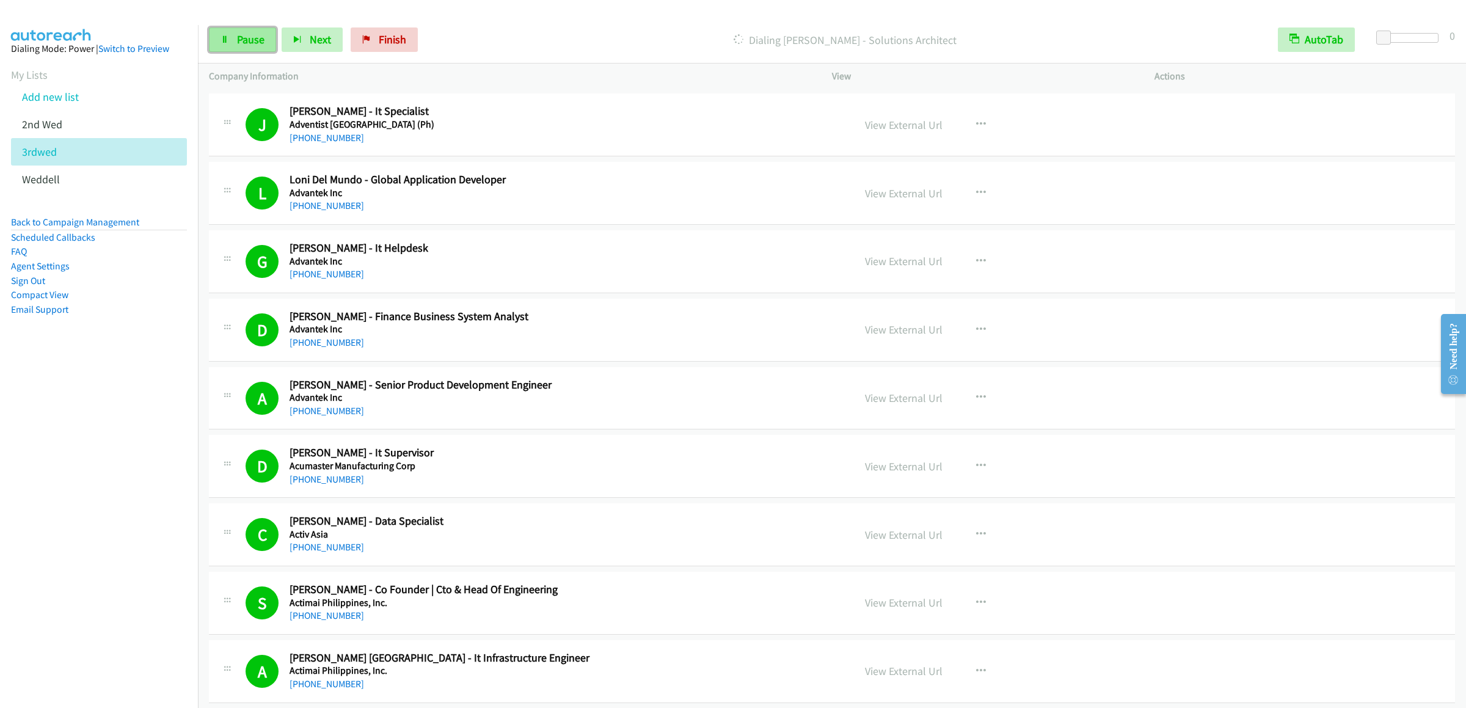
click at [235, 37] on link "Pause" at bounding box center [242, 39] width 67 height 24
click at [249, 46] on link "Start Calls" at bounding box center [252, 39] width 87 height 24
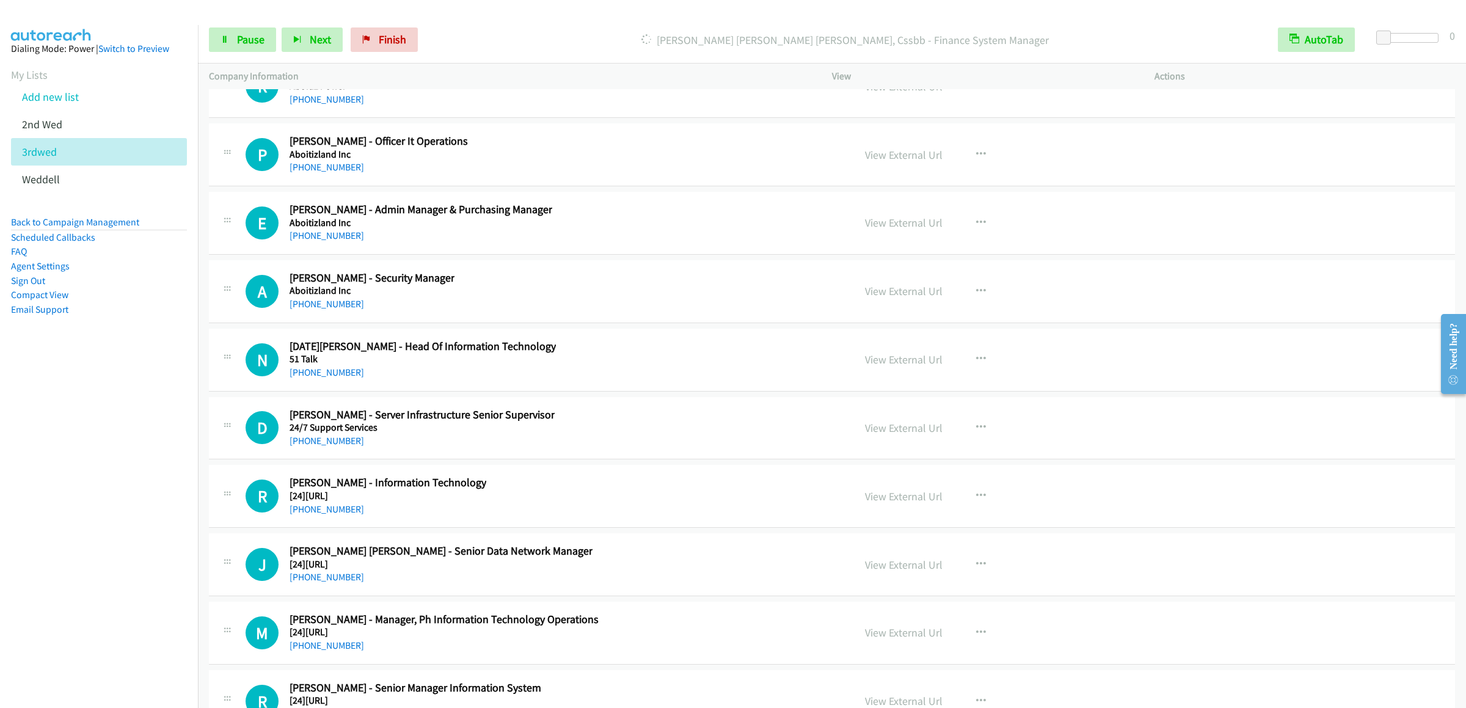
scroll to position [15882, 0]
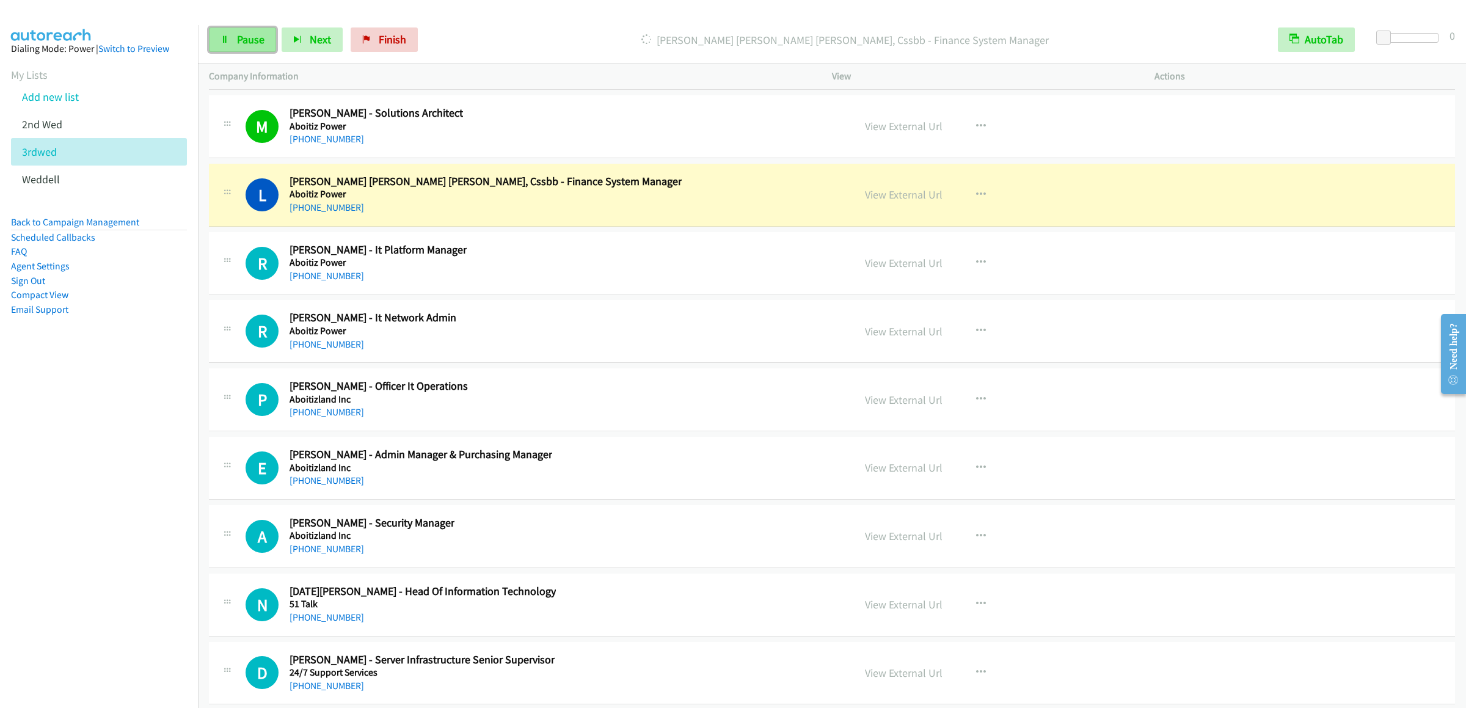
click at [246, 33] on span "Pause" at bounding box center [250, 39] width 27 height 14
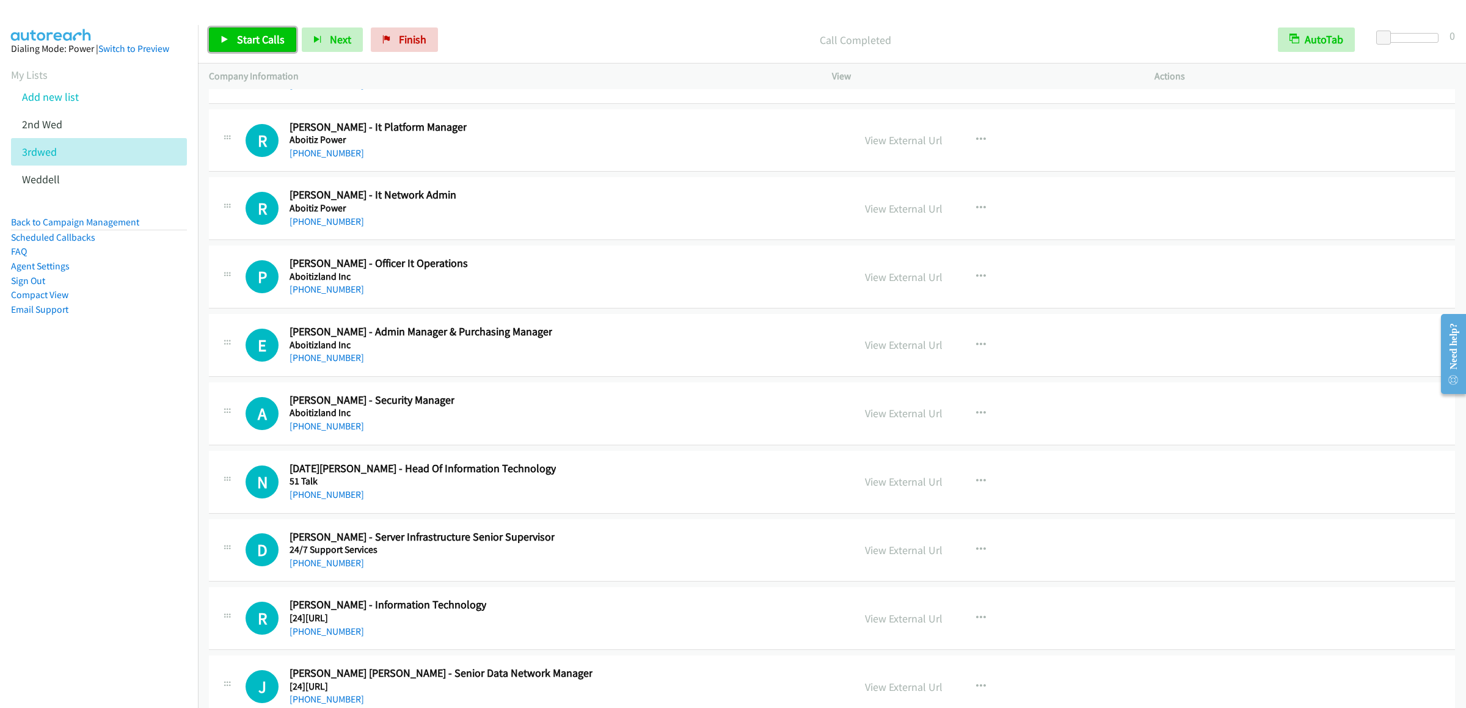
click at [259, 28] on link "Start Calls" at bounding box center [252, 39] width 87 height 24
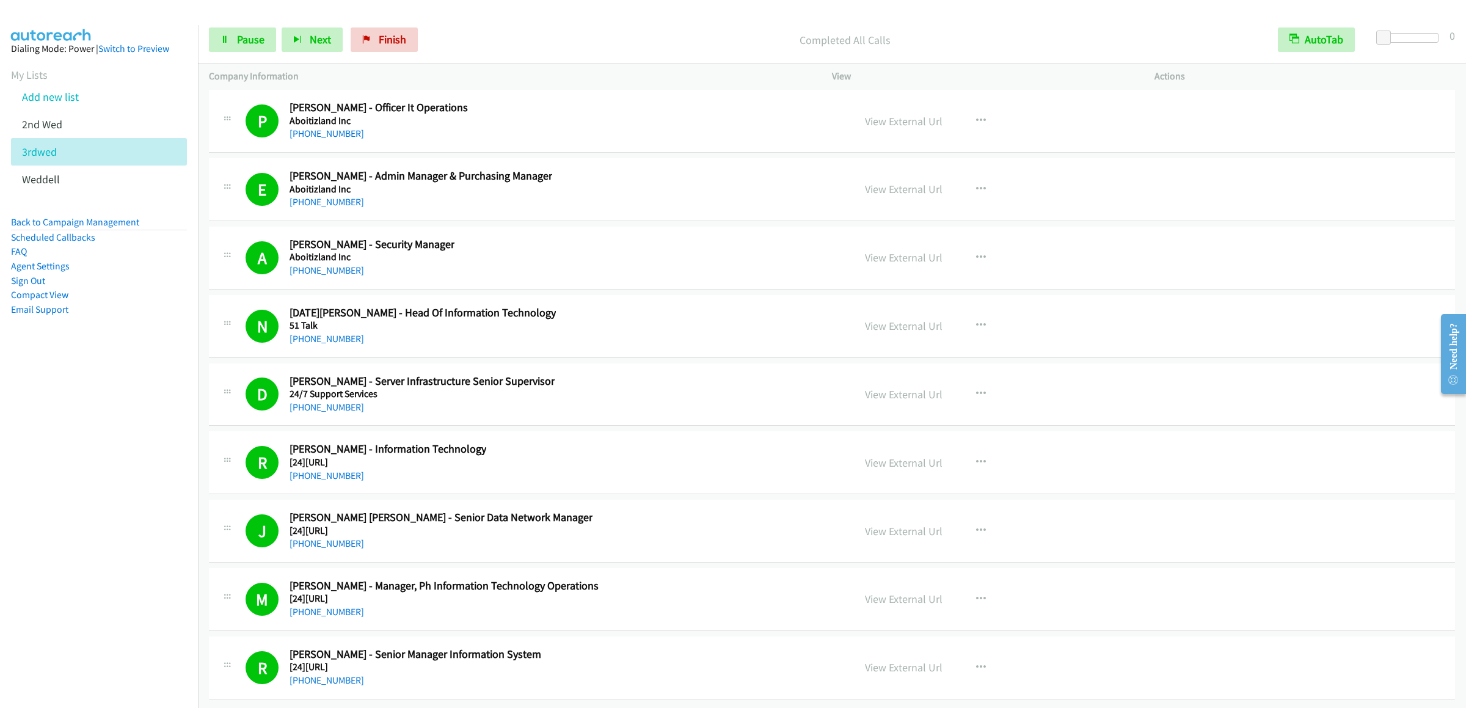
scroll to position [16248, 0]
drag, startPoint x: 53, startPoint y: 104, endPoint x: 111, endPoint y: 90, distance: 59.1
click at [53, 104] on link "Add new list" at bounding box center [50, 97] width 57 height 14
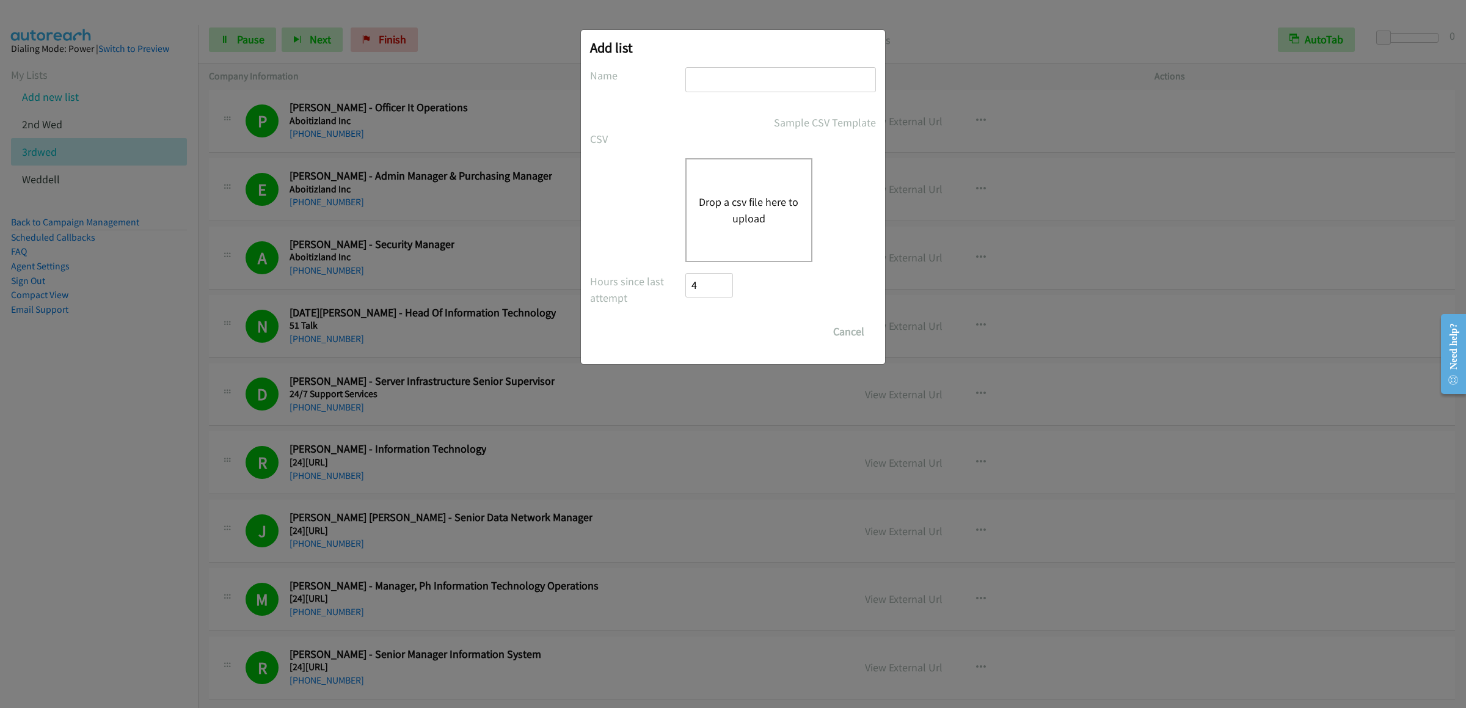
click at [720, 86] on input "text" at bounding box center [780, 79] width 191 height 25
type input "4th dell"
click at [746, 182] on div "Drop a csv file here to upload" at bounding box center [748, 210] width 127 height 104
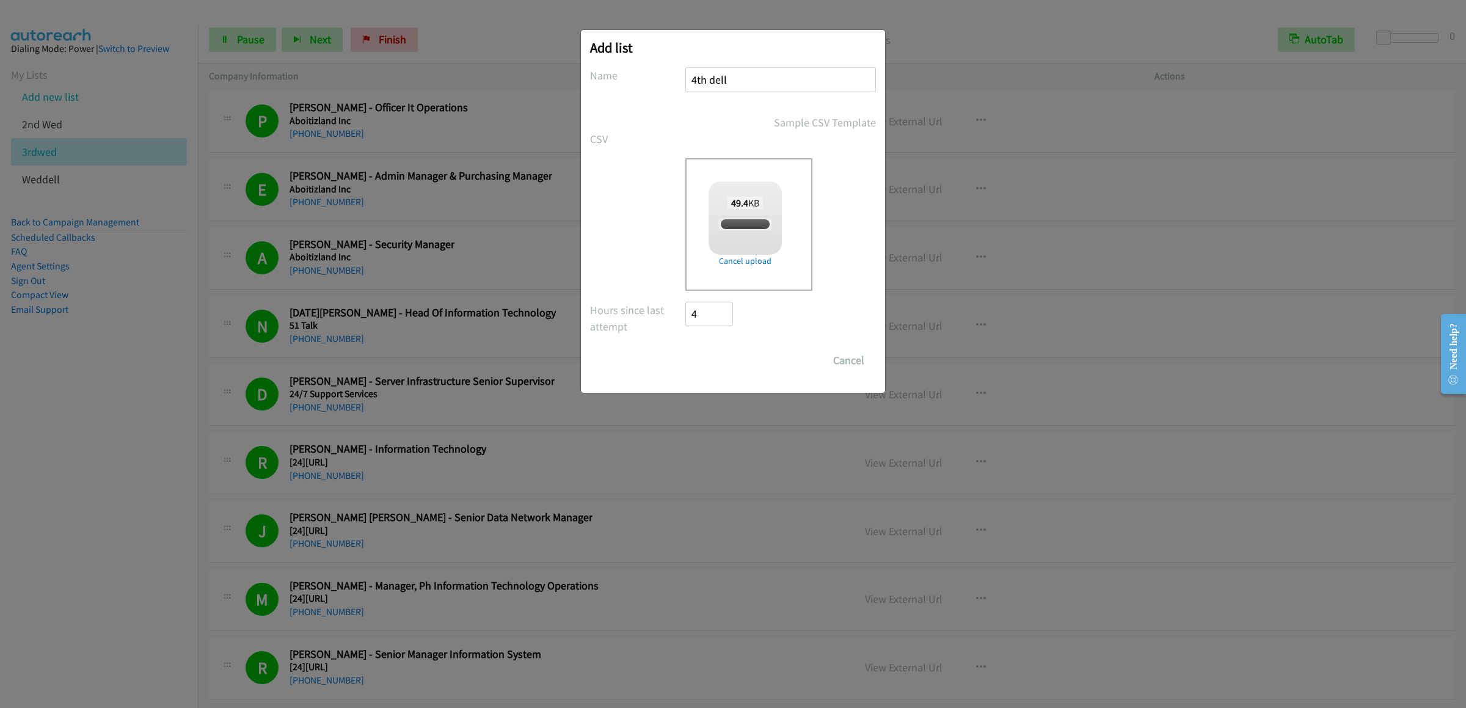
checkbox input "true"
click at [740, 357] on input "Save List" at bounding box center [717, 360] width 64 height 24
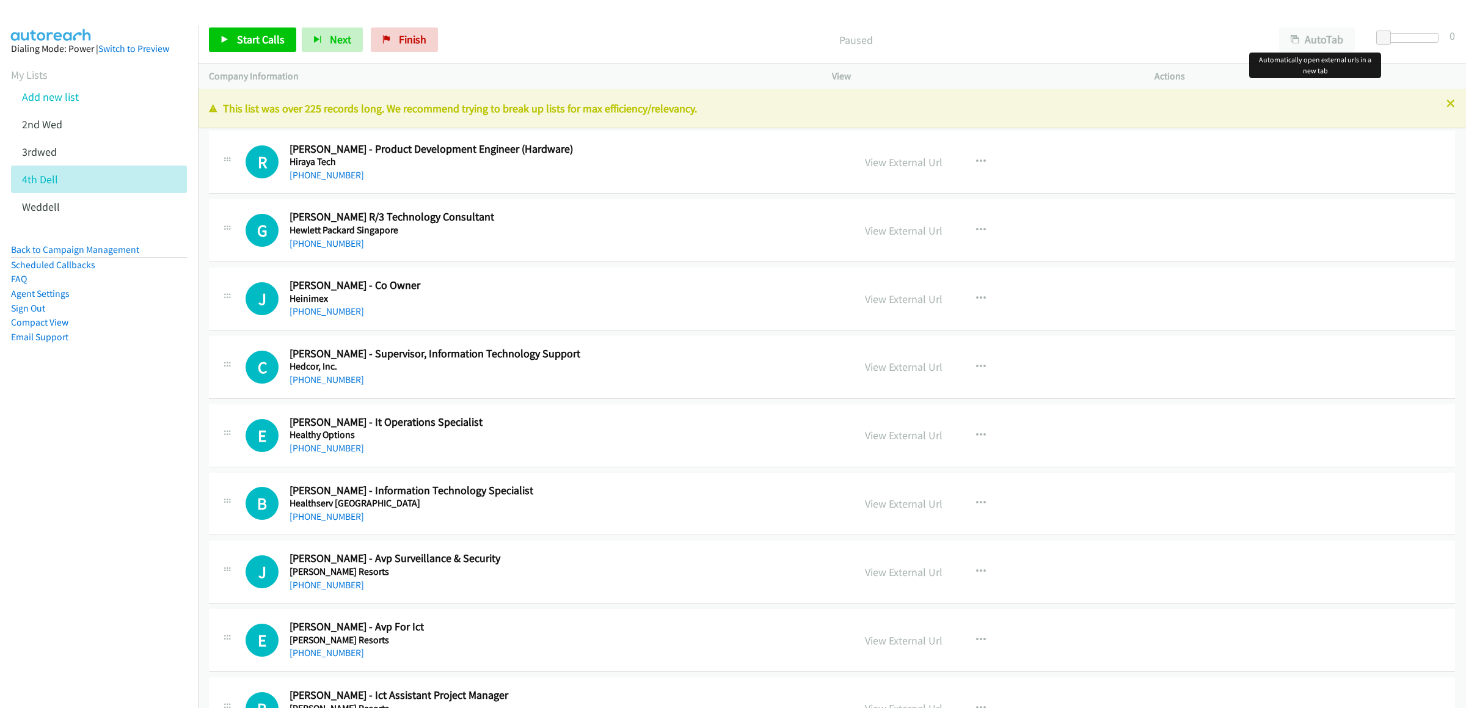
click at [1308, 26] on div "Start Calls Pause Next Finish Paused AutoTab AutoTab 0" at bounding box center [832, 39] width 1268 height 47
click at [1315, 35] on button "AutoTab" at bounding box center [1317, 39] width 76 height 24
click at [238, 32] on link "Start Calls" at bounding box center [252, 39] width 87 height 24
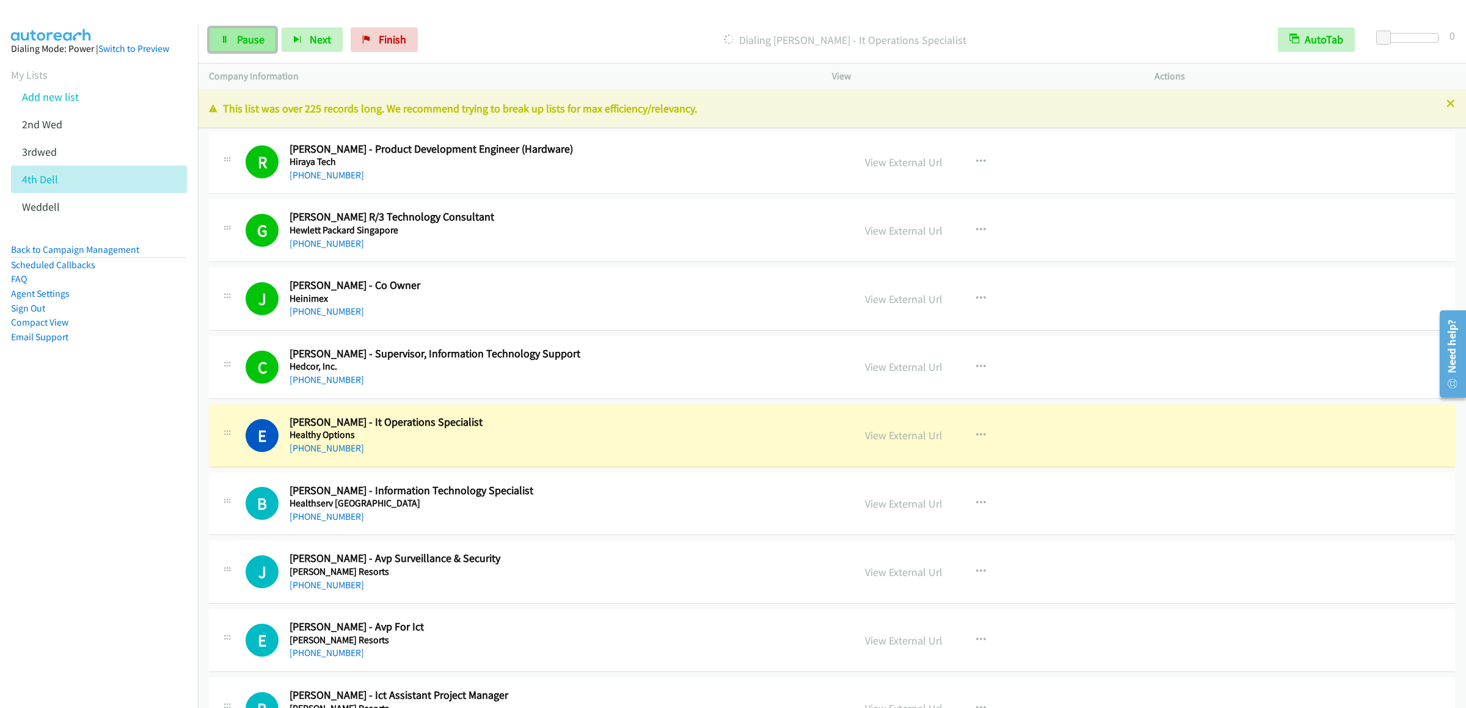
click at [237, 40] on span "Pause" at bounding box center [250, 39] width 27 height 14
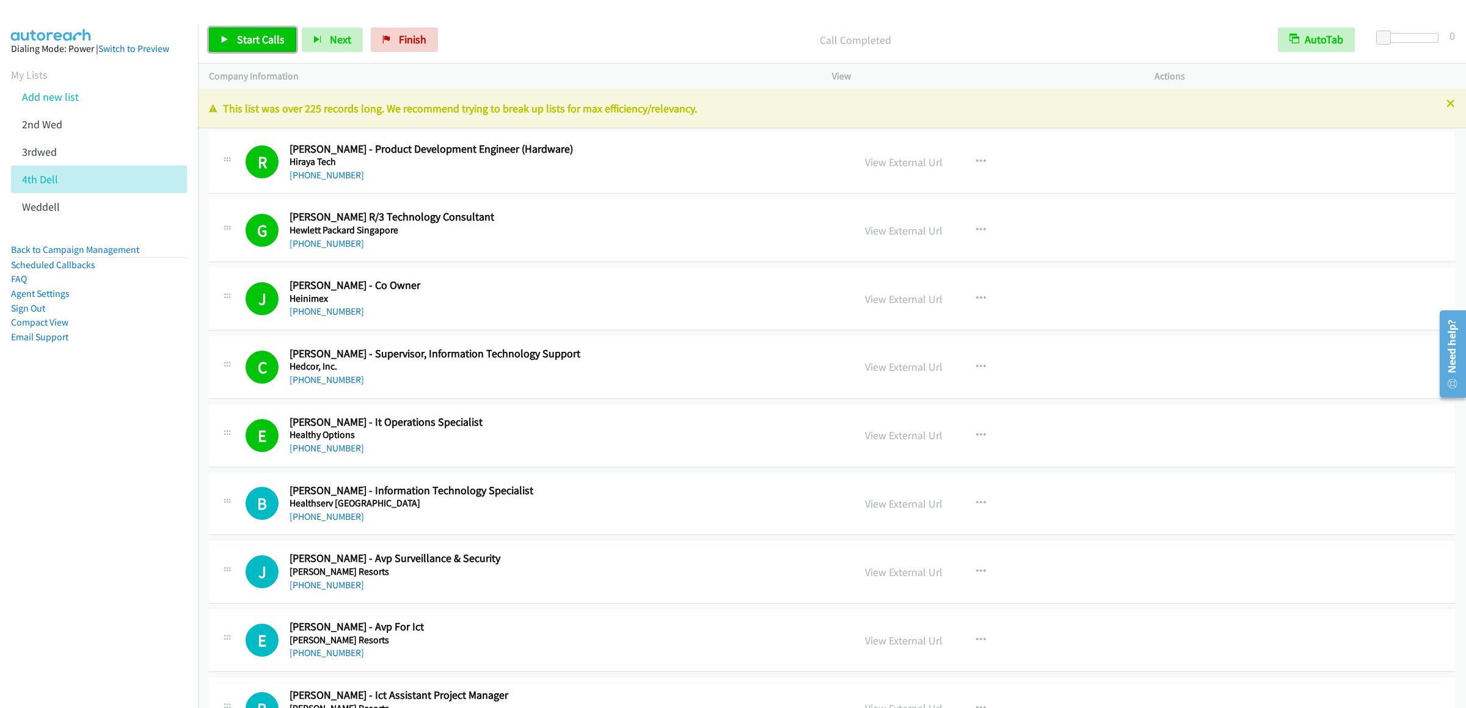
click at [264, 43] on span "Start Calls" at bounding box center [261, 39] width 48 height 14
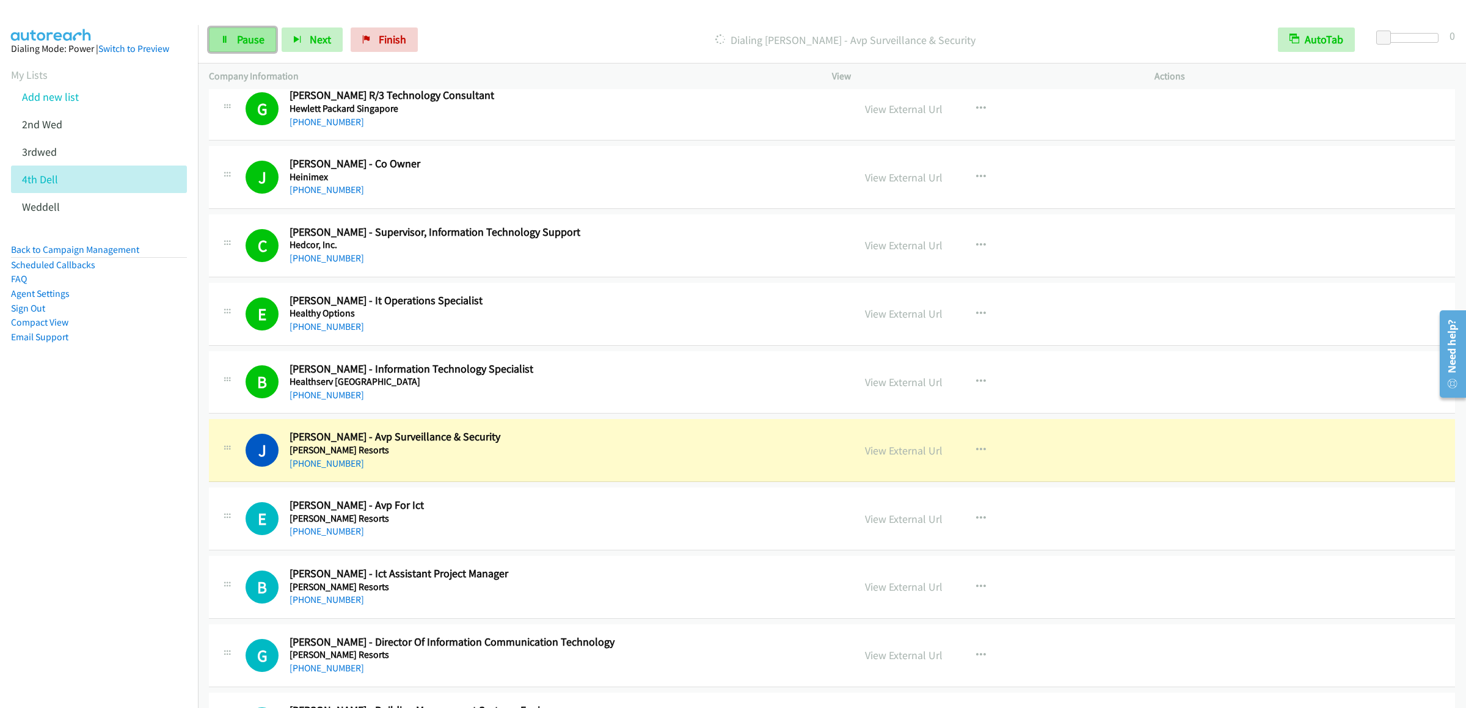
click at [243, 31] on link "Pause" at bounding box center [242, 39] width 67 height 24
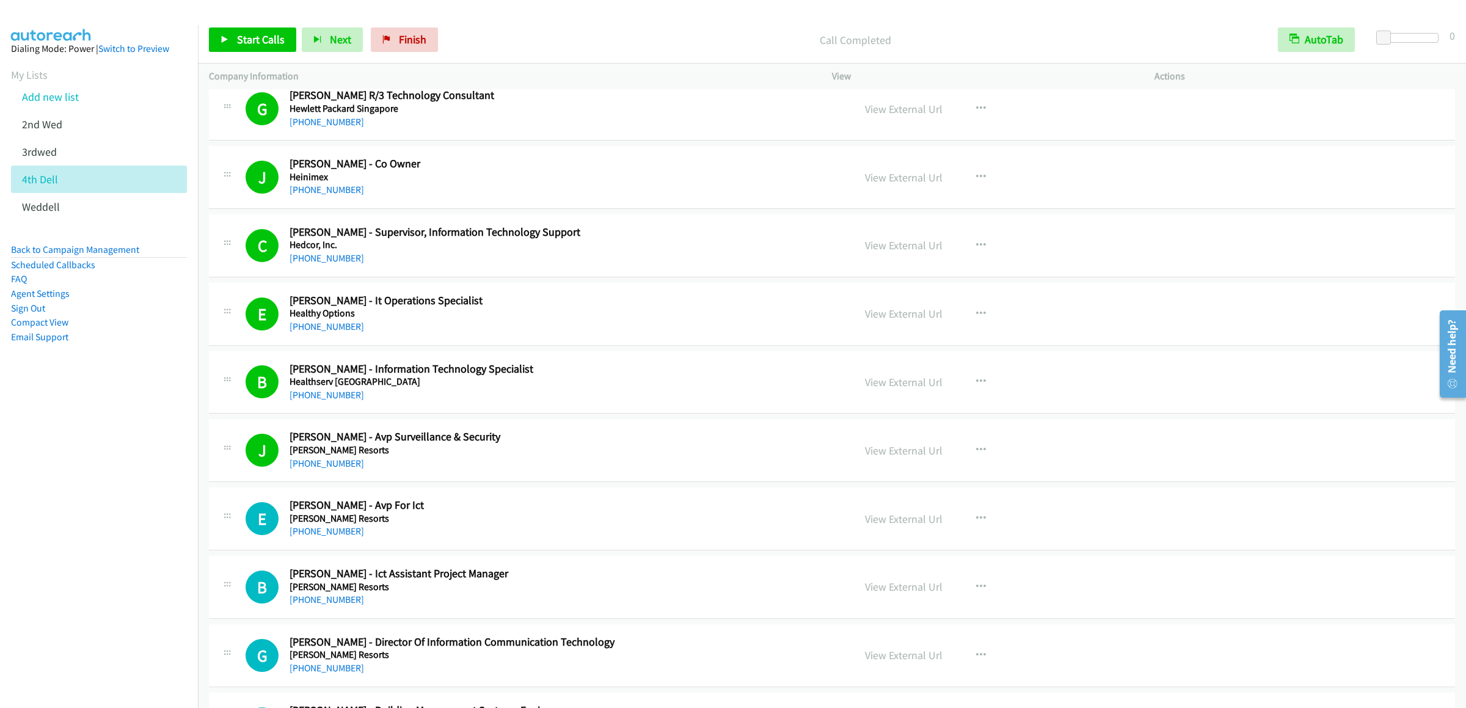
click at [241, 24] on div "Start Calls Pause Next Finish Call Completed AutoTab AutoTab 0" at bounding box center [832, 39] width 1268 height 47
click at [239, 32] on link "Start Calls" at bounding box center [252, 39] width 87 height 24
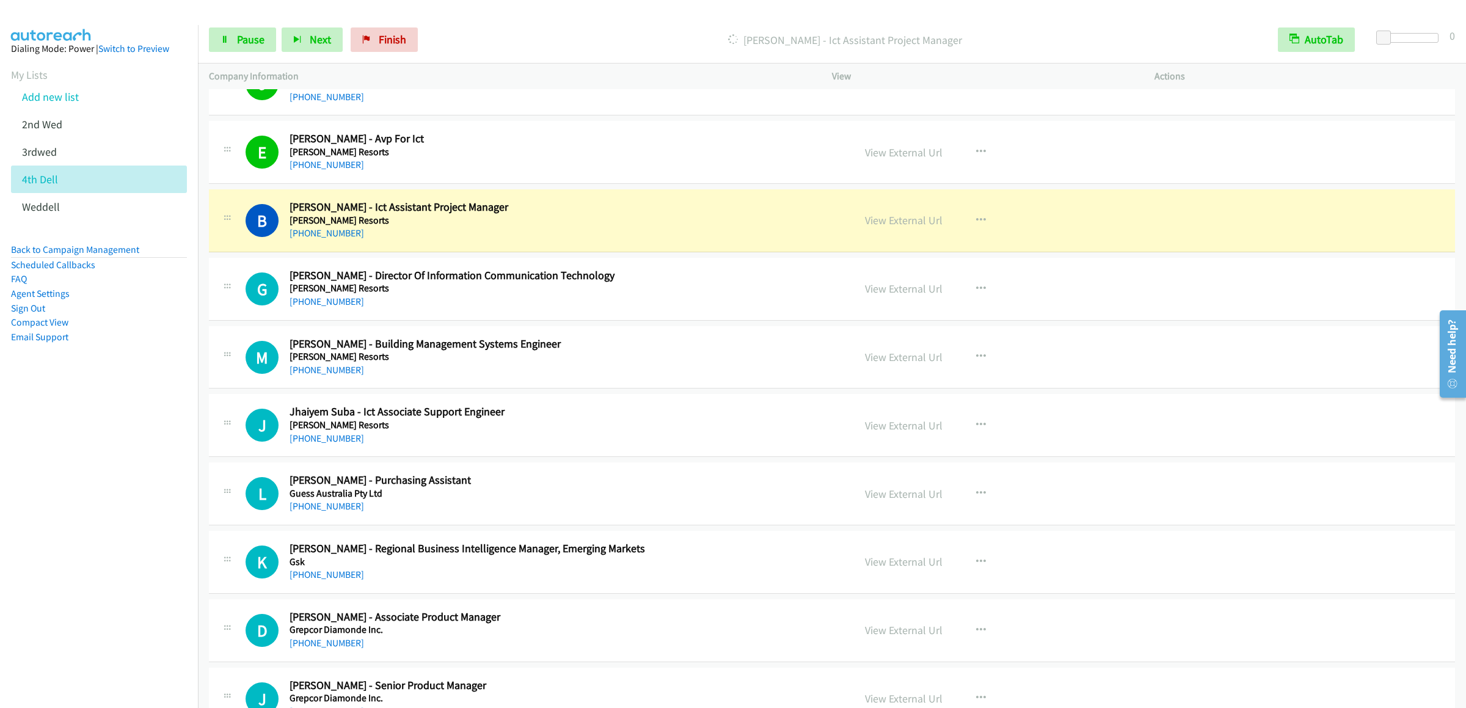
scroll to position [611, 0]
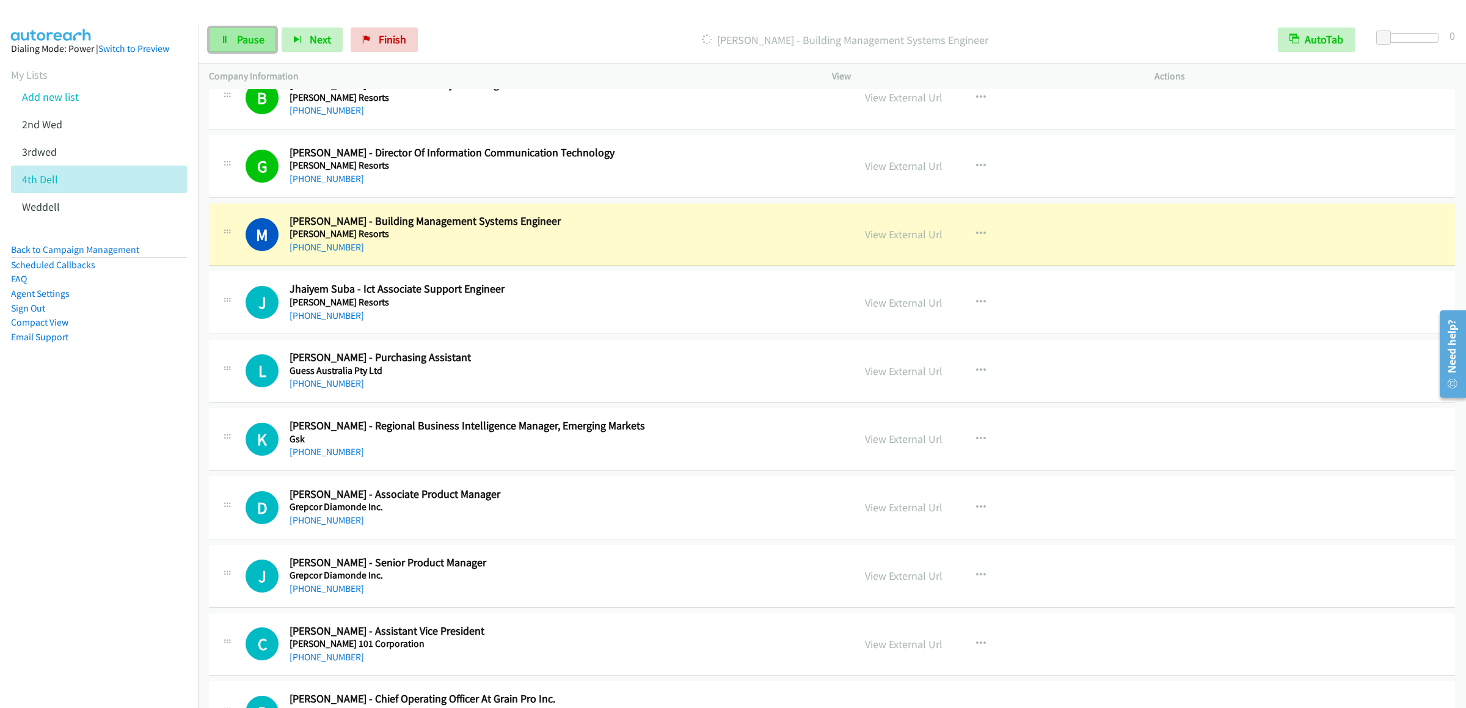
click at [240, 35] on span "Pause" at bounding box center [250, 39] width 27 height 14
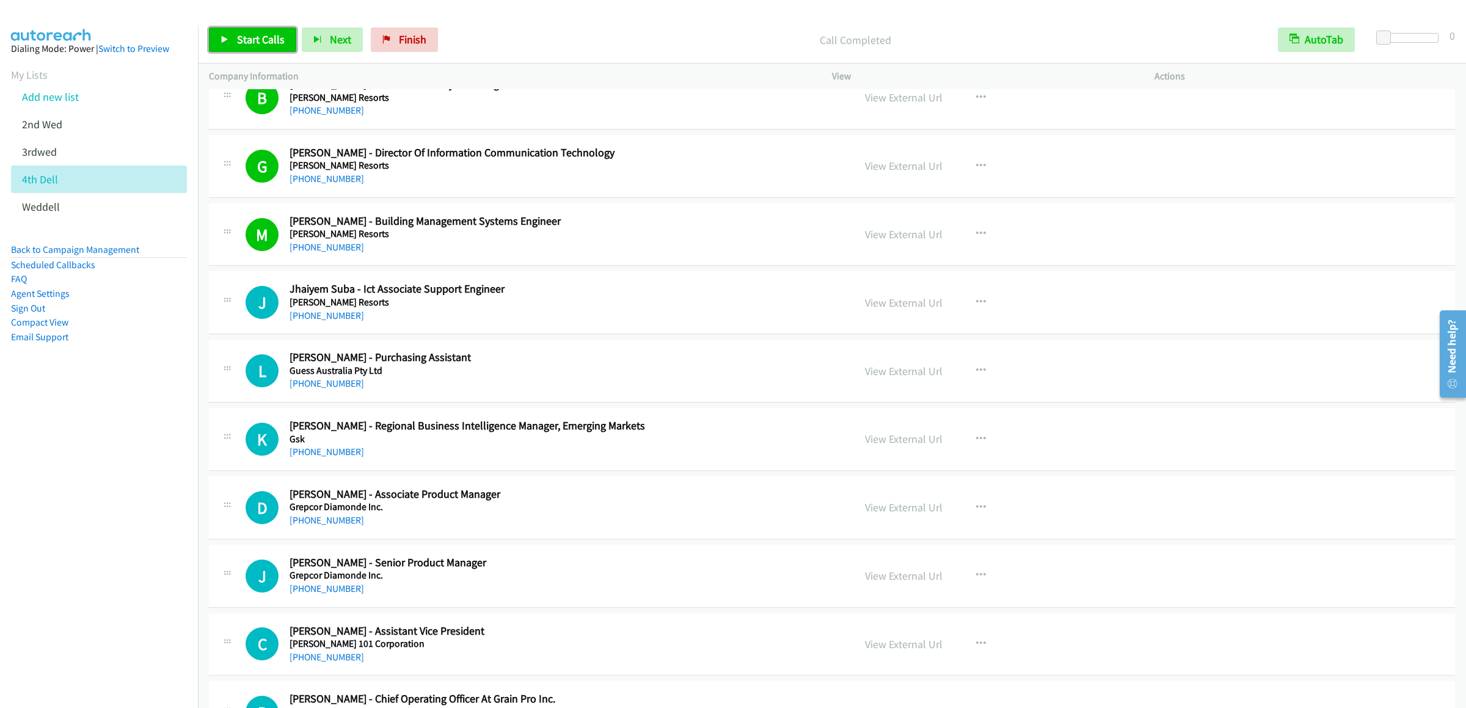
click at [259, 44] on span "Start Calls" at bounding box center [261, 39] width 48 height 14
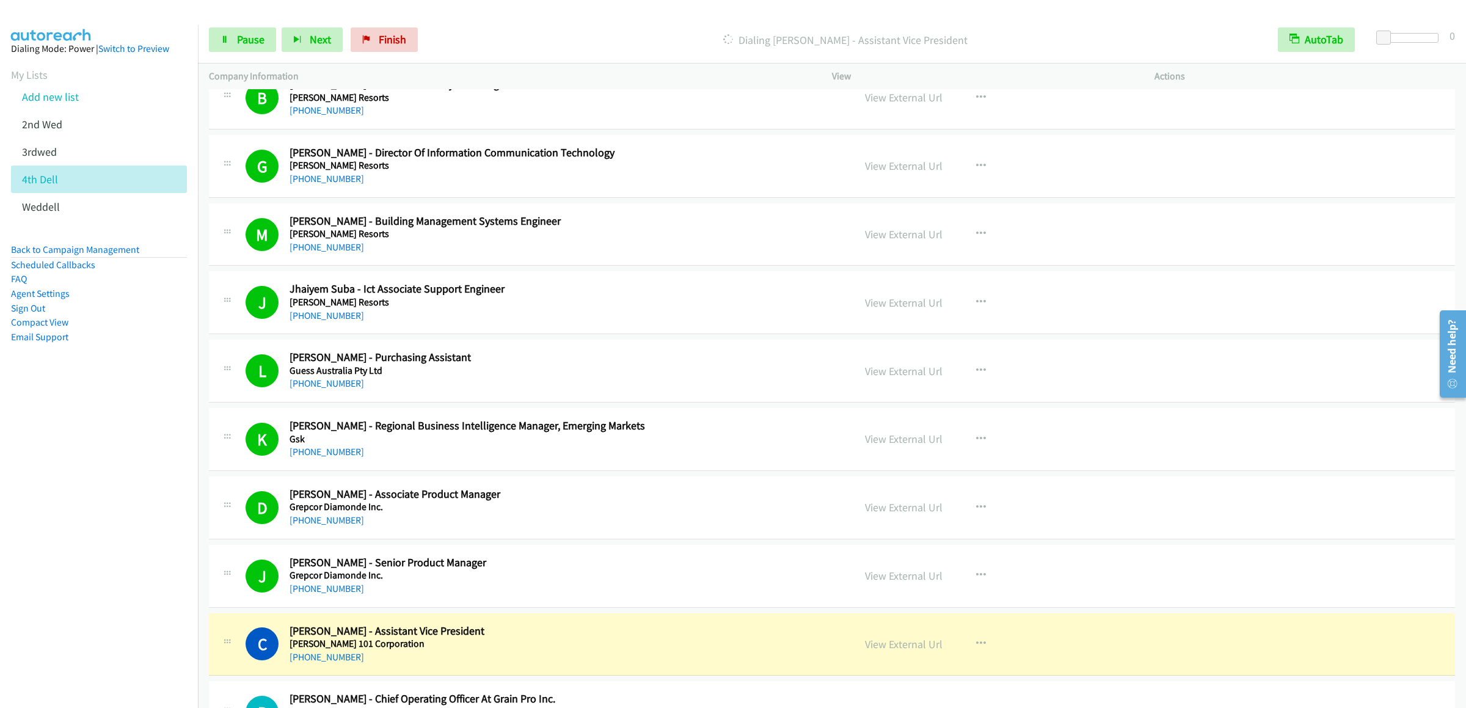
click at [266, 53] on div "Start Calls Pause Next Finish [PERSON_NAME] - Assistant Vice President AutoTab …" at bounding box center [832, 39] width 1268 height 47
click at [244, 37] on span "Pause" at bounding box center [250, 39] width 27 height 14
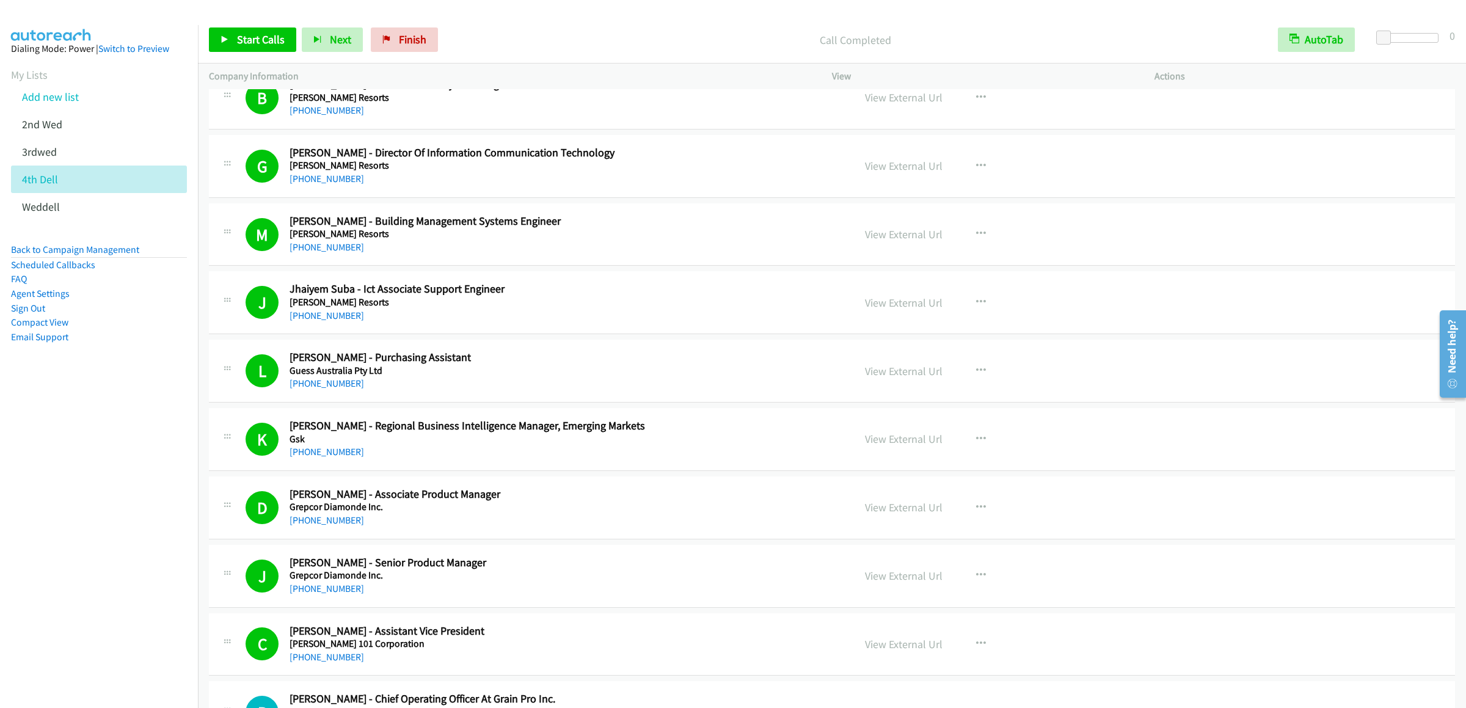
scroll to position [1100, 0]
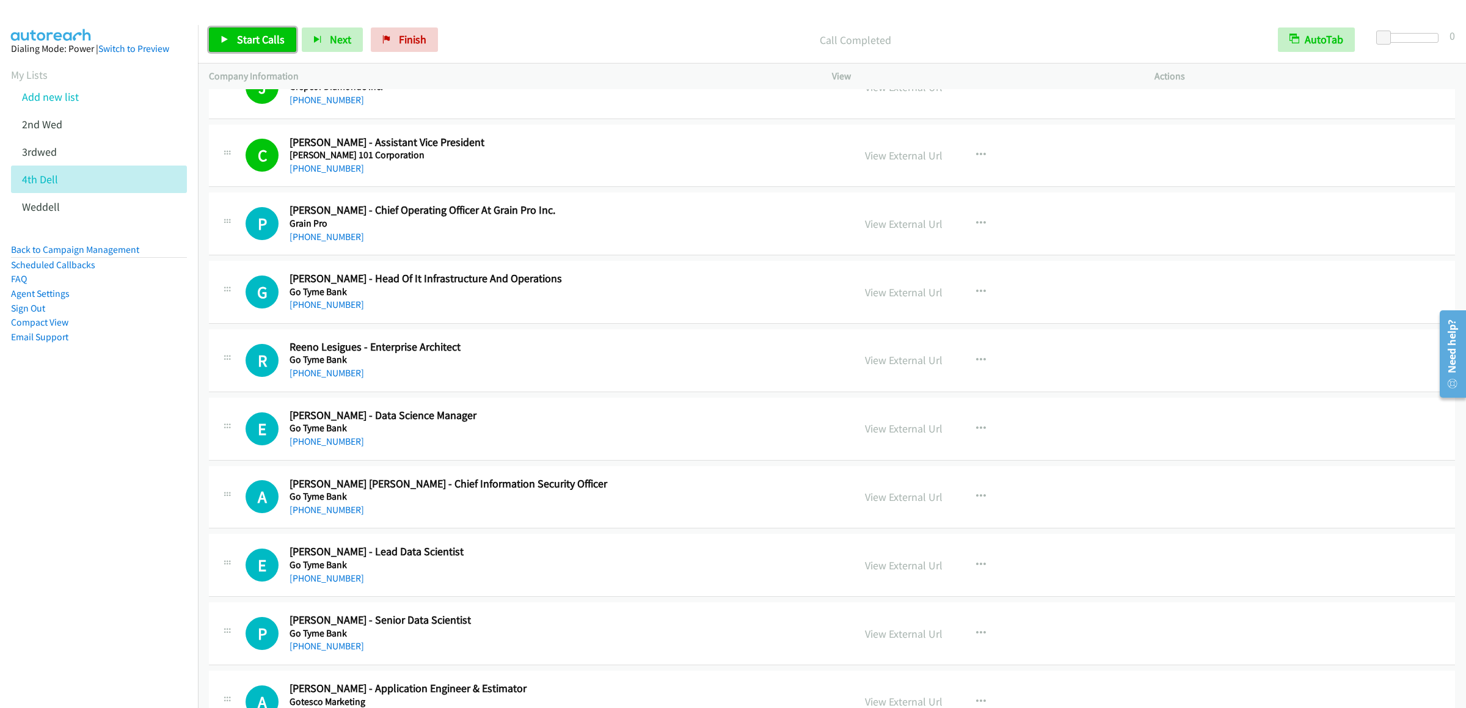
click at [244, 38] on span "Start Calls" at bounding box center [261, 39] width 48 height 14
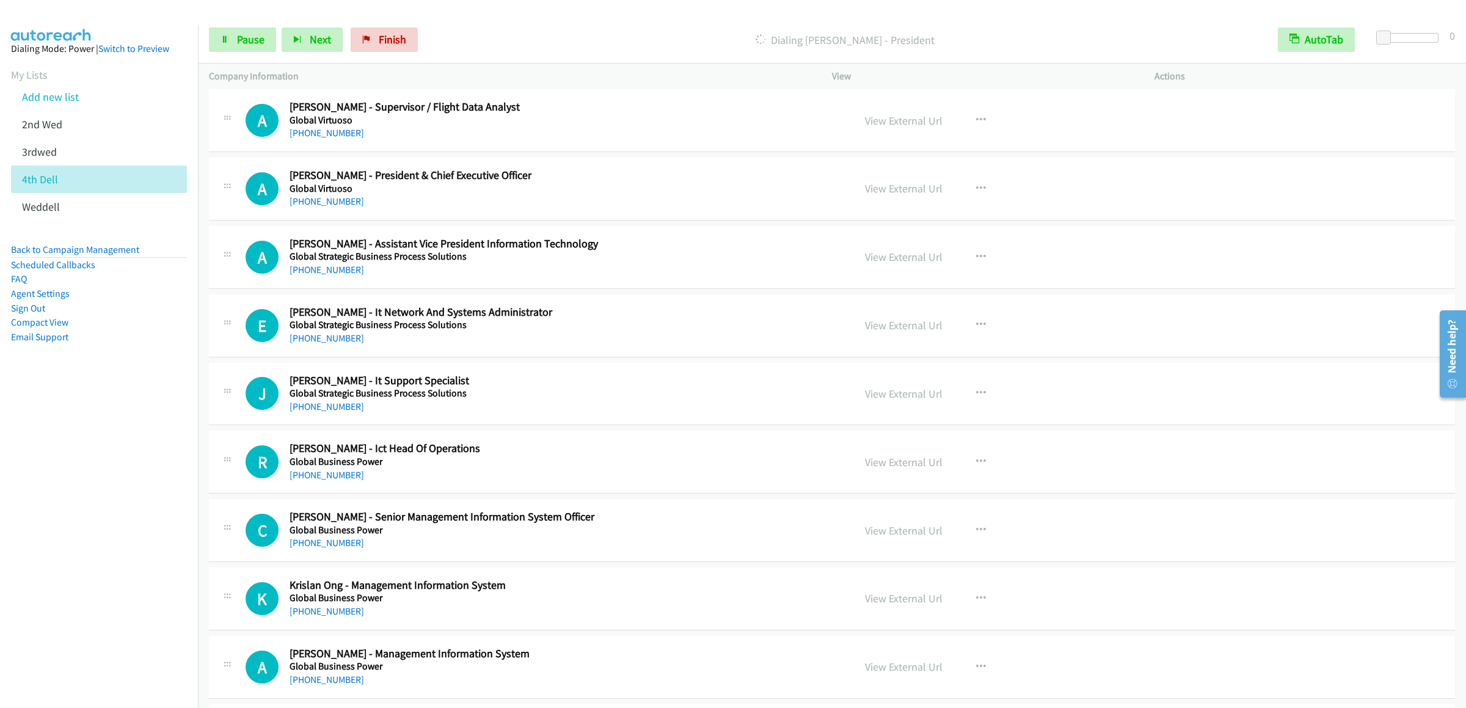
scroll to position [1833, 0]
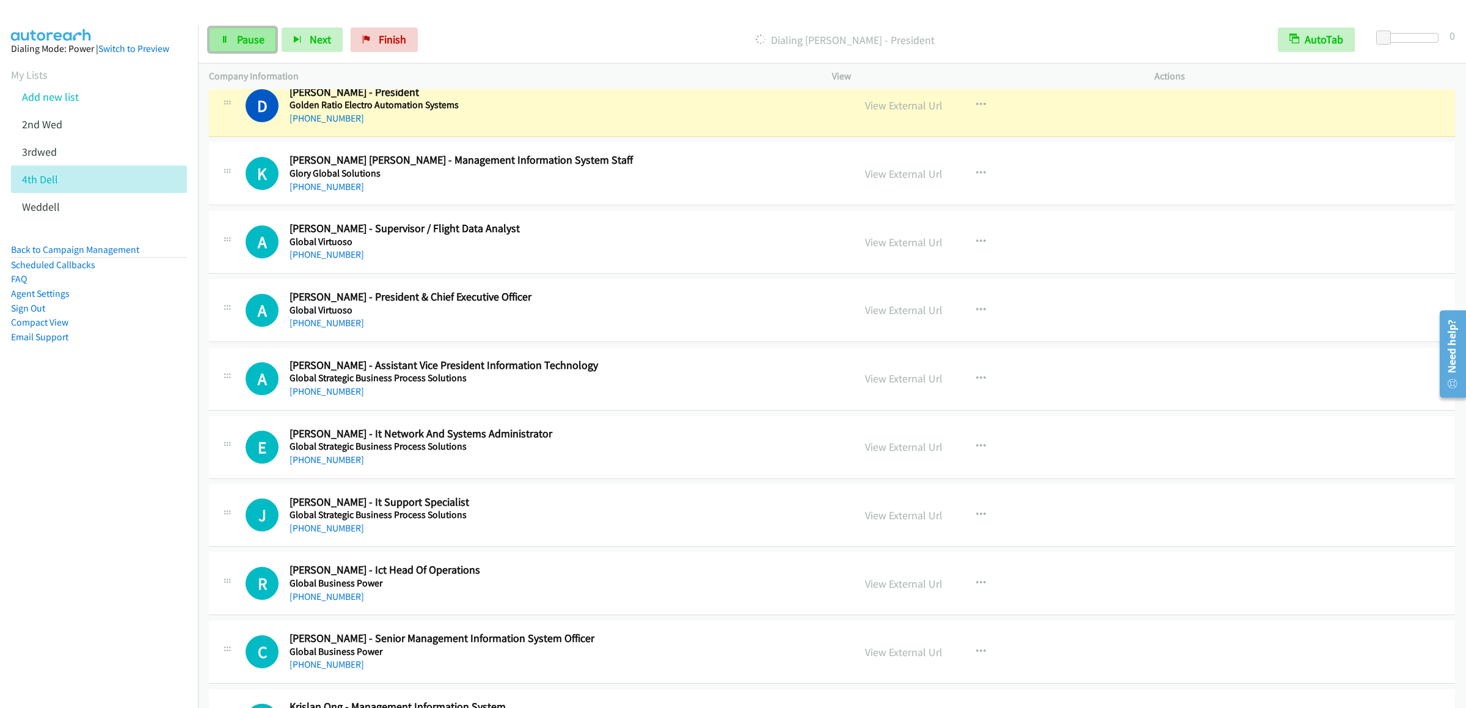
click at [230, 30] on link "Pause" at bounding box center [242, 39] width 67 height 24
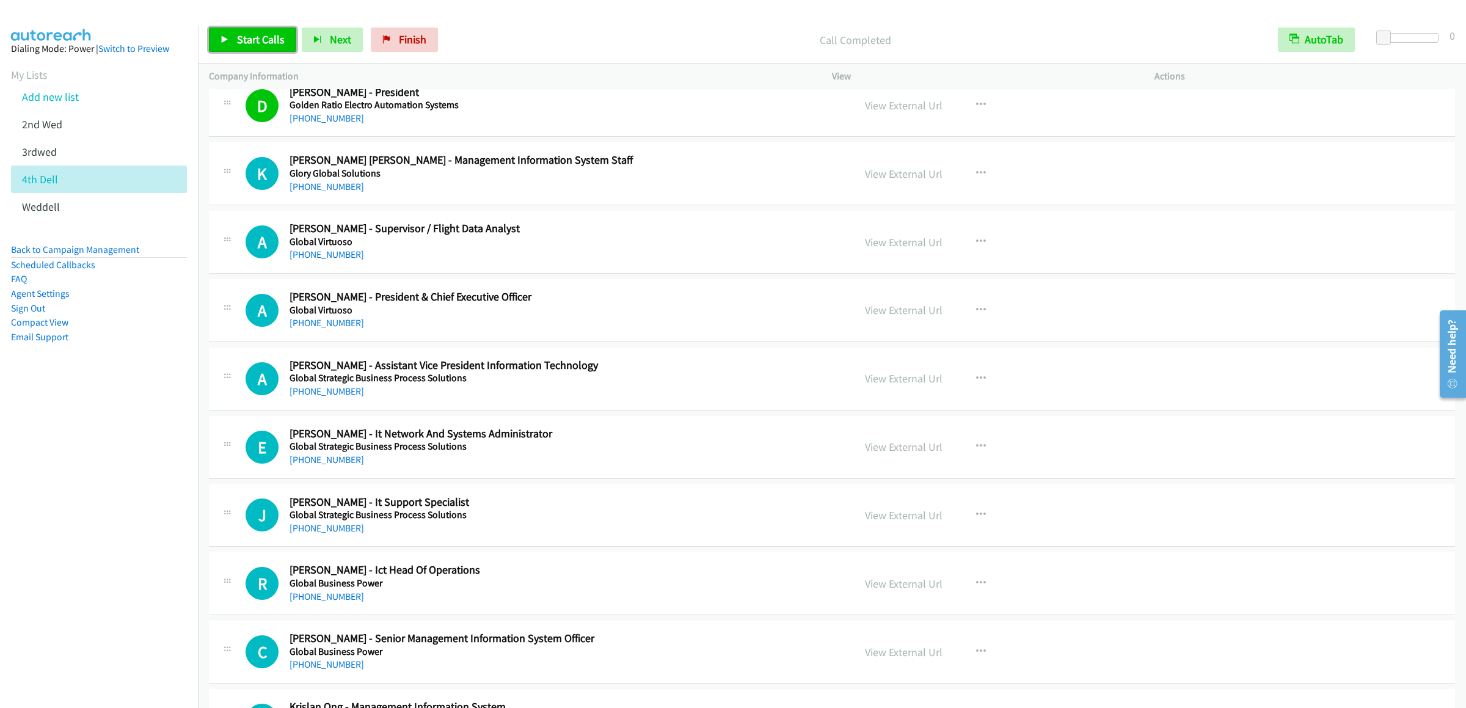
click at [239, 43] on span "Start Calls" at bounding box center [261, 39] width 48 height 14
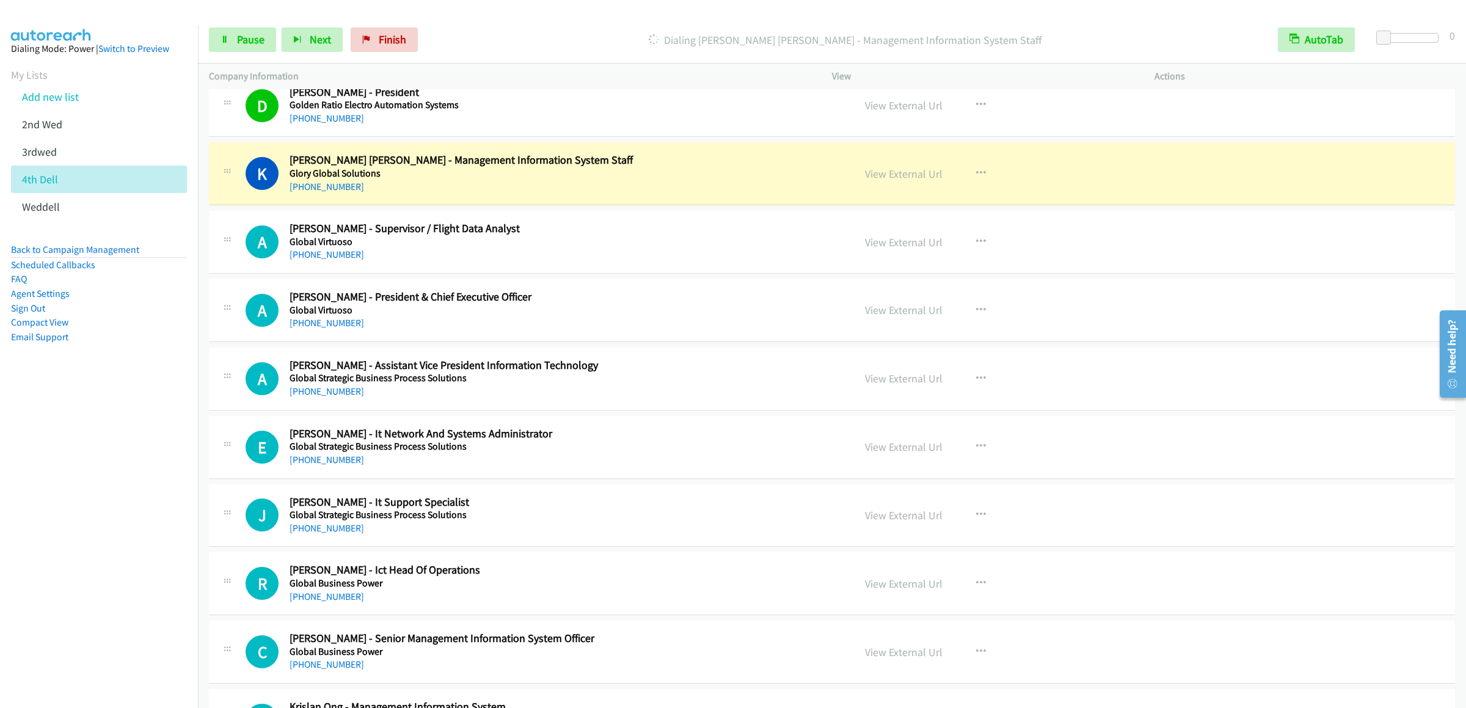
click at [246, 24] on div "Start Calls Pause Next Finish Dialing [PERSON_NAME] [PERSON_NAME] - Management …" at bounding box center [832, 39] width 1268 height 47
click at [248, 34] on span "Pause" at bounding box center [250, 39] width 27 height 14
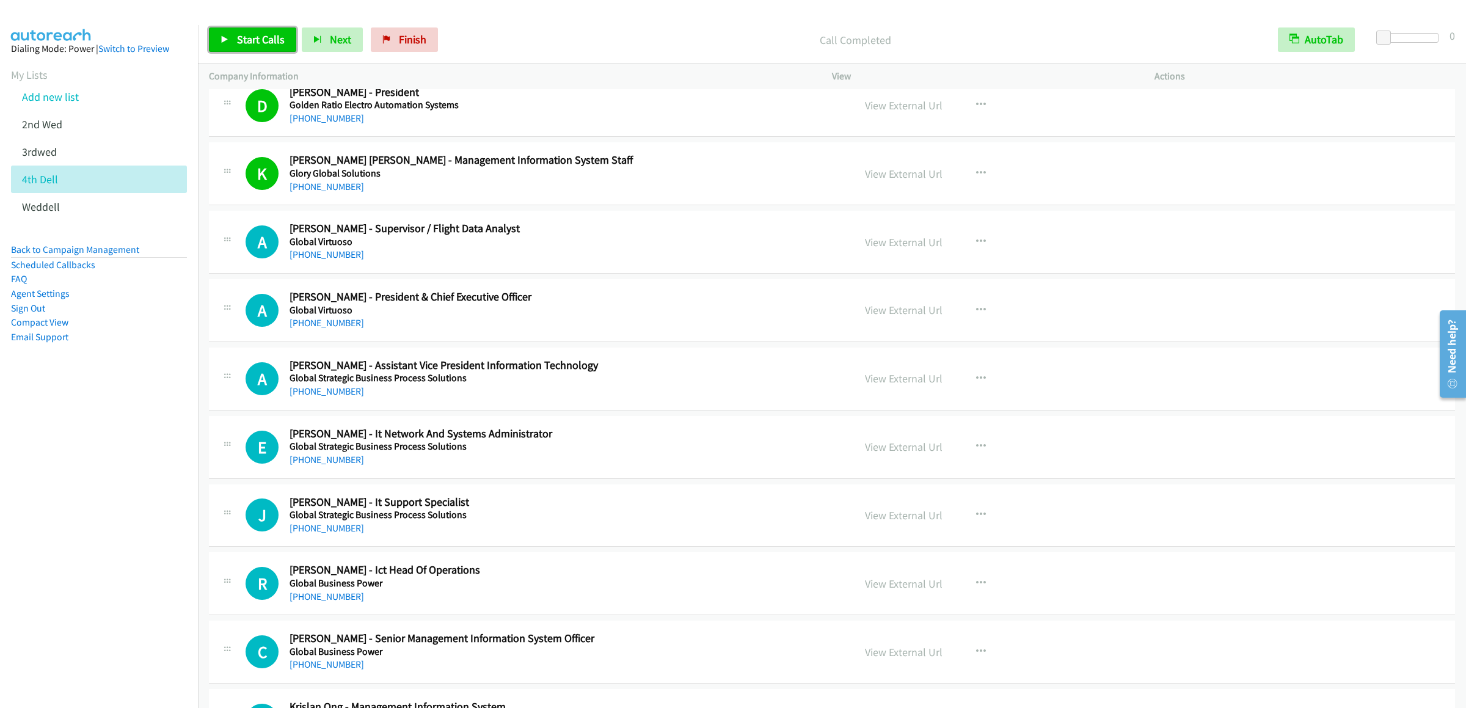
click at [238, 39] on span "Start Calls" at bounding box center [261, 39] width 48 height 14
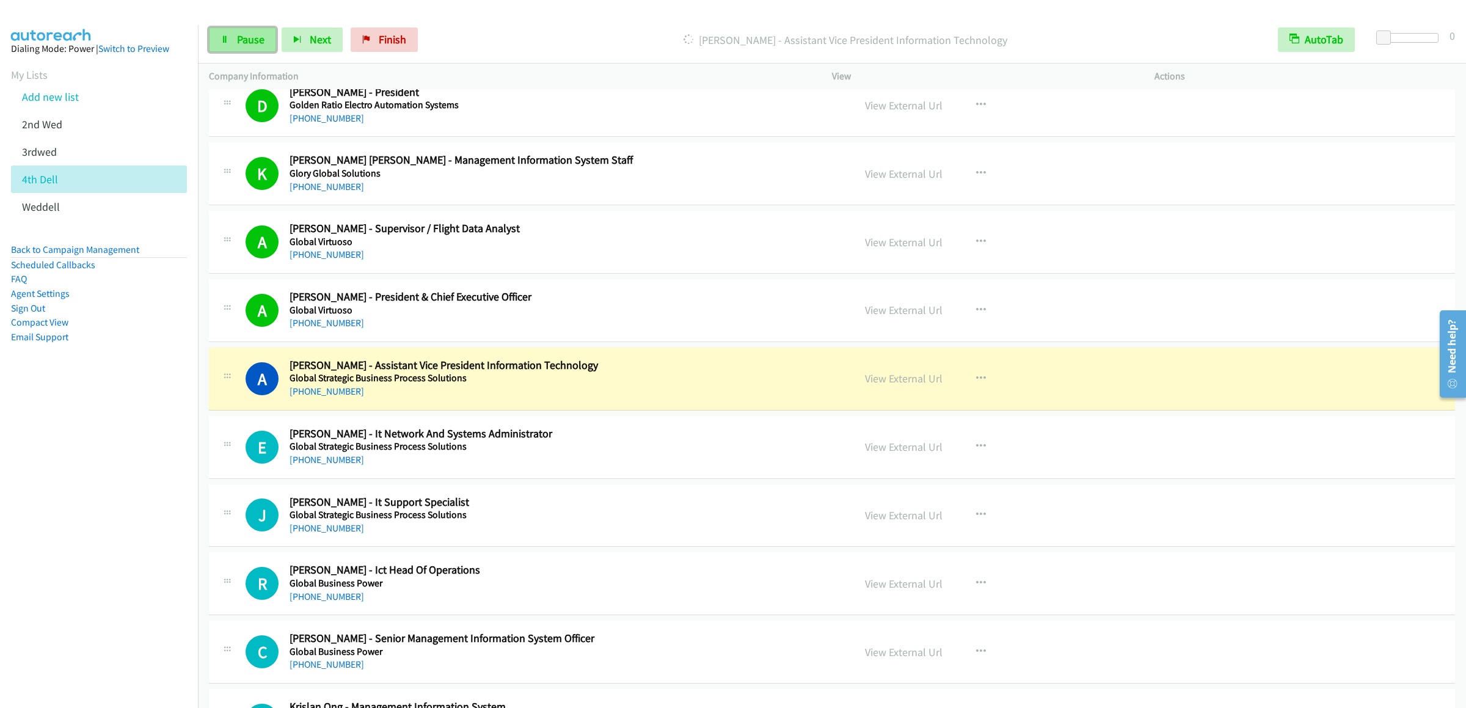
click at [242, 42] on span "Pause" at bounding box center [250, 39] width 27 height 14
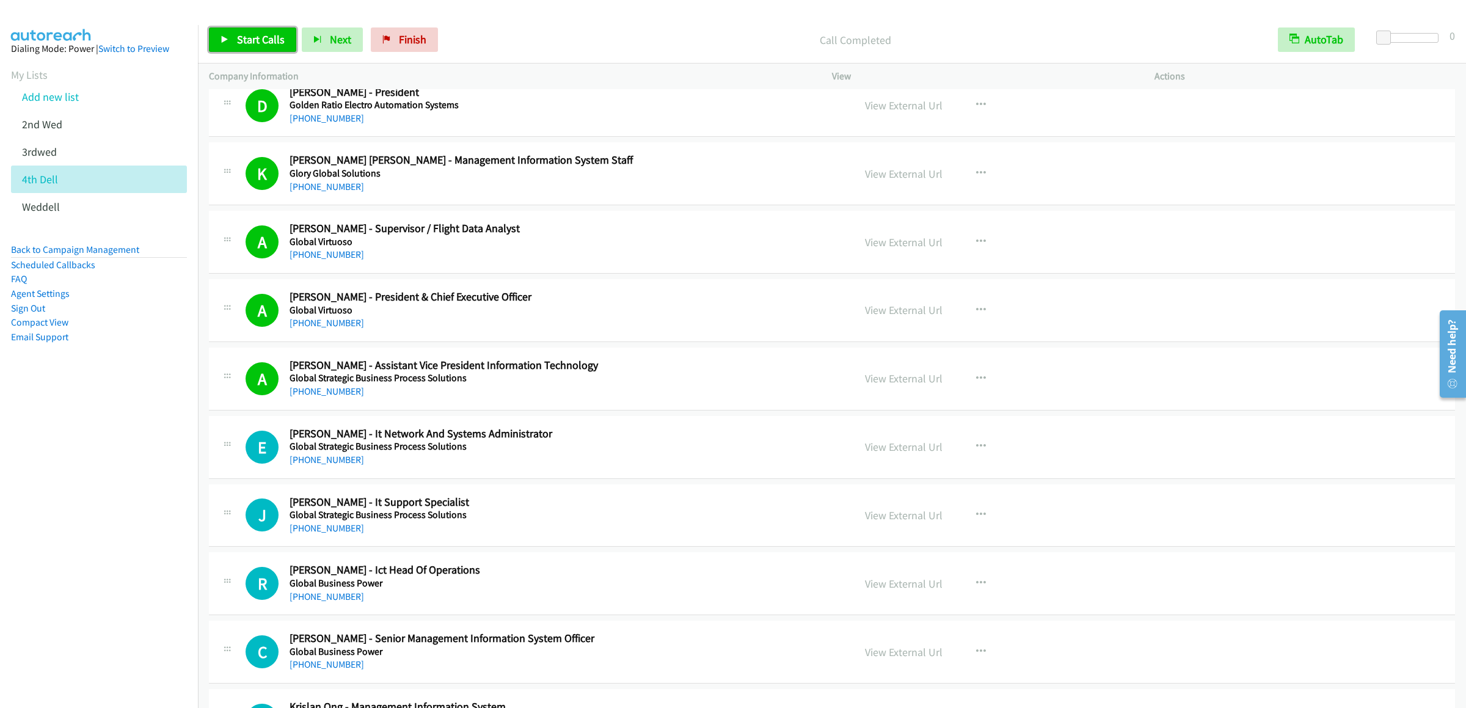
click at [266, 29] on link "Start Calls" at bounding box center [252, 39] width 87 height 24
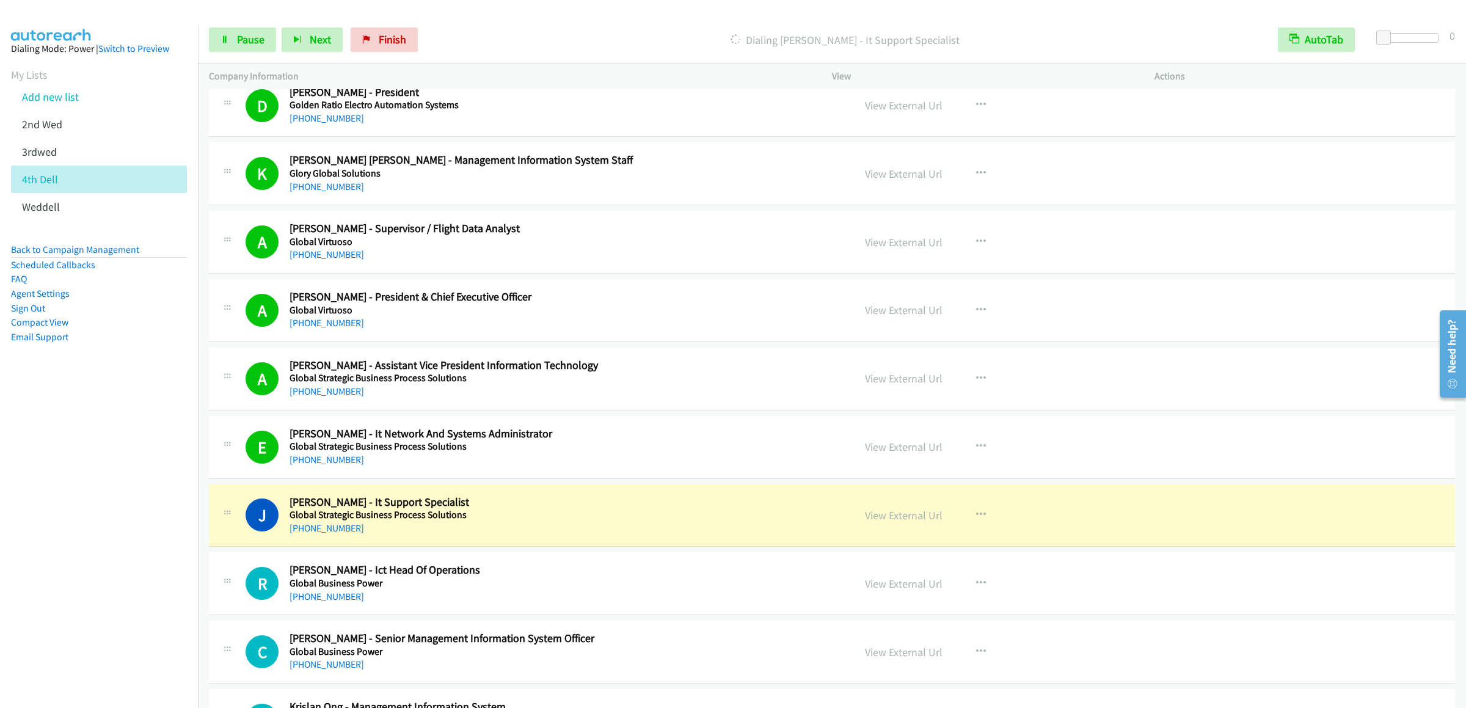
click at [257, 54] on div "Start Calls Pause Next Finish Dialing [PERSON_NAME] - It Support Specialist Aut…" at bounding box center [832, 39] width 1268 height 47
click at [255, 46] on span "Pause" at bounding box center [250, 39] width 27 height 14
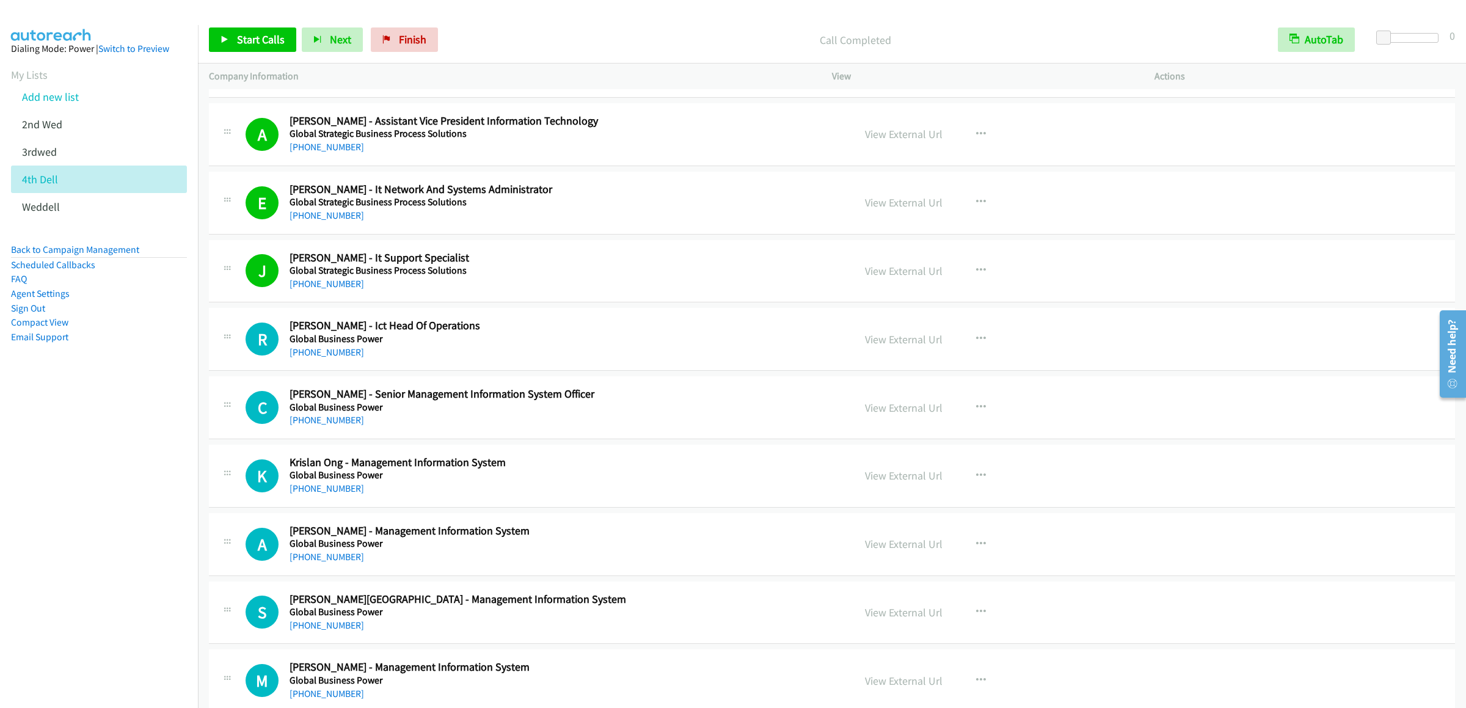
scroll to position [2199, 0]
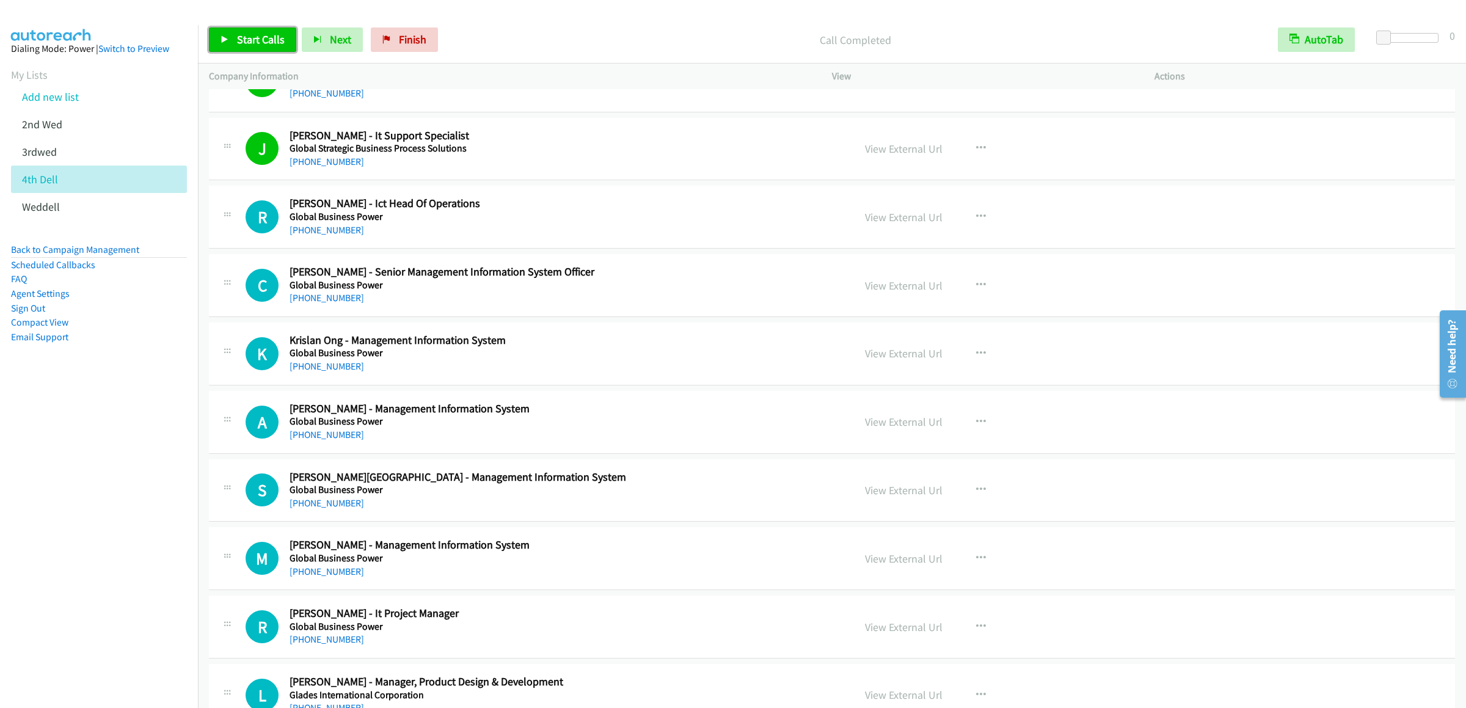
click at [244, 34] on span "Start Calls" at bounding box center [261, 39] width 48 height 14
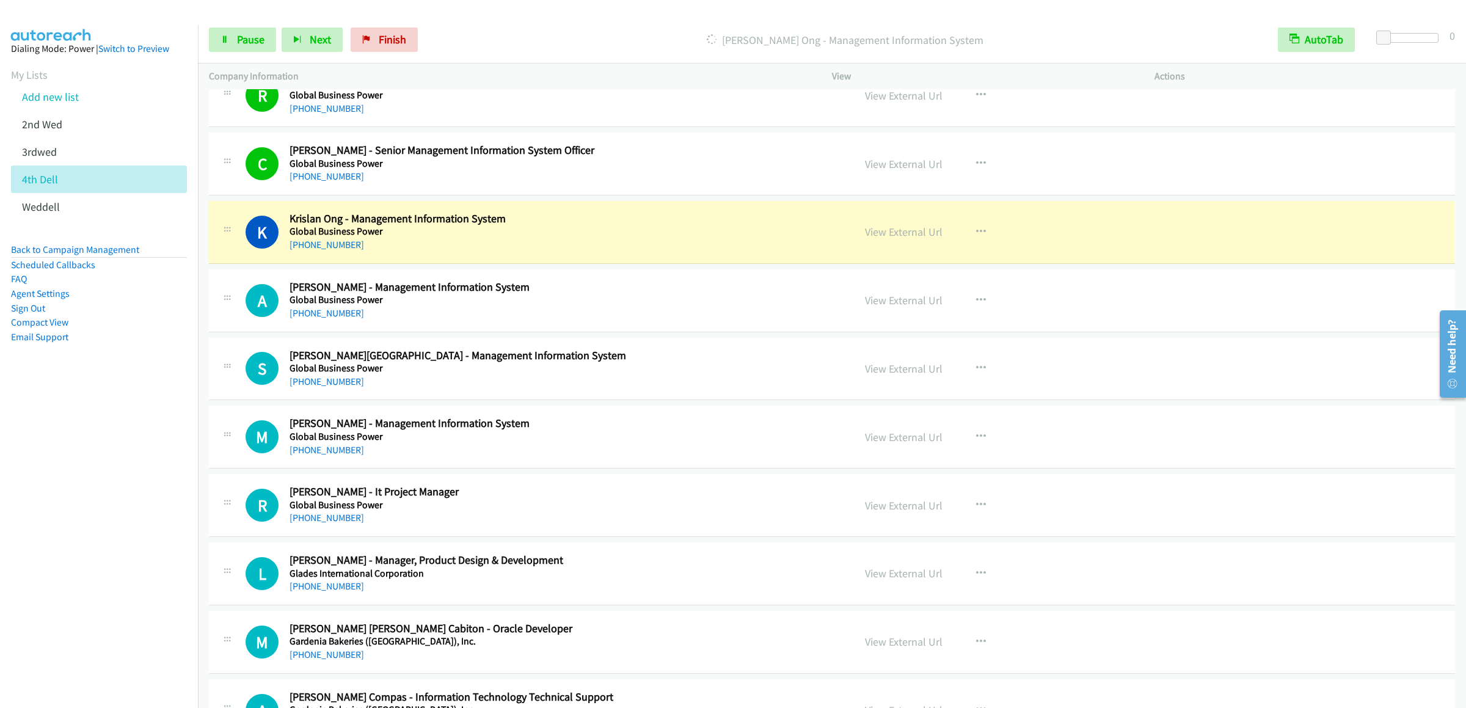
scroll to position [2443, 0]
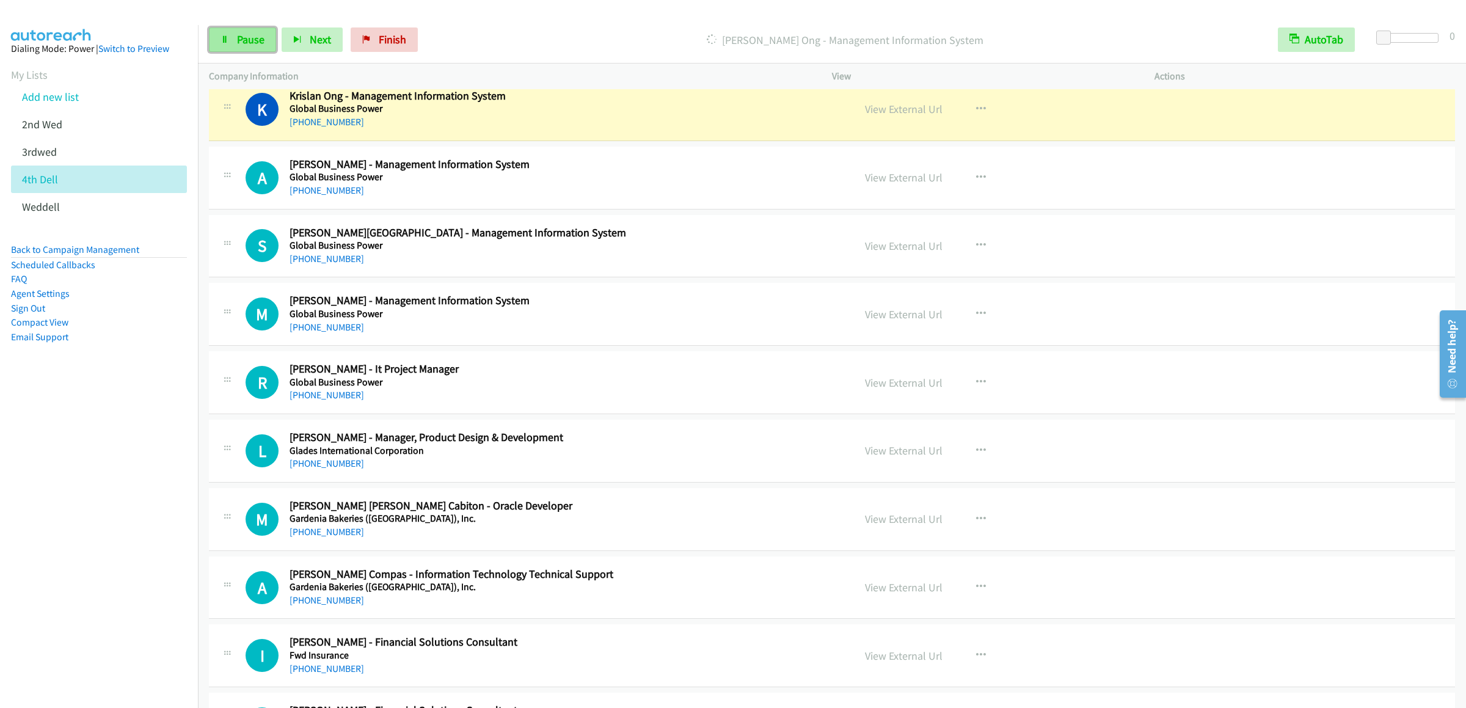
click at [233, 37] on link "Pause" at bounding box center [242, 39] width 67 height 24
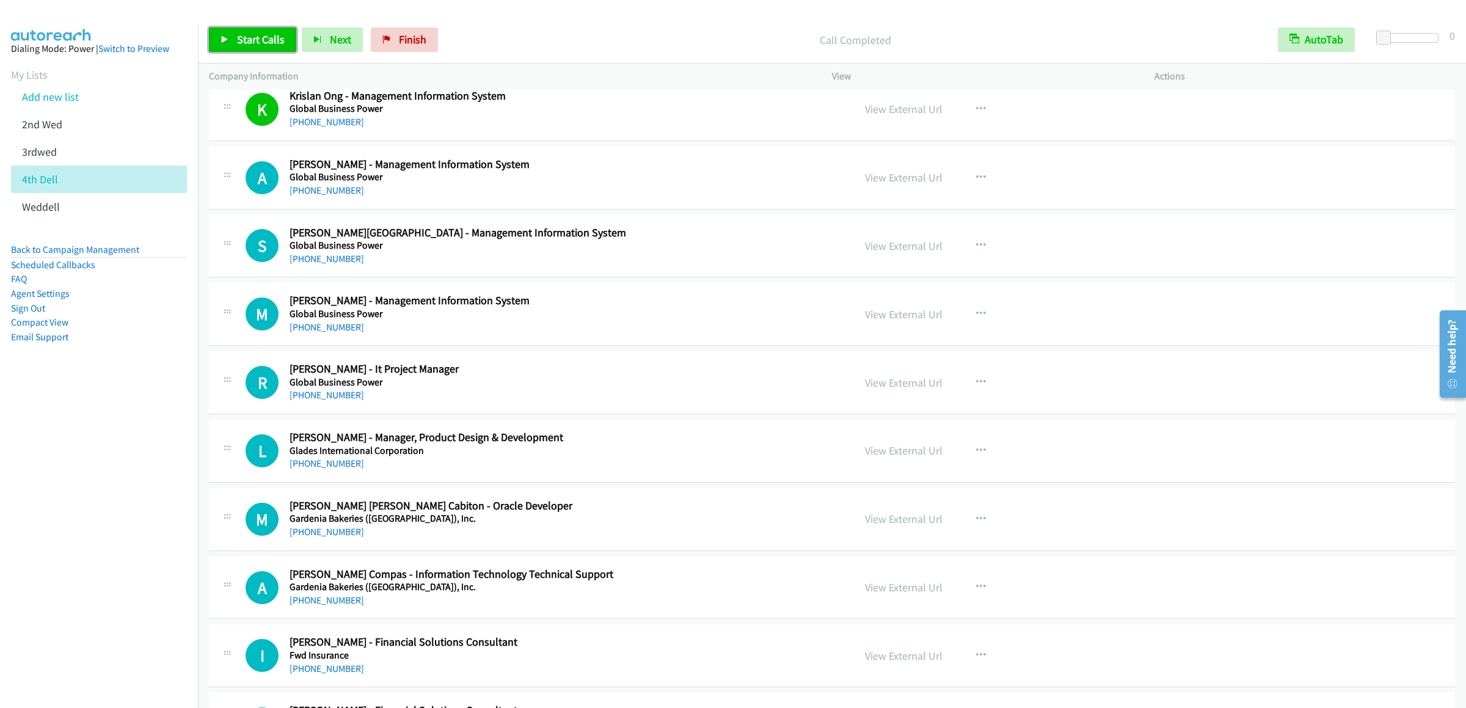
click at [255, 30] on link "Start Calls" at bounding box center [252, 39] width 87 height 24
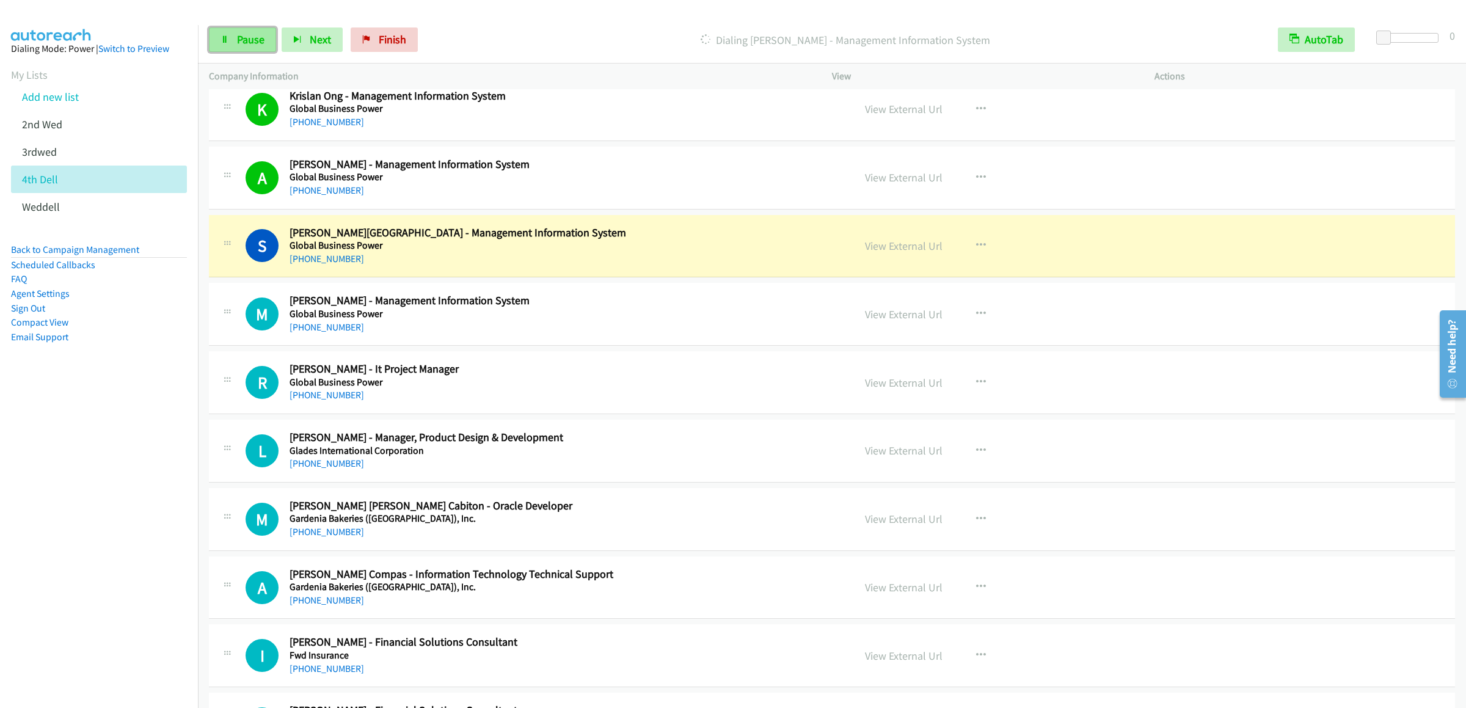
click at [235, 40] on link "Pause" at bounding box center [242, 39] width 67 height 24
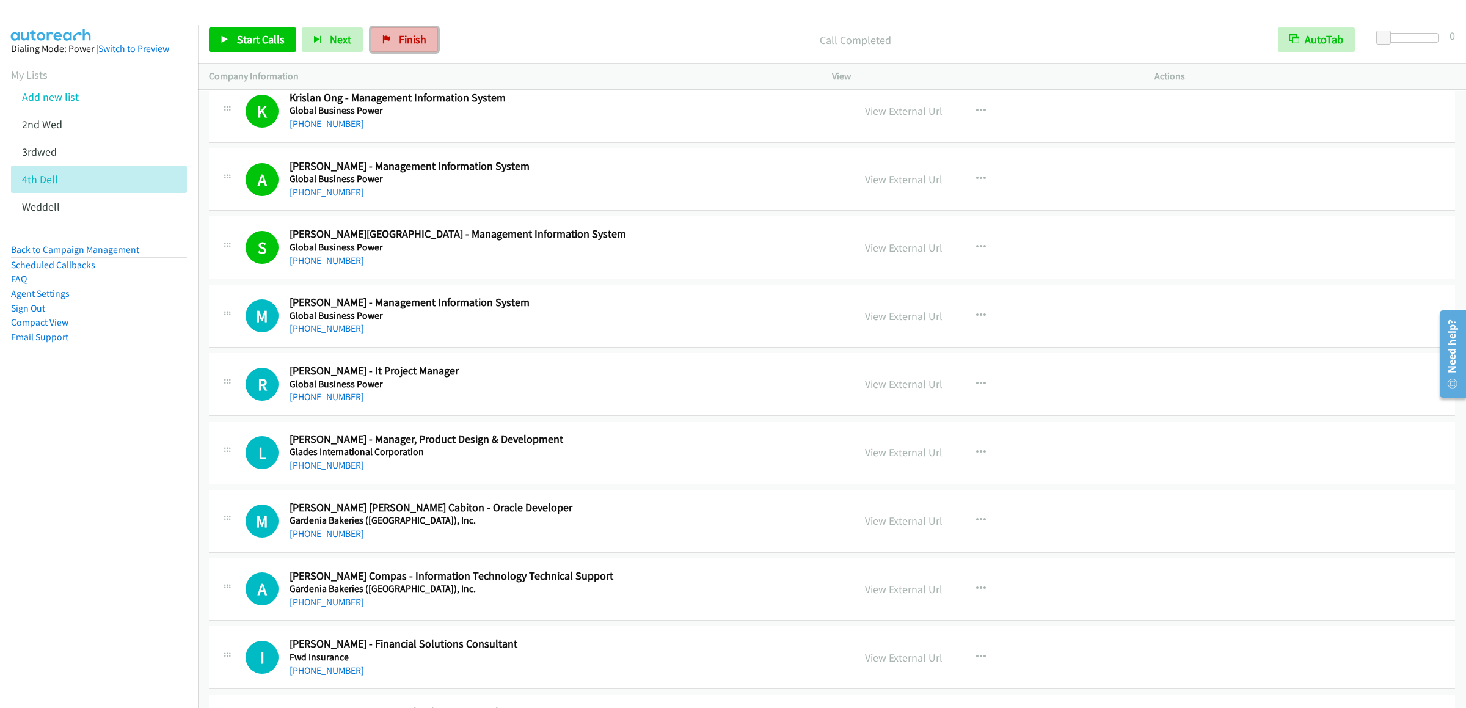
click at [417, 50] on link "Finish" at bounding box center [404, 39] width 67 height 24
